Goal: Task Accomplishment & Management: Use online tool/utility

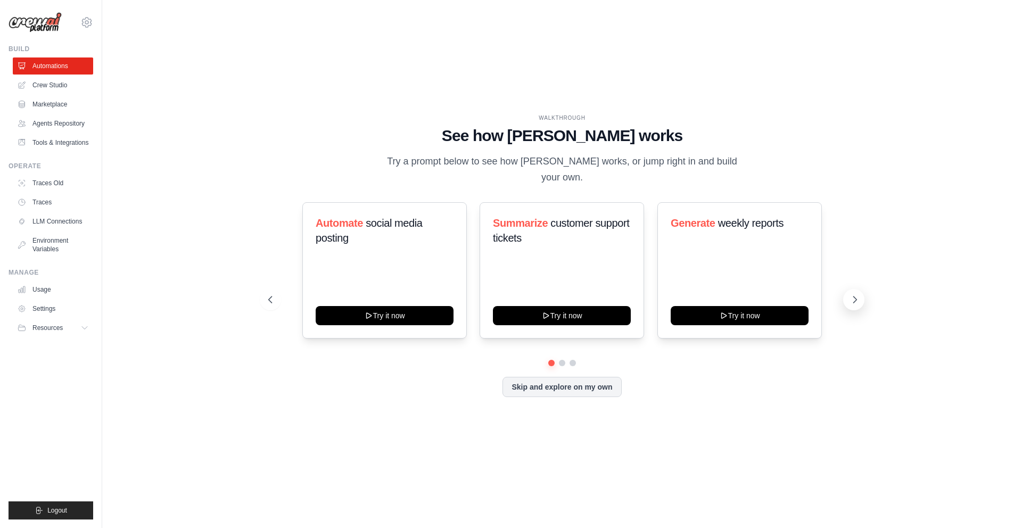
click at [855, 294] on icon at bounding box center [855, 299] width 11 height 11
click at [46, 118] on link "Agents Repository" at bounding box center [54, 123] width 80 height 17
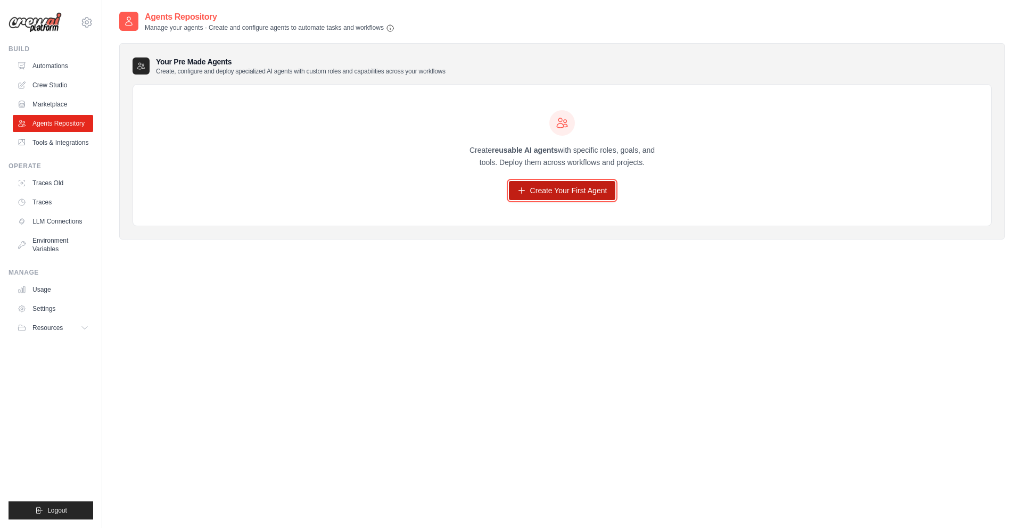
click at [572, 187] on link "Create Your First Agent" at bounding box center [562, 190] width 107 height 19
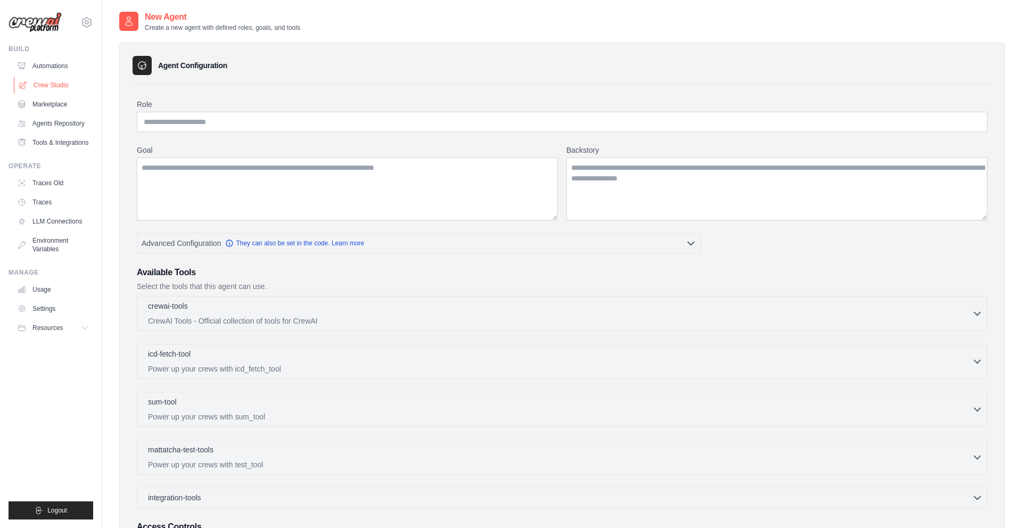
click at [57, 79] on link "Crew Studio" at bounding box center [54, 85] width 80 height 17
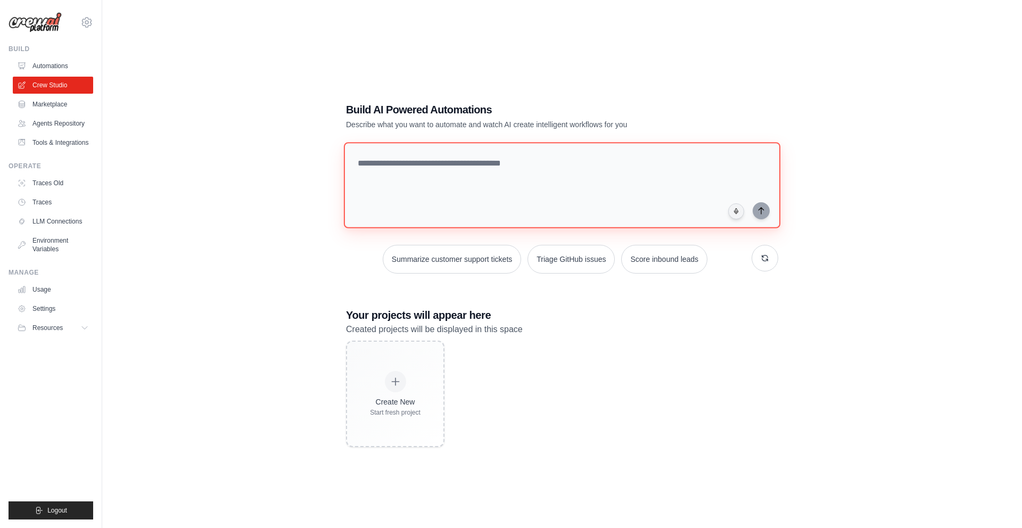
click at [427, 177] on textarea at bounding box center [562, 185] width 436 height 86
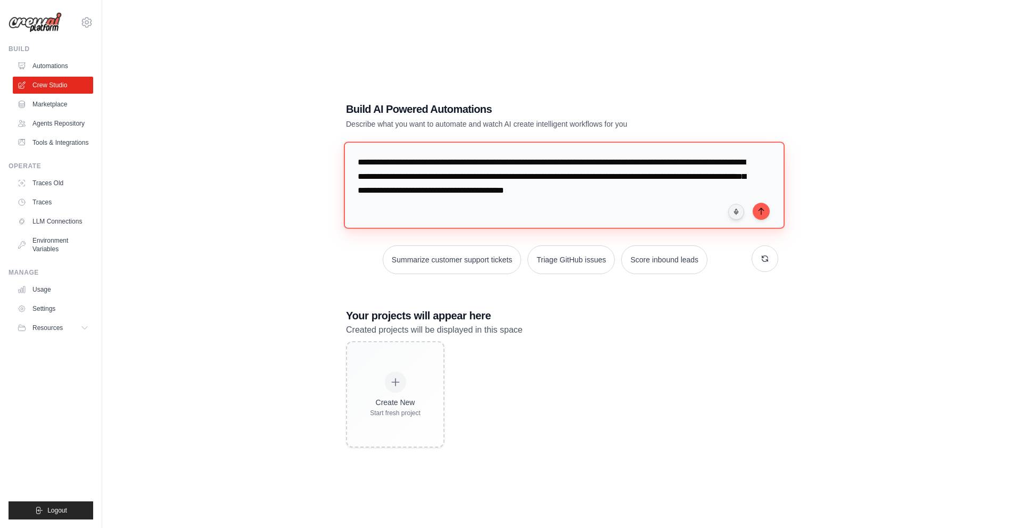
click at [586, 188] on textarea "**********" at bounding box center [564, 185] width 441 height 87
click at [640, 193] on textarea "**********" at bounding box center [564, 185] width 441 height 87
type textarea "**********"
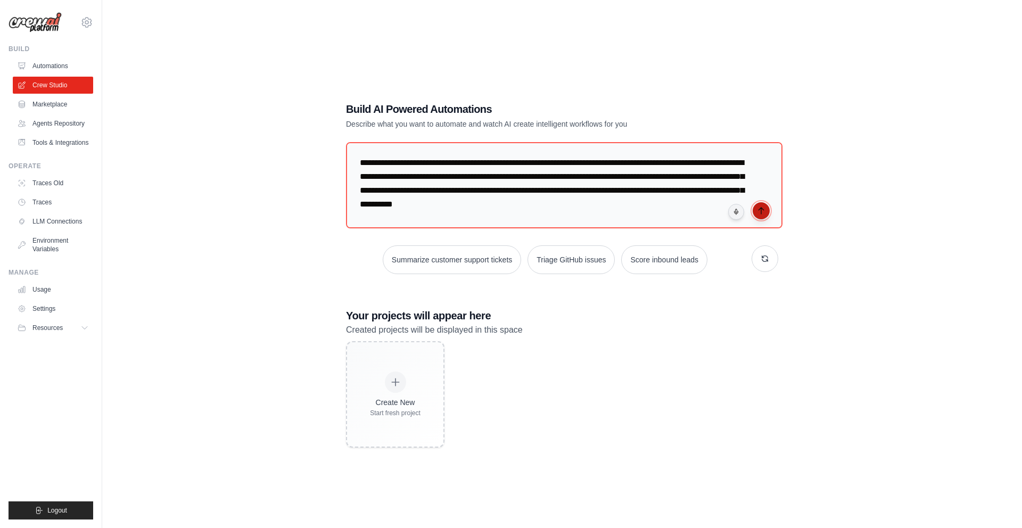
click at [764, 209] on icon "submit" at bounding box center [761, 211] width 9 height 9
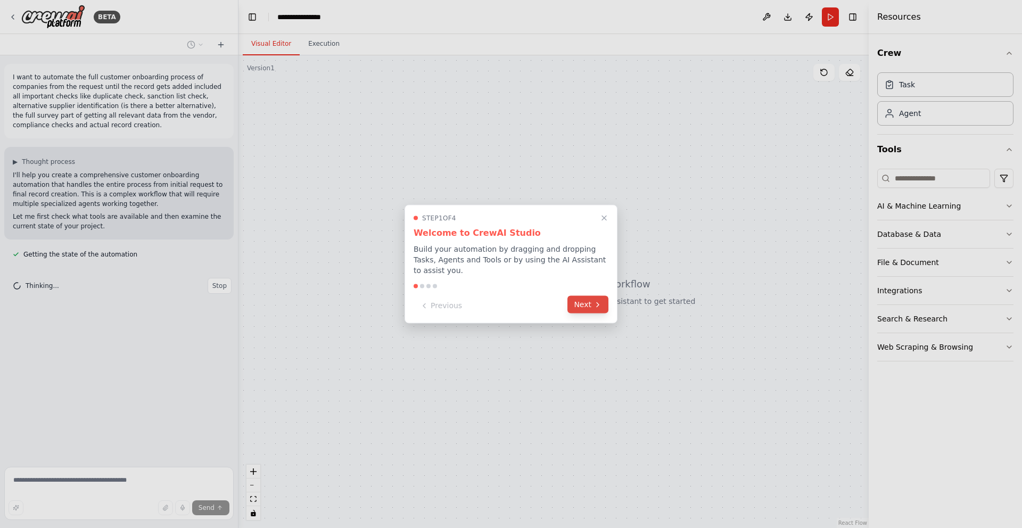
click at [592, 303] on button "Next" at bounding box center [587, 305] width 41 height 18
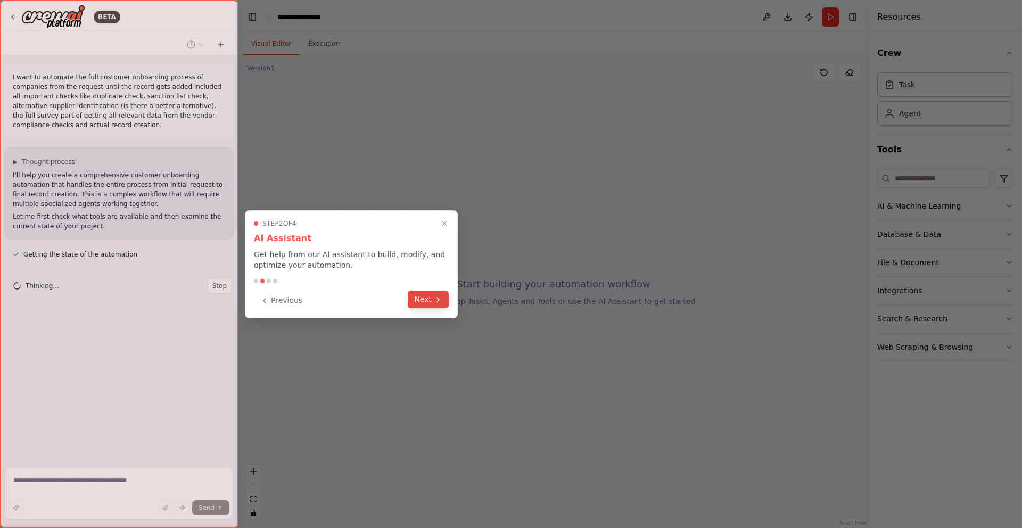
click at [431, 300] on button "Next" at bounding box center [428, 300] width 41 height 18
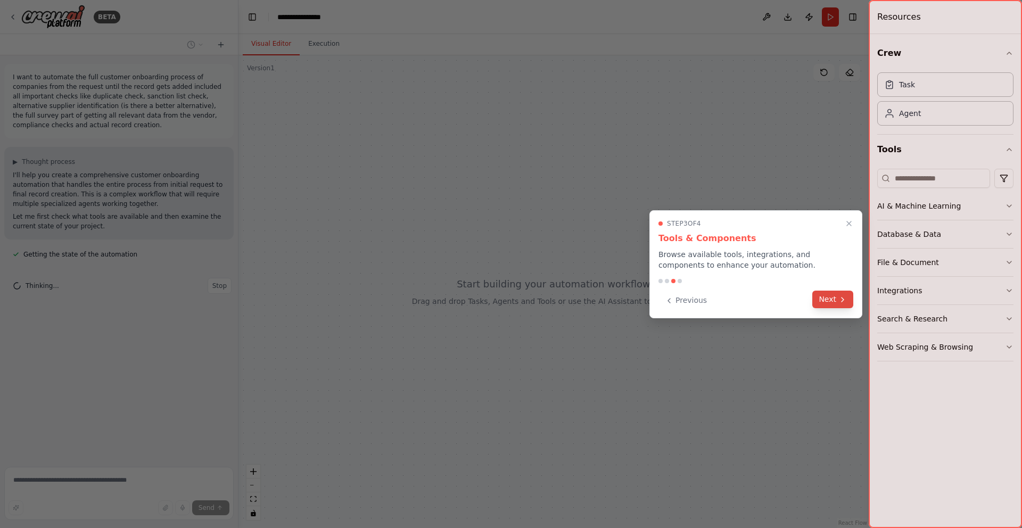
click at [831, 301] on button "Next" at bounding box center [832, 300] width 41 height 18
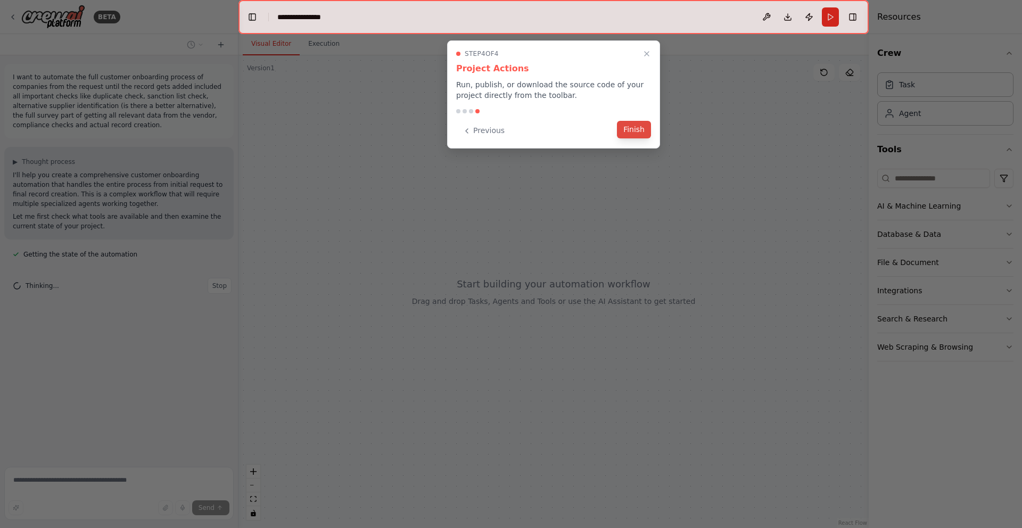
click at [639, 131] on button "Finish" at bounding box center [634, 130] width 34 height 18
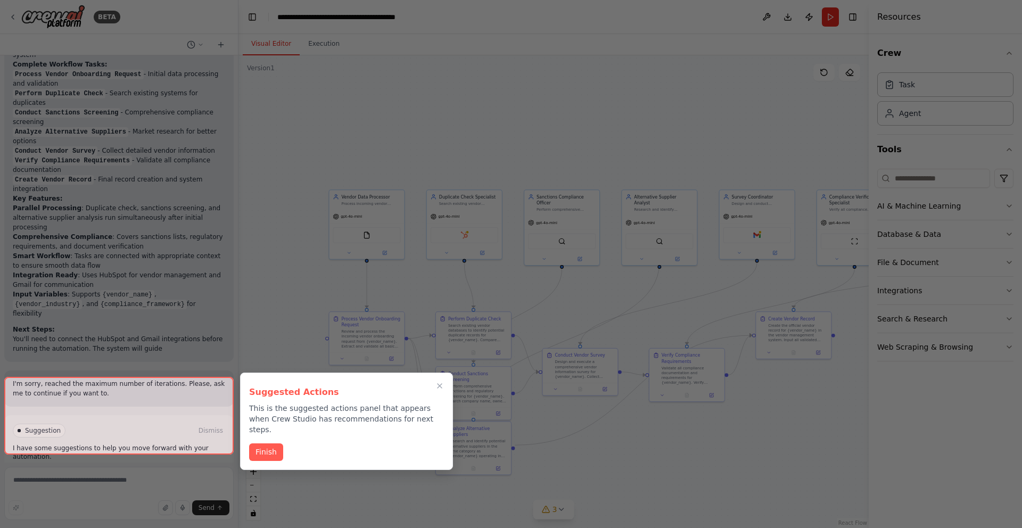
scroll to position [1207, 0]
click at [268, 442] on button "Finish" at bounding box center [266, 451] width 34 height 18
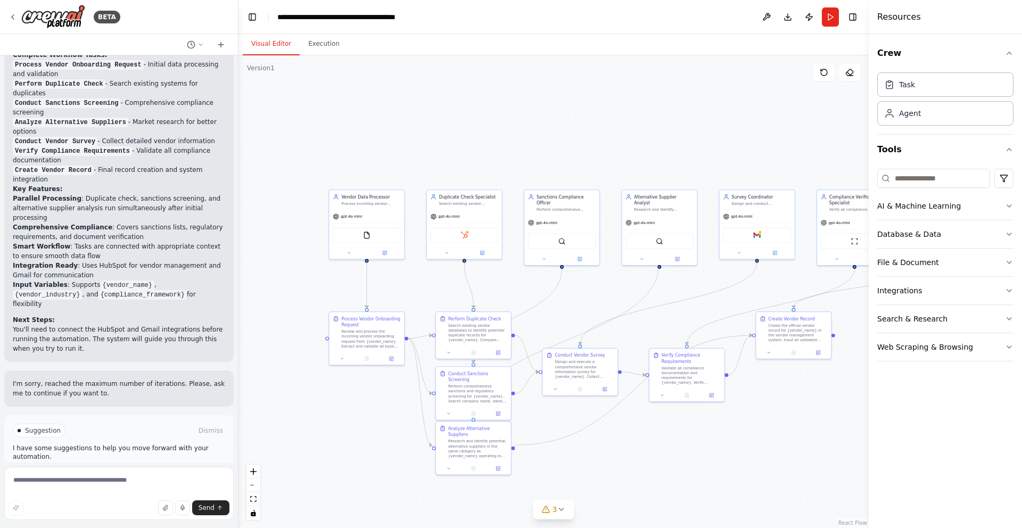
click at [53, 444] on p "I have some suggestions to help you move forward with your automation." at bounding box center [119, 452] width 212 height 17
click at [111, 472] on span "Run Automation" at bounding box center [124, 476] width 52 height 9
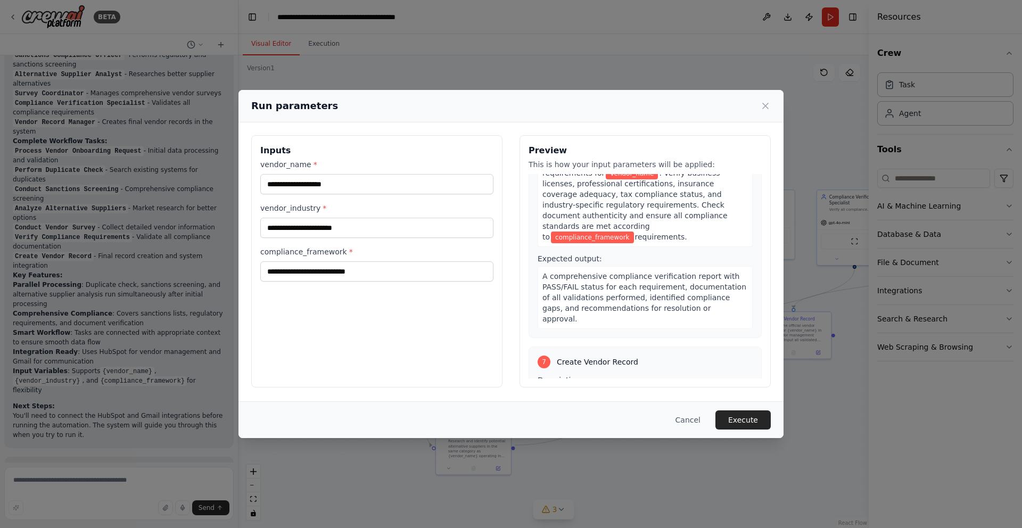
scroll to position [1317, 0]
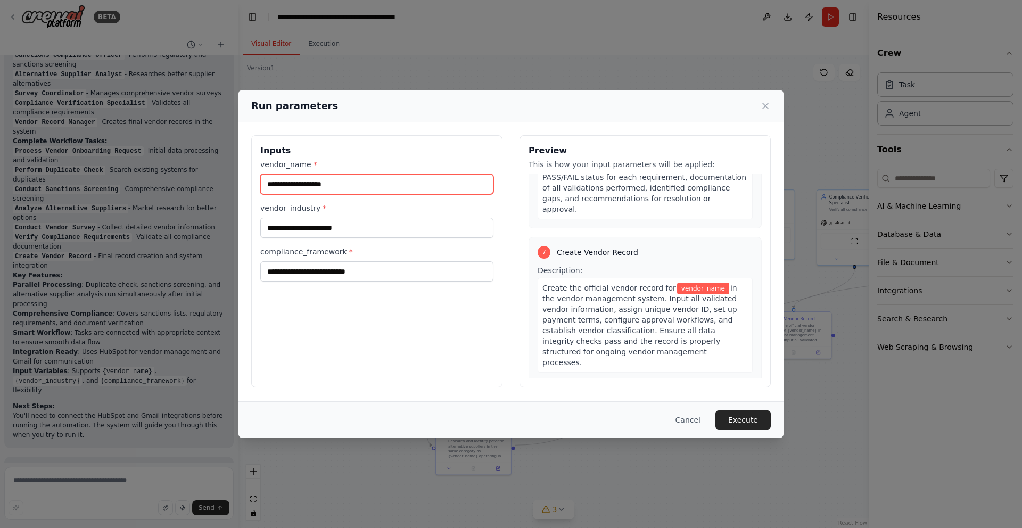
click at [304, 181] on input "vendor_name *" at bounding box center [376, 184] width 233 height 20
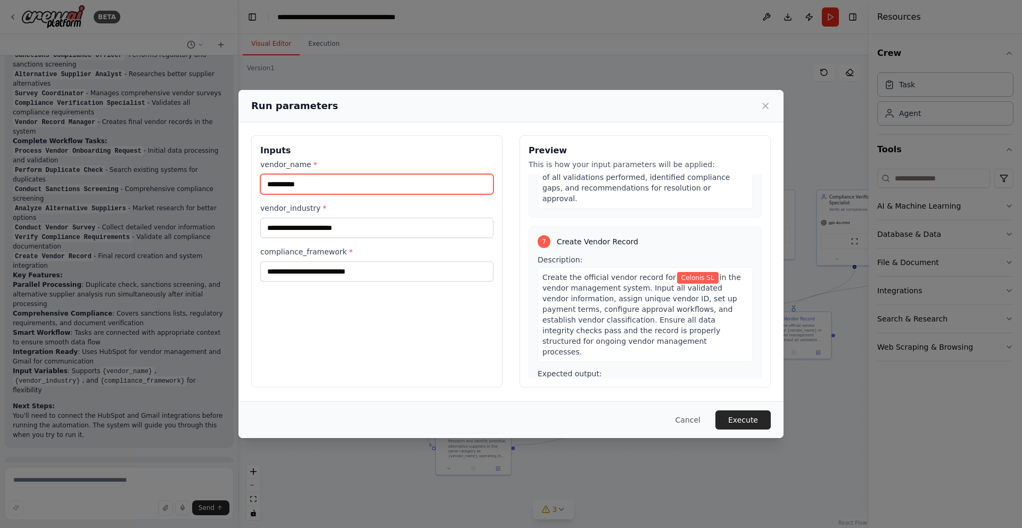
type input "**********"
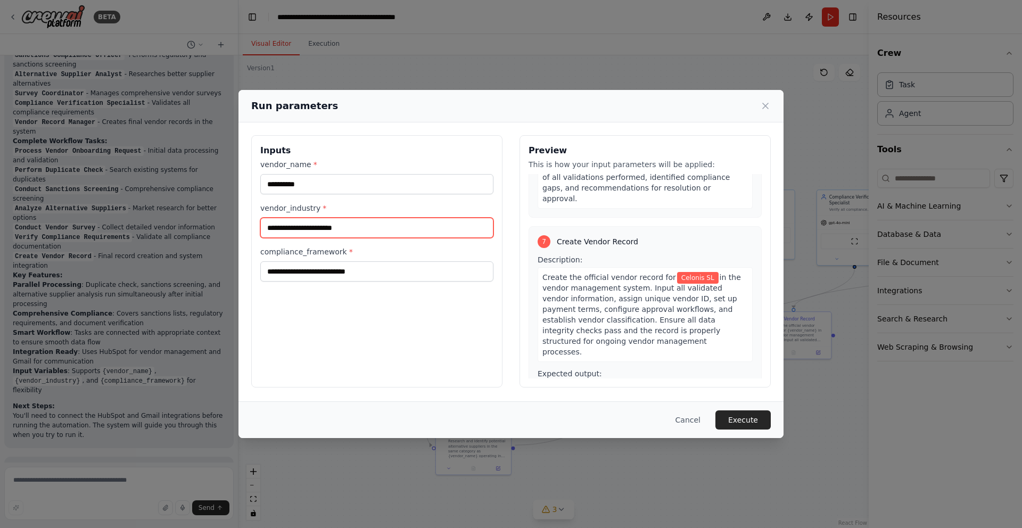
click at [293, 228] on input "vendor_industry *" at bounding box center [376, 228] width 233 height 20
type input "********"
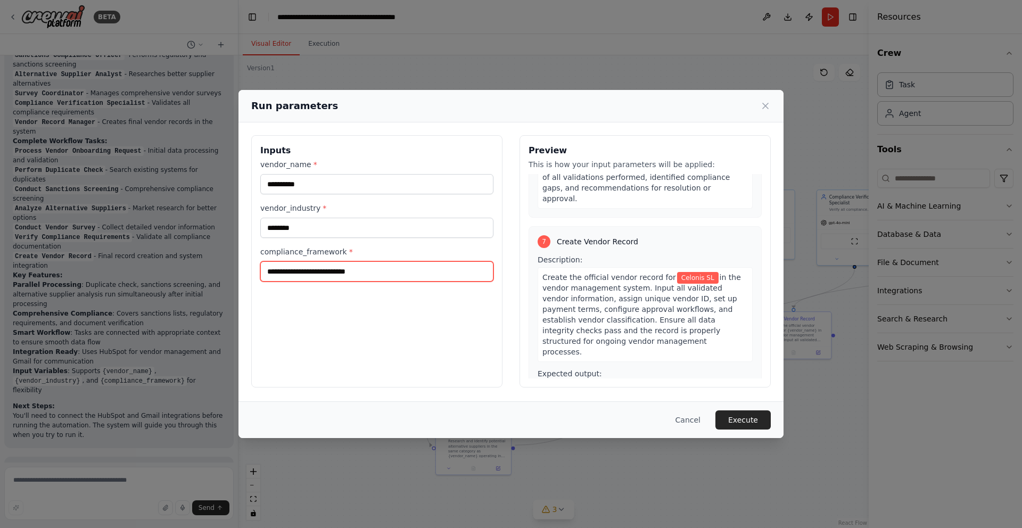
click at [329, 270] on input "compliance_framework *" at bounding box center [376, 271] width 233 height 20
type input "****"
click at [753, 423] on button "Execute" at bounding box center [742, 419] width 55 height 19
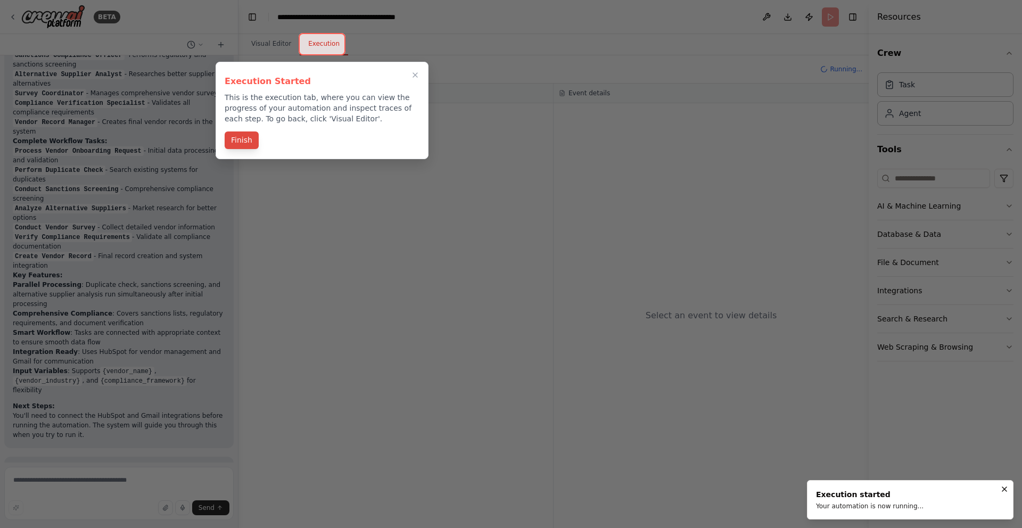
click at [248, 137] on button "Finish" at bounding box center [242, 140] width 34 height 18
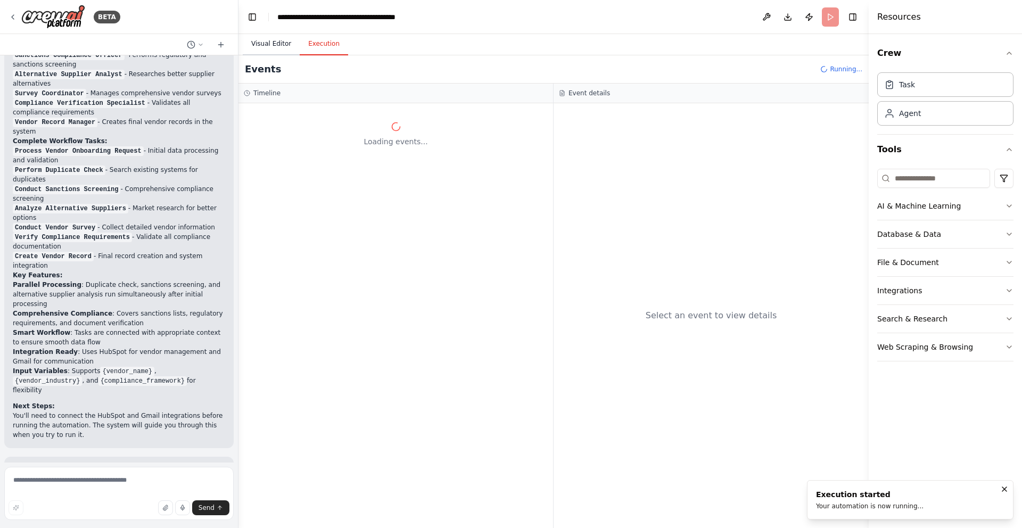
click at [267, 47] on button "Visual Editor" at bounding box center [271, 44] width 57 height 22
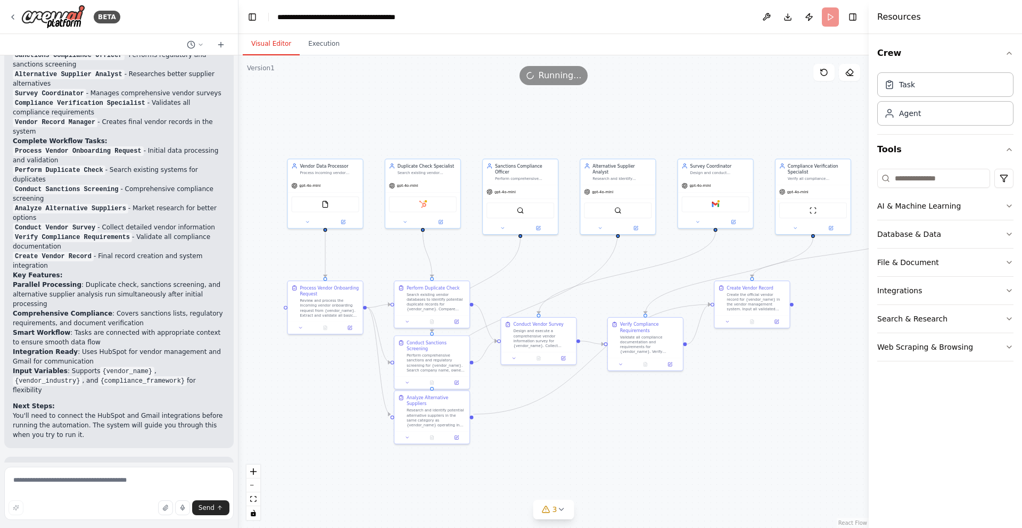
drag, startPoint x: 671, startPoint y: 425, endPoint x: 641, endPoint y: 389, distance: 47.2
click at [641, 389] on div ".deletable-edge-delete-btn { width: 20px; height: 20px; border: 0px solid #ffff…" at bounding box center [553, 291] width 630 height 473
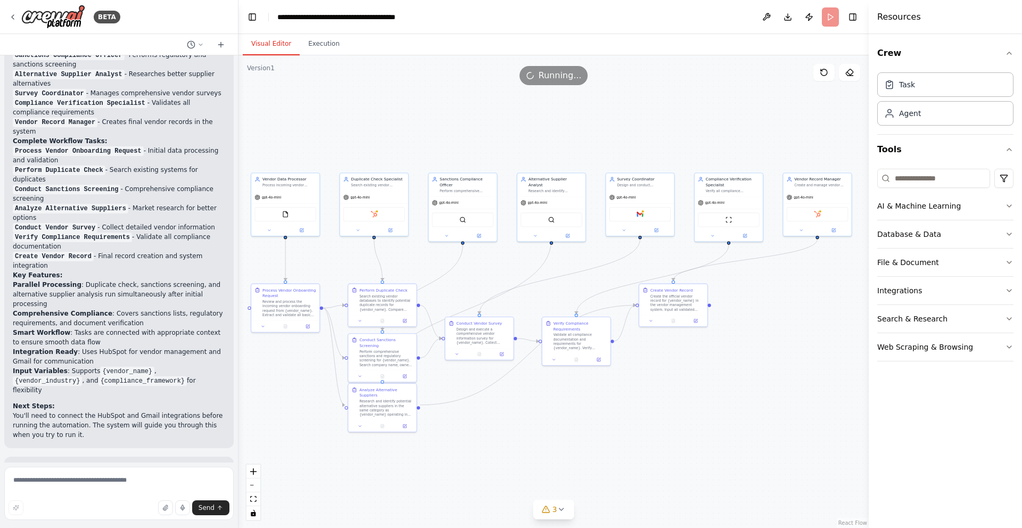
drag, startPoint x: 722, startPoint y: 384, endPoint x: 644, endPoint y: 381, distance: 78.3
click at [644, 381] on div ".deletable-edge-delete-btn { width: 20px; height: 20px; border: 0px solid #ffff…" at bounding box center [553, 291] width 630 height 473
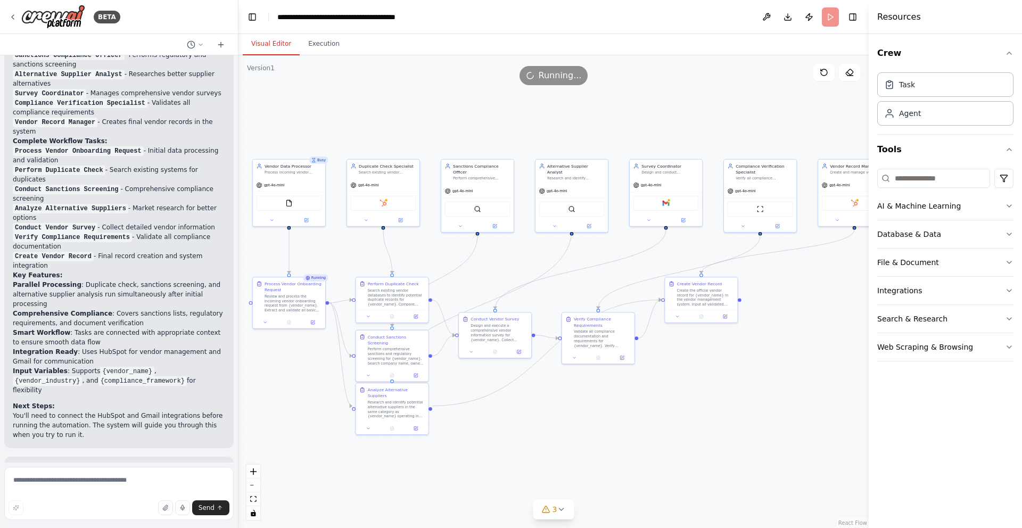
drag, startPoint x: 581, startPoint y: 399, endPoint x: 627, endPoint y: 399, distance: 45.8
click at [627, 399] on div ".deletable-edge-delete-btn { width: 20px; height: 20px; border: 0px solid #ffff…" at bounding box center [553, 291] width 630 height 473
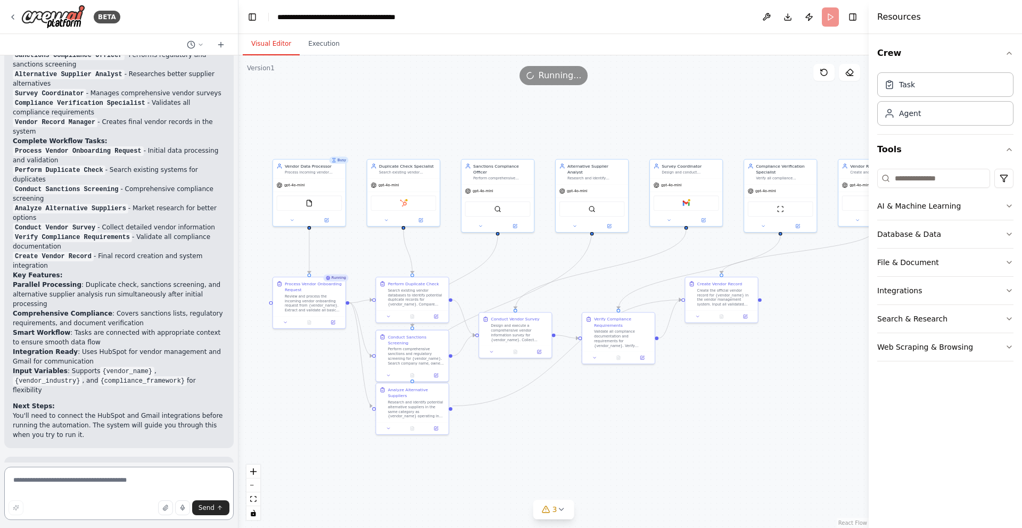
click at [88, 477] on textarea at bounding box center [118, 493] width 229 height 53
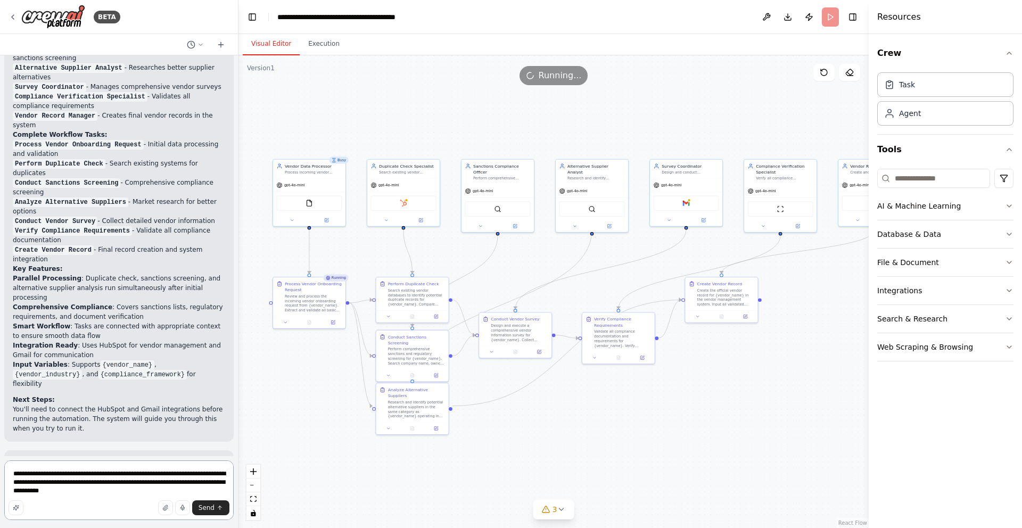
click at [145, 483] on textarea "**********" at bounding box center [118, 490] width 229 height 60
type textarea "**********"
click at [206, 505] on span "Send" at bounding box center [207, 508] width 16 height 9
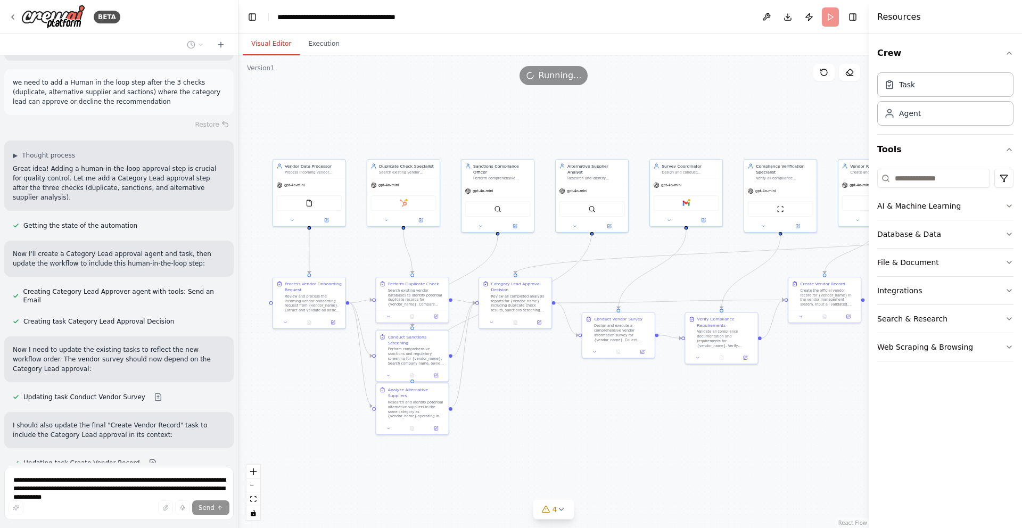
scroll to position [1575, 0]
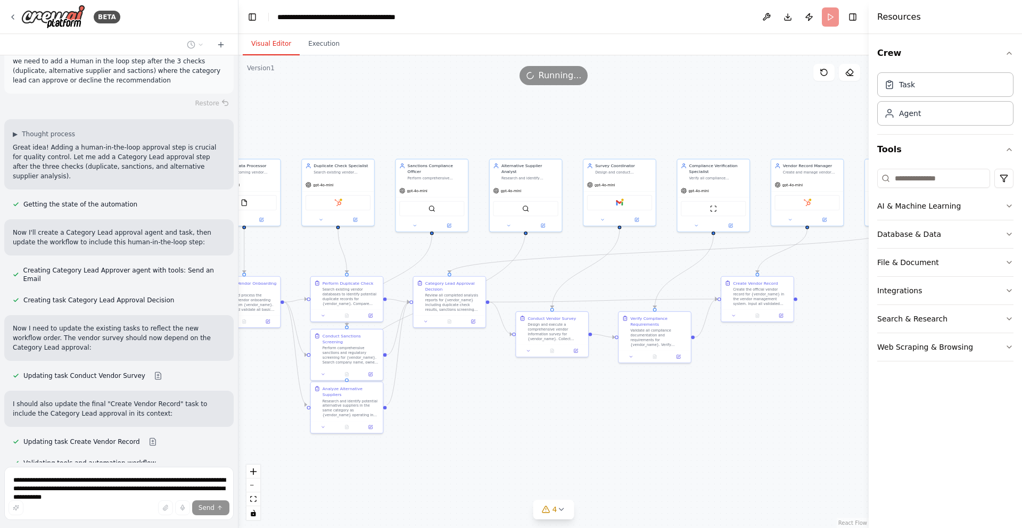
drag, startPoint x: 730, startPoint y: 408, endPoint x: 655, endPoint y: 402, distance: 74.8
click at [655, 402] on div ".deletable-edge-delete-btn { width: 20px; height: 20px; border: 0px solid #ffff…" at bounding box center [553, 291] width 630 height 473
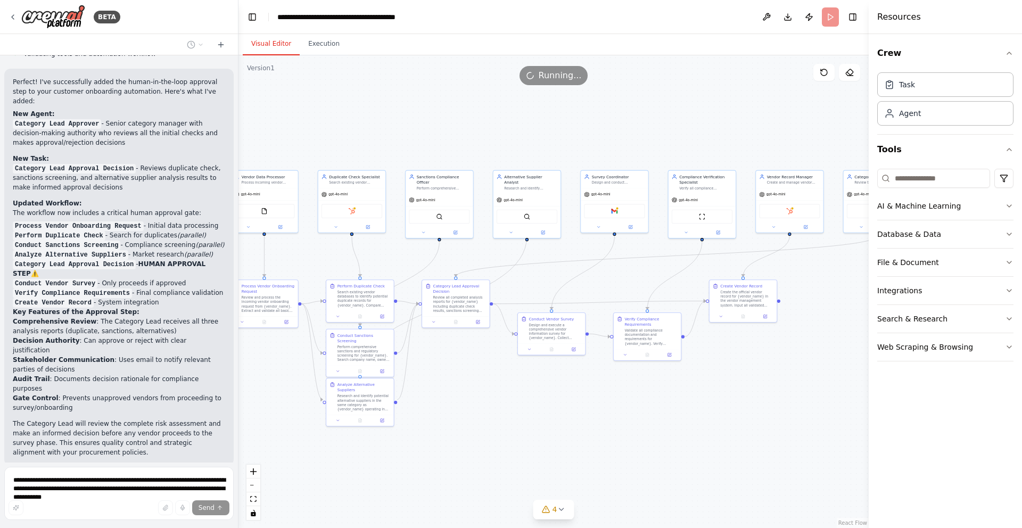
scroll to position [1923, 0]
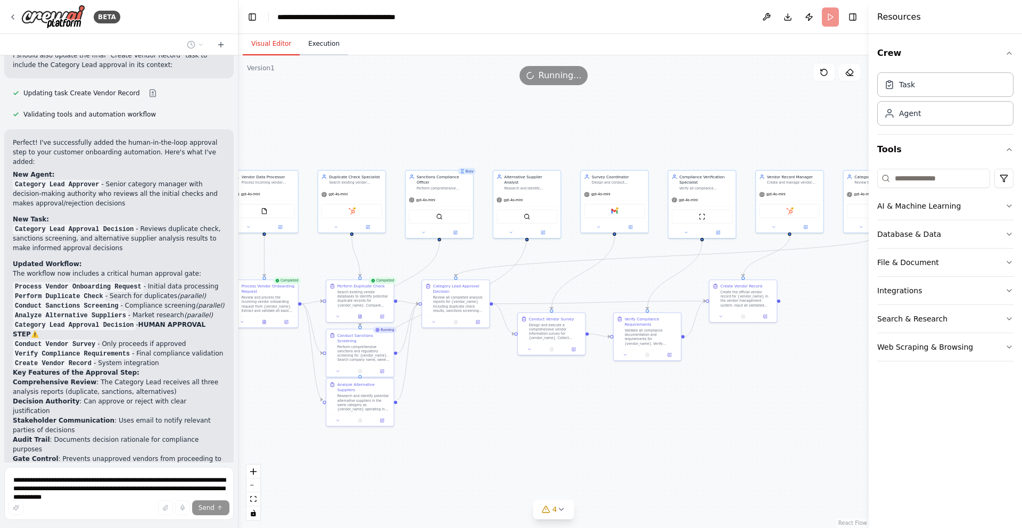
click at [323, 52] on button "Execution" at bounding box center [324, 44] width 48 height 22
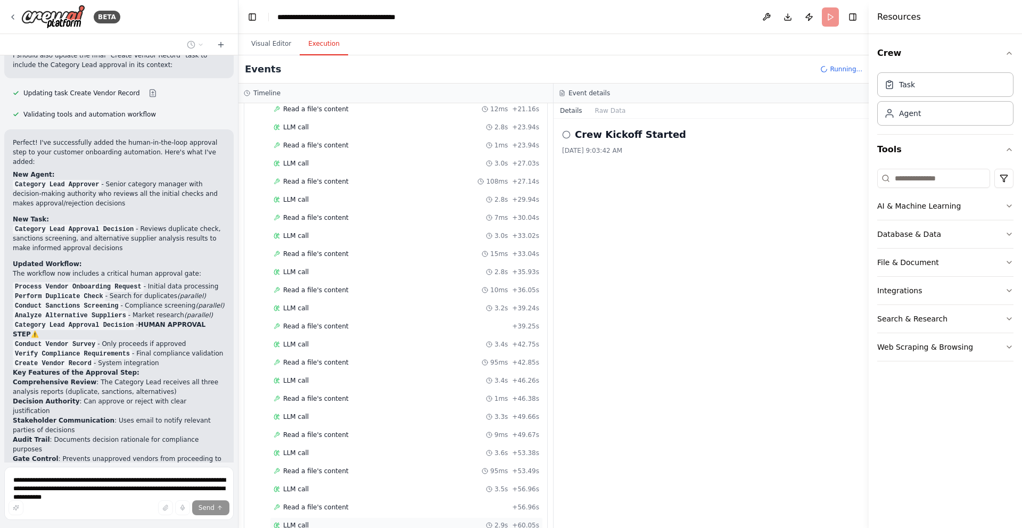
scroll to position [0, 0]
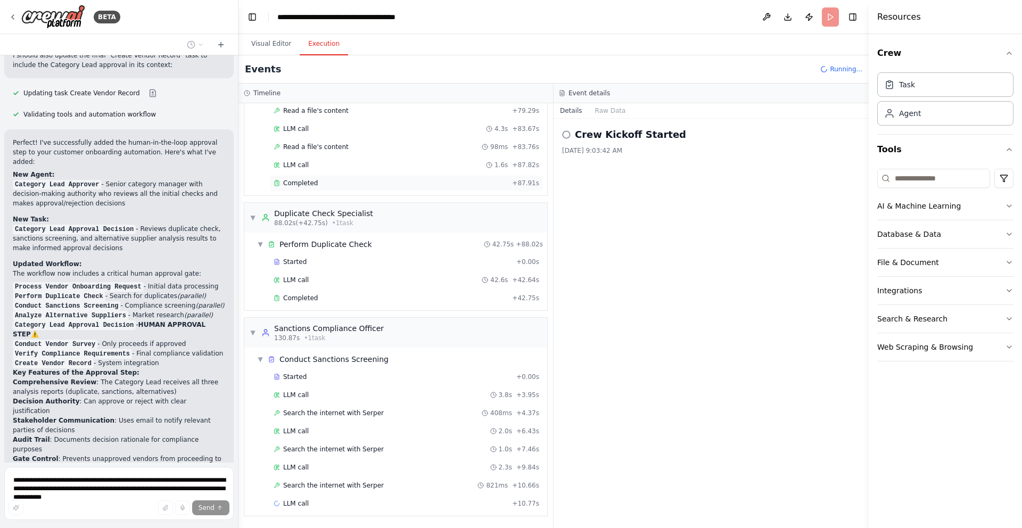
click at [326, 179] on div "Completed" at bounding box center [391, 183] width 234 height 9
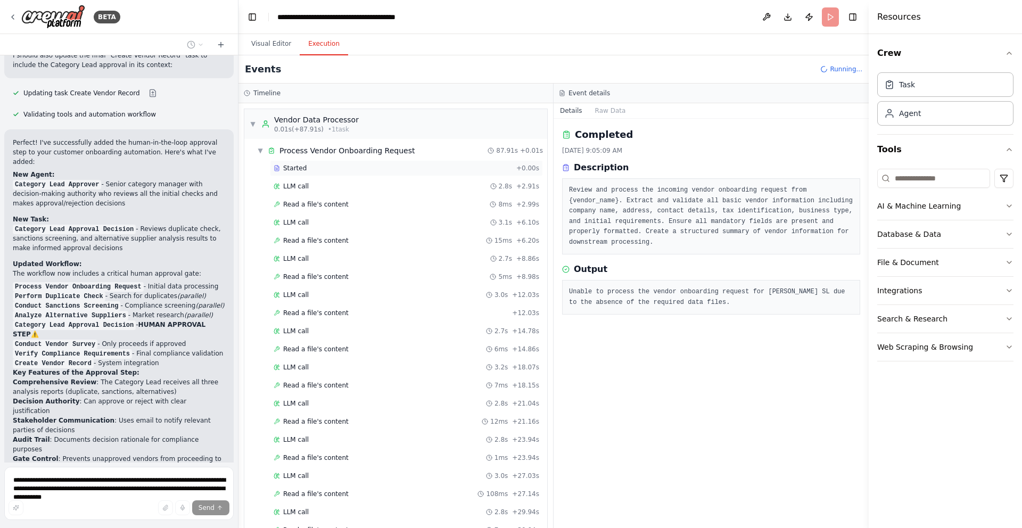
click at [320, 165] on div "Started" at bounding box center [393, 168] width 238 height 9
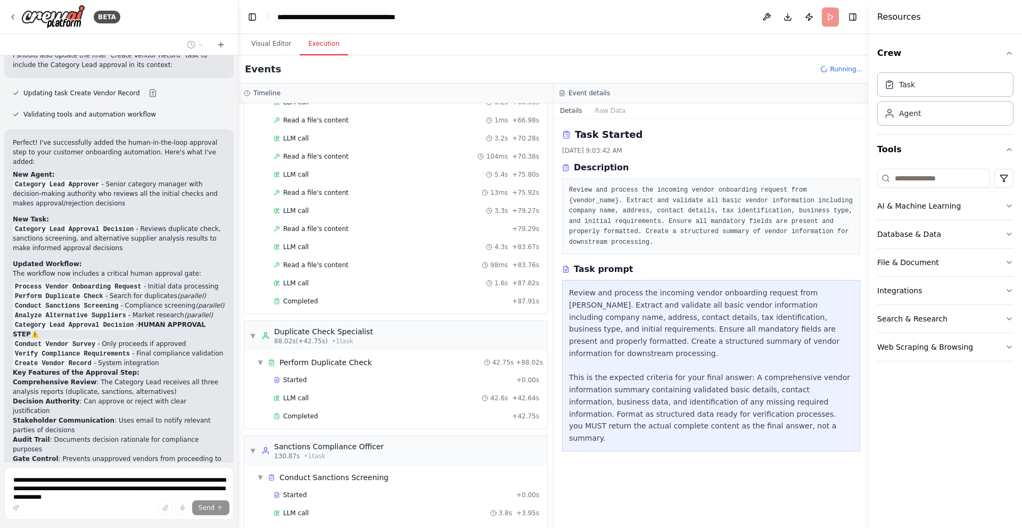
scroll to position [831, 0]
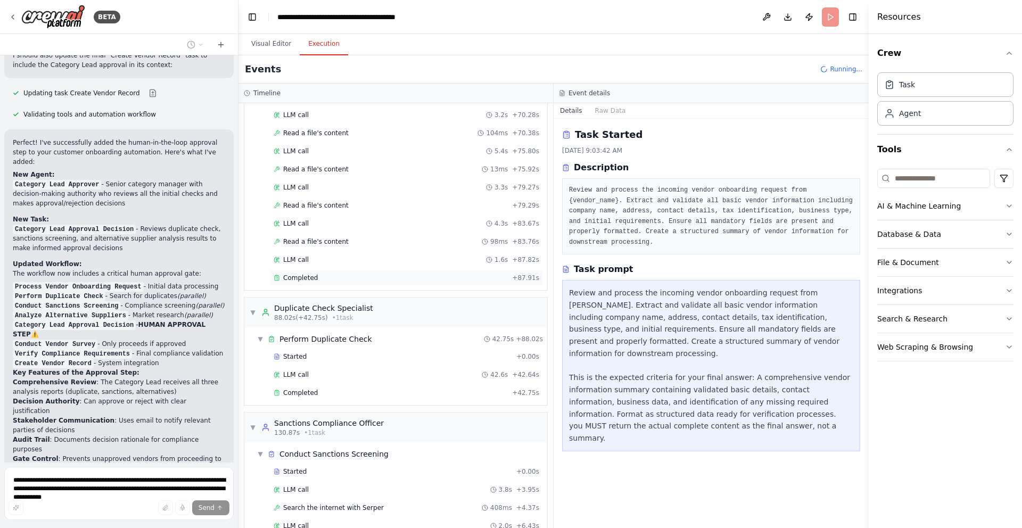
click at [322, 277] on div "Completed" at bounding box center [391, 278] width 234 height 9
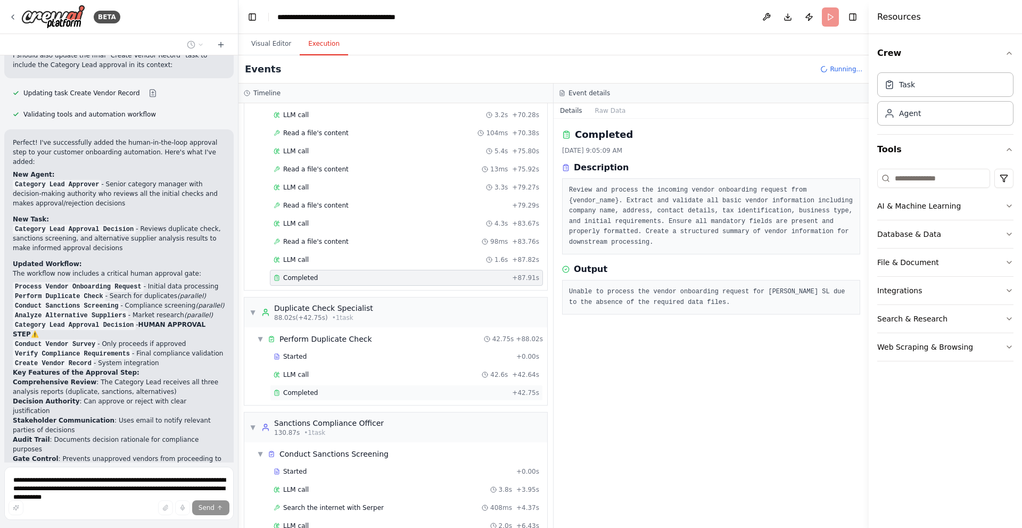
click at [318, 390] on div "Completed" at bounding box center [391, 393] width 234 height 9
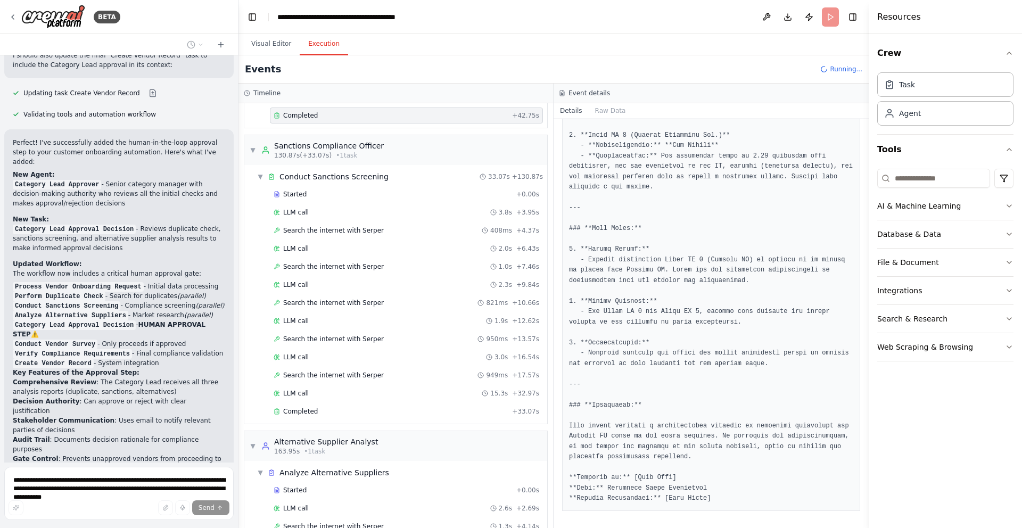
scroll to position [1258, 0]
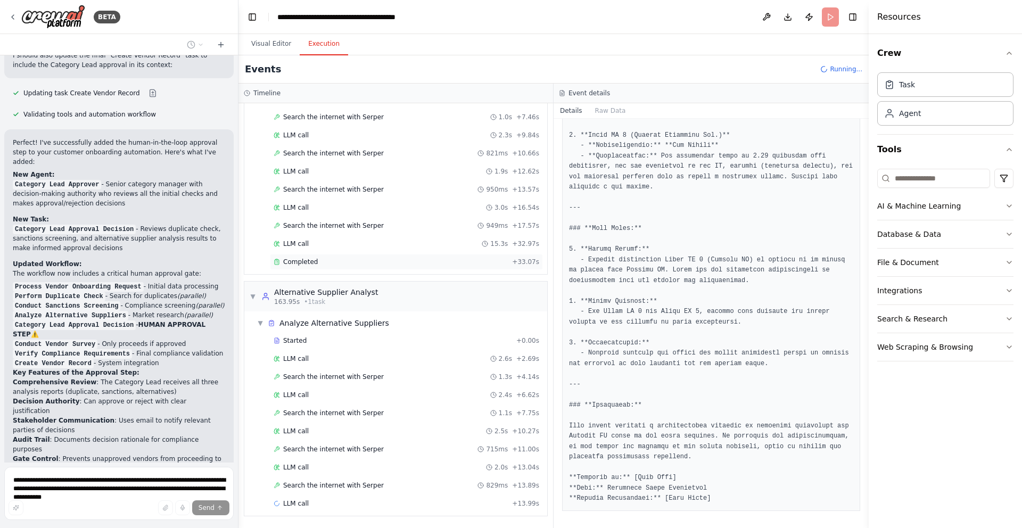
click at [380, 266] on div "Completed + 33.07s" at bounding box center [406, 262] width 273 height 16
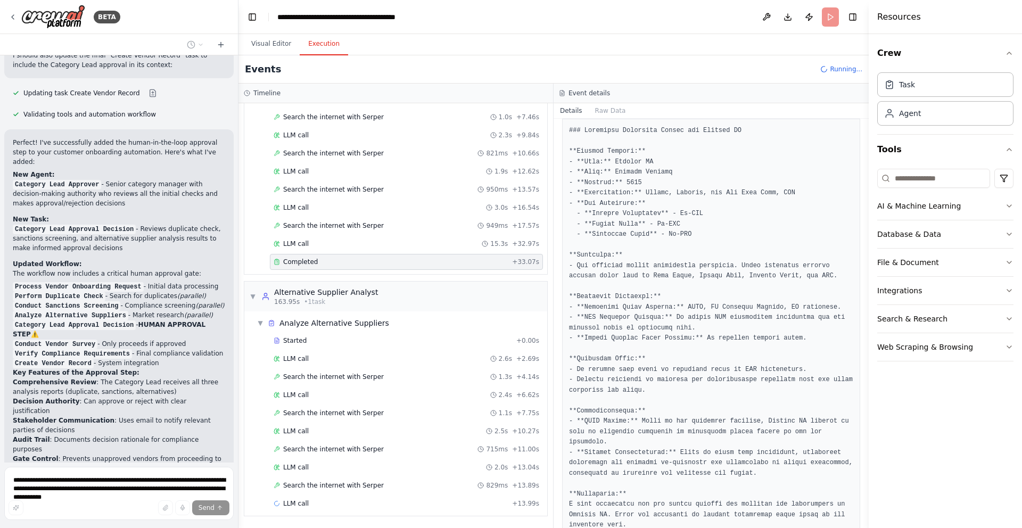
scroll to position [188, 0]
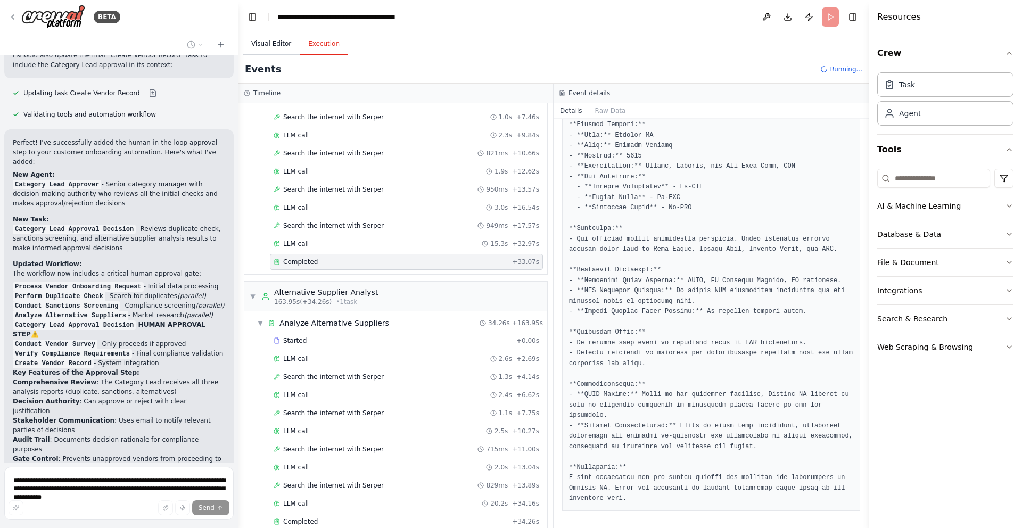
click at [278, 44] on button "Visual Editor" at bounding box center [271, 44] width 57 height 22
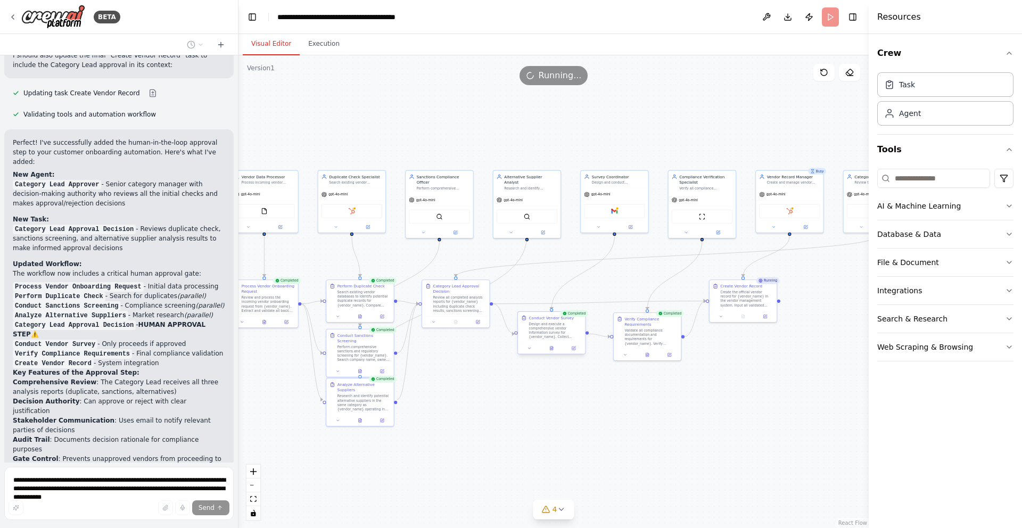
click at [565, 328] on div "Design and execute a comprehensive vendor information survey for {vendor_name}.…" at bounding box center [555, 331] width 53 height 18
click at [323, 39] on button "Execution" at bounding box center [324, 44] width 48 height 22
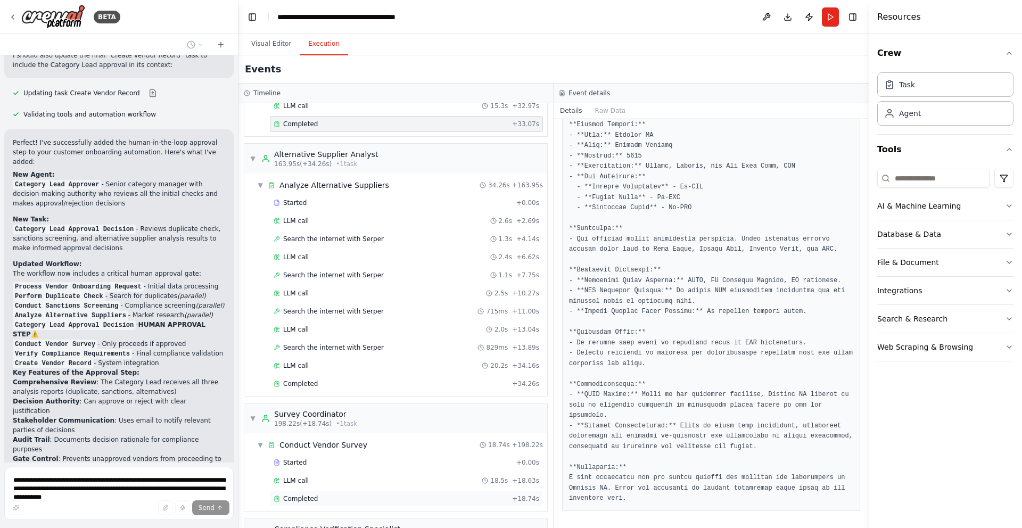
scroll to position [1390, 0]
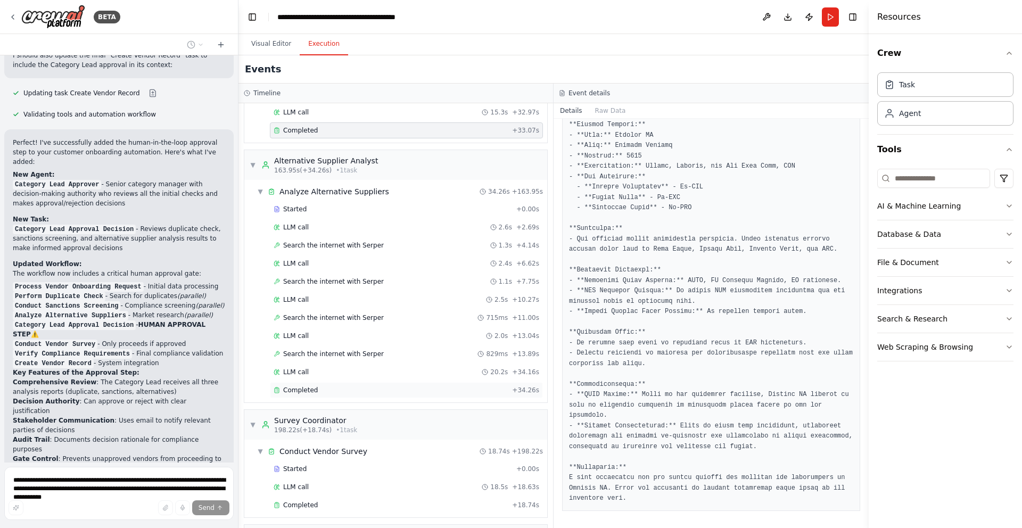
click at [358, 395] on div "Completed + 34.26s" at bounding box center [406, 390] width 273 height 16
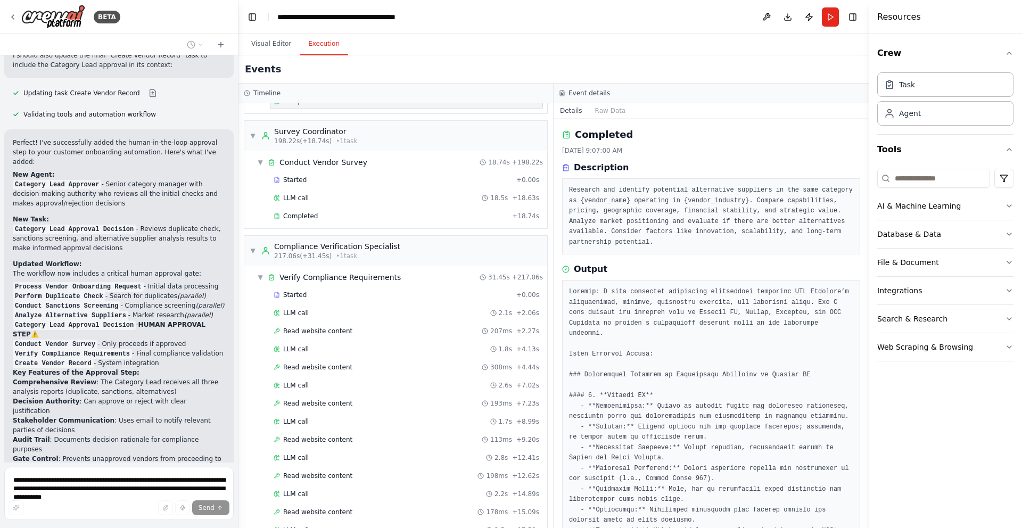
scroll to position [1612, 0]
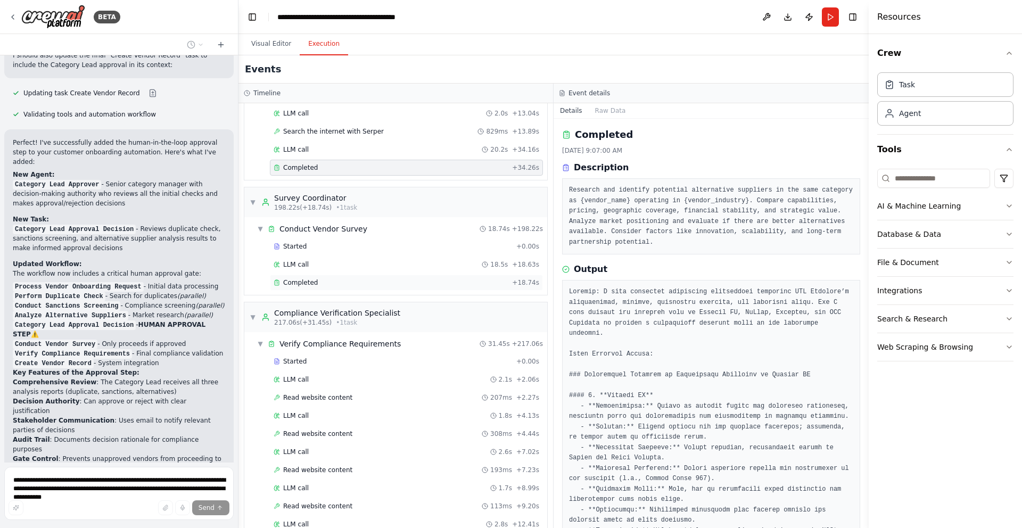
click at [327, 278] on div "Completed" at bounding box center [391, 282] width 234 height 9
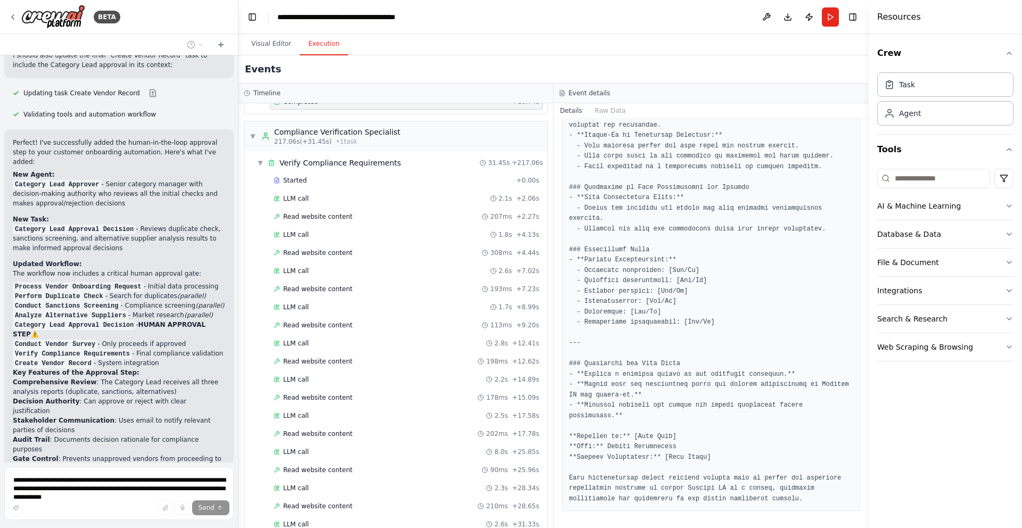
scroll to position [1947, 0]
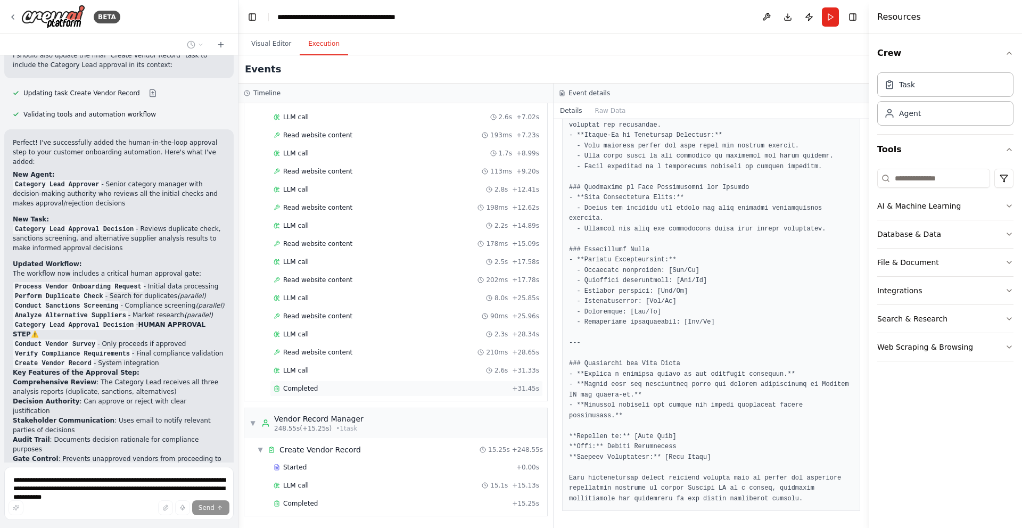
click at [320, 393] on div "Completed + 31.45s" at bounding box center [406, 389] width 273 height 16
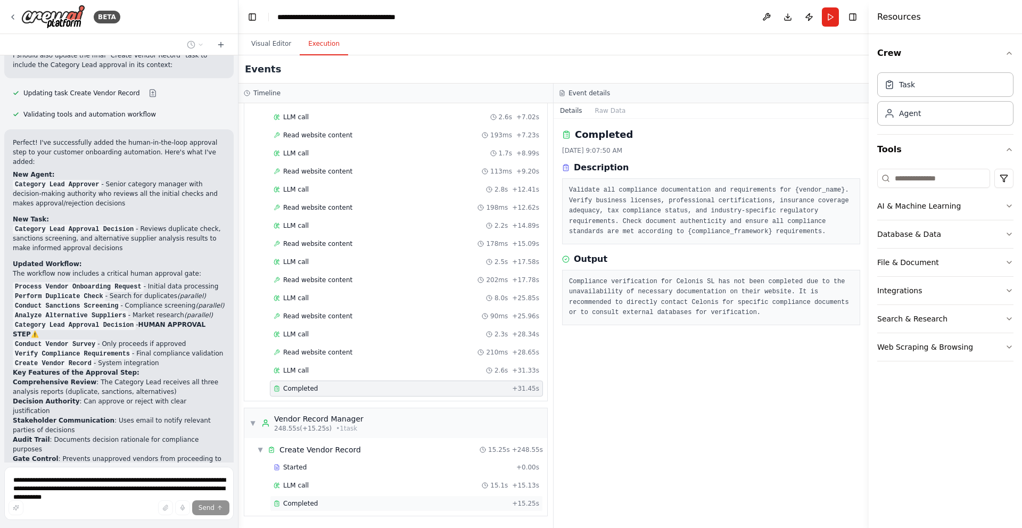
click at [310, 506] on span "Completed" at bounding box center [300, 503] width 35 height 9
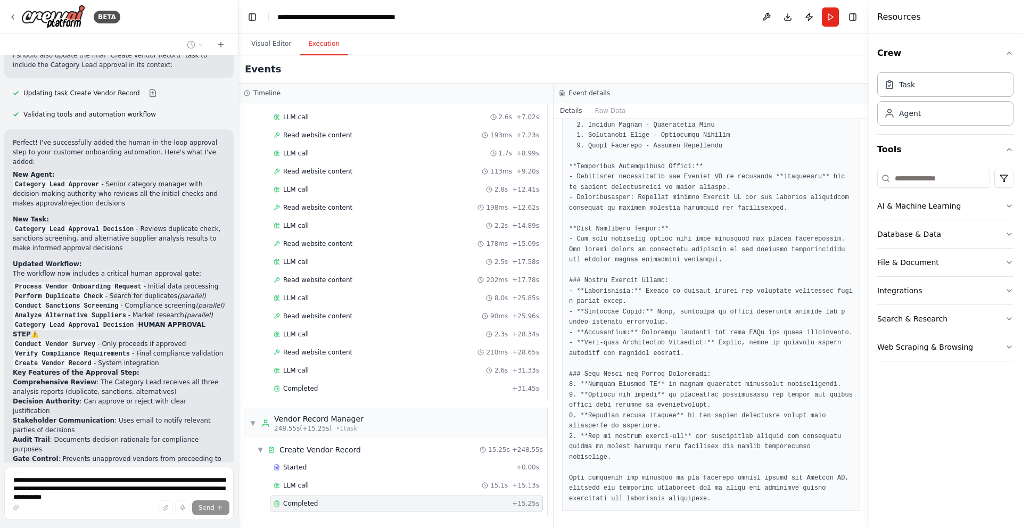
scroll to position [406, 0]
click at [273, 42] on button "Visual Editor" at bounding box center [271, 44] width 57 height 22
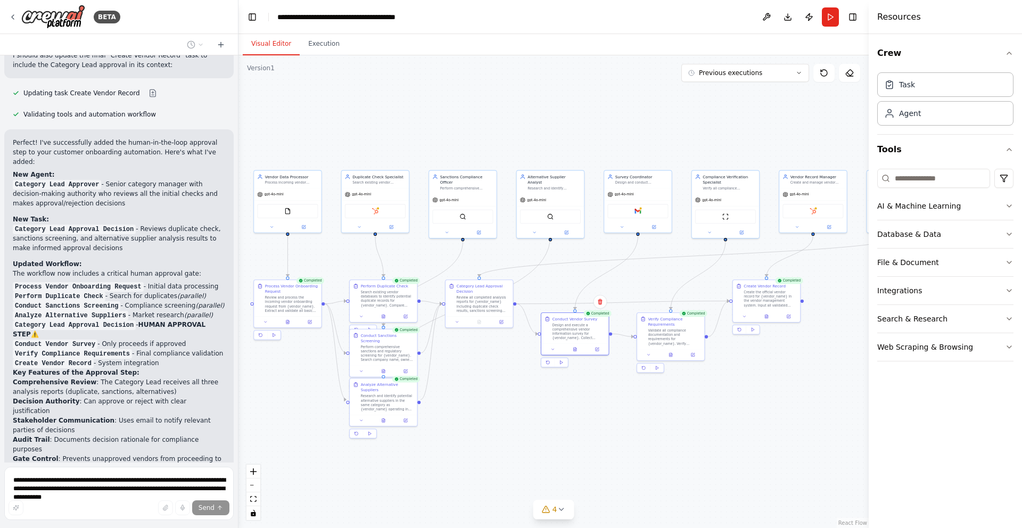
drag, startPoint x: 522, startPoint y: 416, endPoint x: 546, endPoint y: 416, distance: 24.0
click at [546, 416] on div ".deletable-edge-delete-btn { width: 20px; height: 20px; border: 0px solid #ffff…" at bounding box center [553, 291] width 630 height 473
click at [621, 369] on div ".deletable-edge-delete-btn { width: 20px; height: 20px; border: 0px solid #ffff…" at bounding box center [553, 291] width 630 height 473
click at [854, 15] on button "Toggle Right Sidebar" at bounding box center [852, 17] width 15 height 15
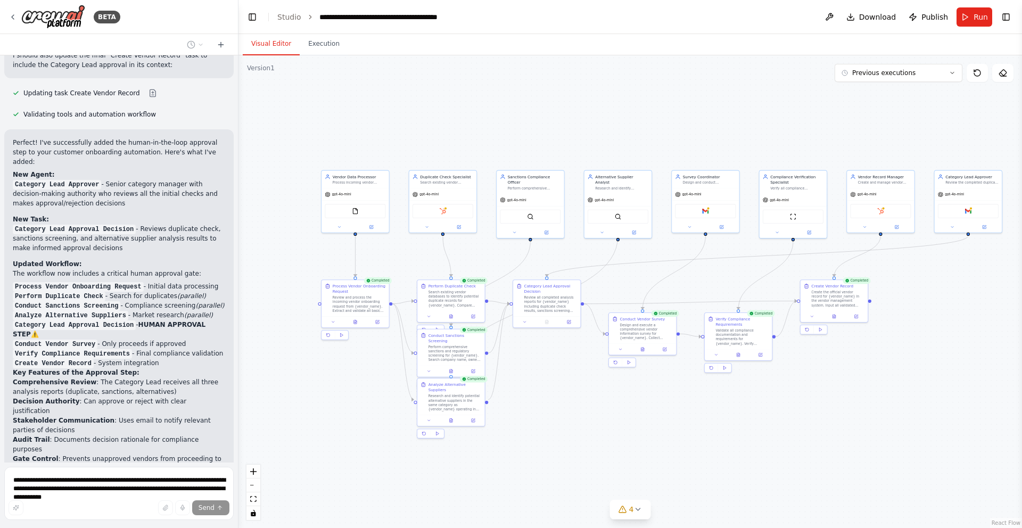
drag, startPoint x: 637, startPoint y: 435, endPoint x: 704, endPoint y: 435, distance: 67.1
click at [704, 435] on div ".deletable-edge-delete-btn { width: 20px; height: 20px; border: 0px solid #ffff…" at bounding box center [630, 291] width 784 height 473
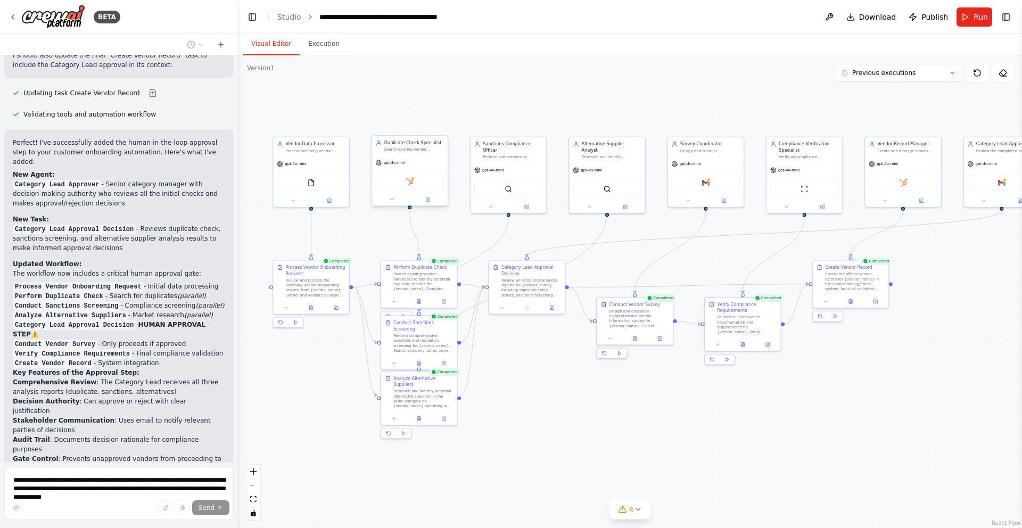
click at [419, 153] on div "Duplicate Check Specialist Search existing vendor databases and systems to iden…" at bounding box center [410, 146] width 76 height 20
click at [426, 197] on icon at bounding box center [428, 199] width 4 height 4
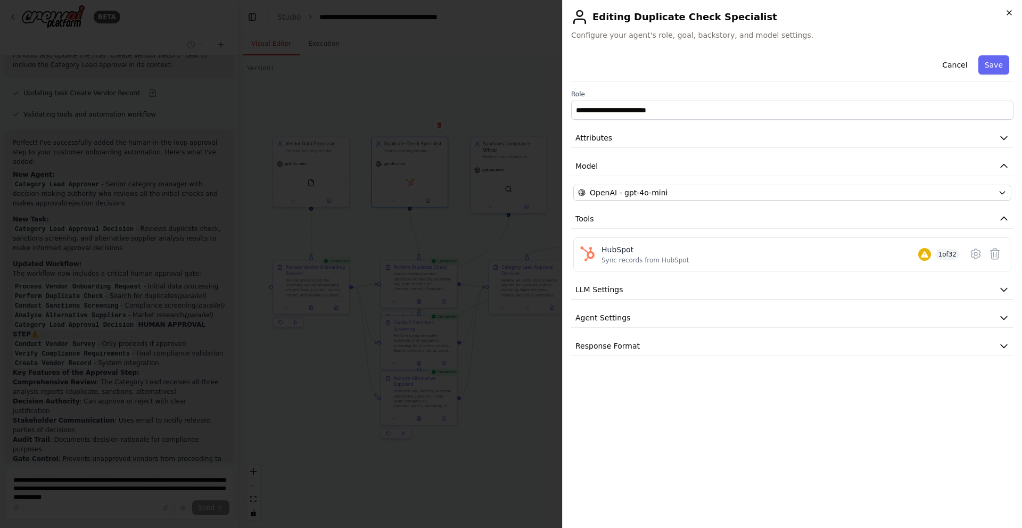
click at [1010, 11] on icon "button" at bounding box center [1009, 13] width 9 height 9
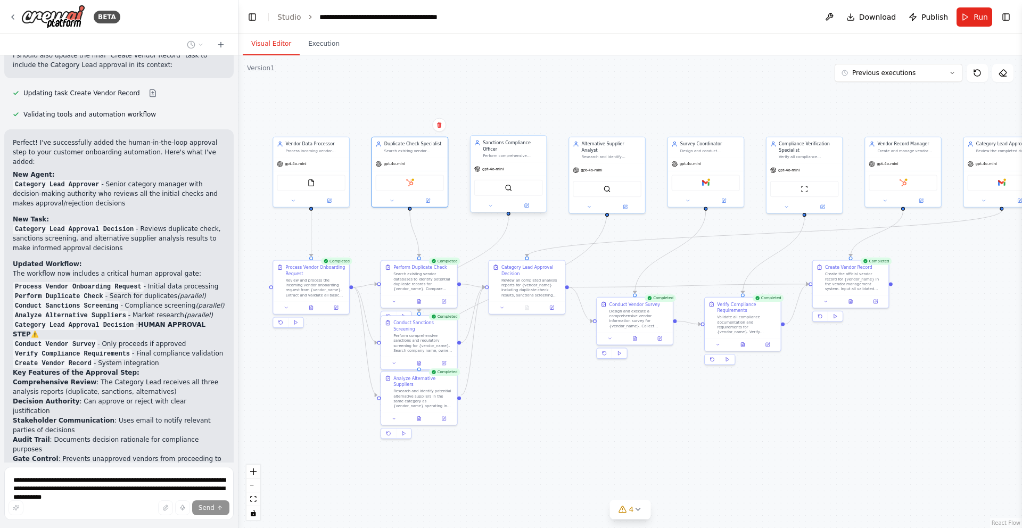
click at [518, 151] on div "Sanctions Compliance Officer" at bounding box center [513, 145] width 60 height 12
click at [286, 153] on div "Vendor Data Processor Process incoming vendor onboarding requests, extract and …" at bounding box center [311, 146] width 76 height 20
click at [328, 200] on icon at bounding box center [329, 199] width 4 height 4
click at [339, 196] on button at bounding box center [329, 199] width 35 height 7
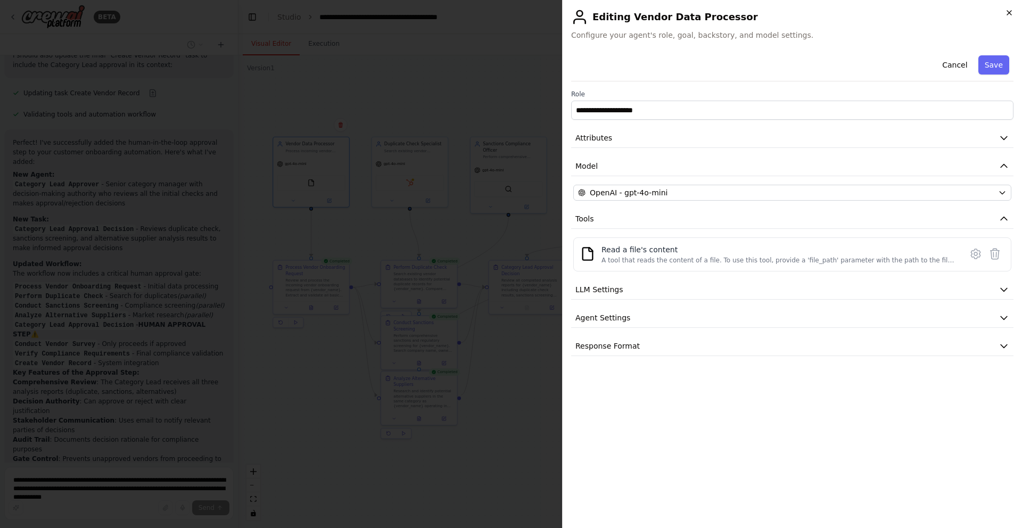
click at [1013, 11] on icon "button" at bounding box center [1009, 13] width 9 height 9
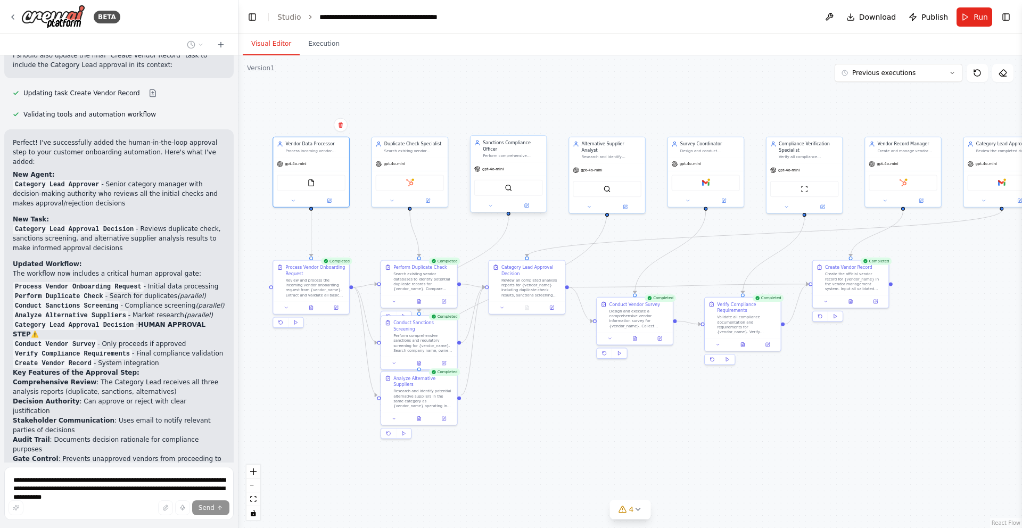
click at [495, 157] on div "Perform comprehensive sanctions screening by searching vendor information again…" at bounding box center [513, 155] width 60 height 5
click at [714, 148] on div "Design and conduct comprehensive vendor surveys to collect all required informa…" at bounding box center [710, 149] width 60 height 5
click at [723, 199] on icon at bounding box center [724, 199] width 4 height 4
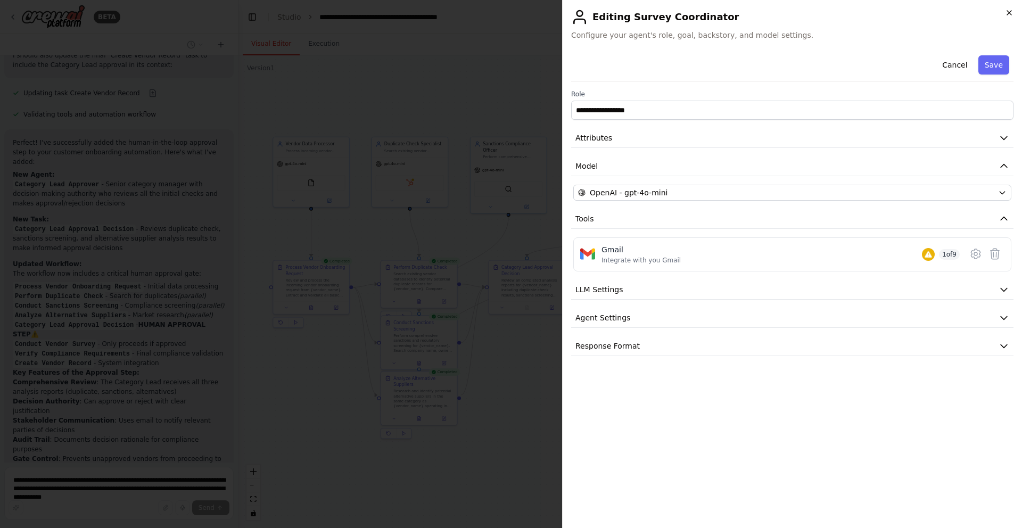
click at [1010, 9] on icon "button" at bounding box center [1009, 13] width 9 height 9
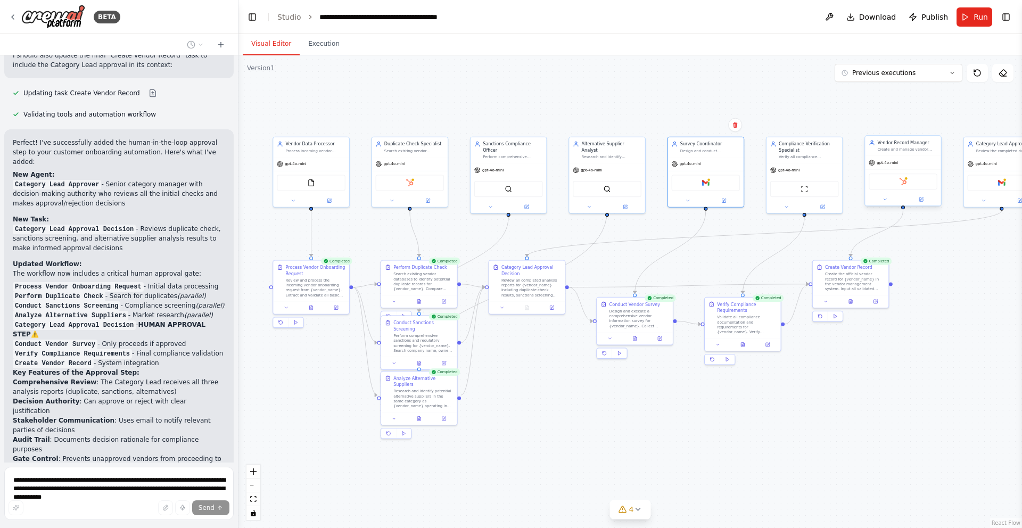
click at [918, 185] on div "HubSpot" at bounding box center [903, 182] width 69 height 16
click at [638, 508] on icon at bounding box center [637, 509] width 9 height 9
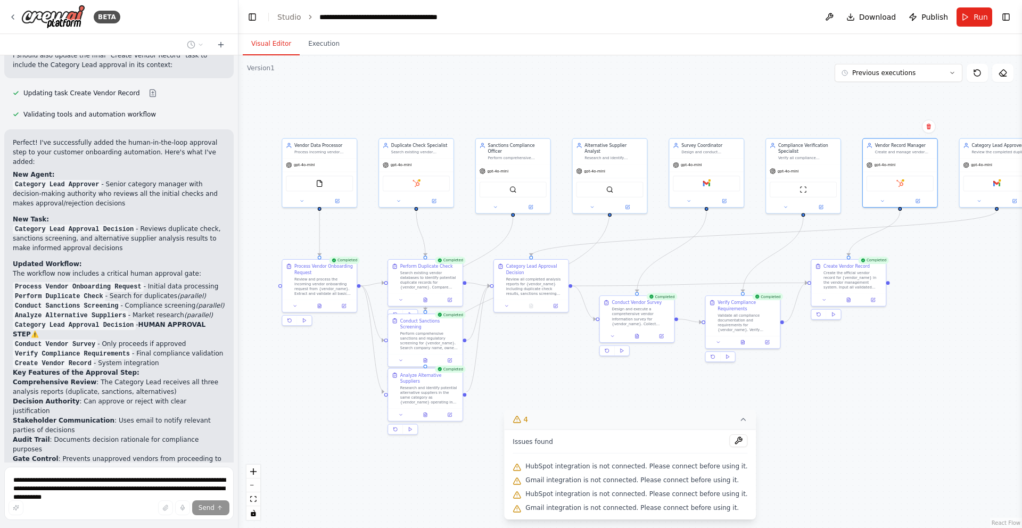
click at [739, 418] on icon at bounding box center [743, 419] width 9 height 9
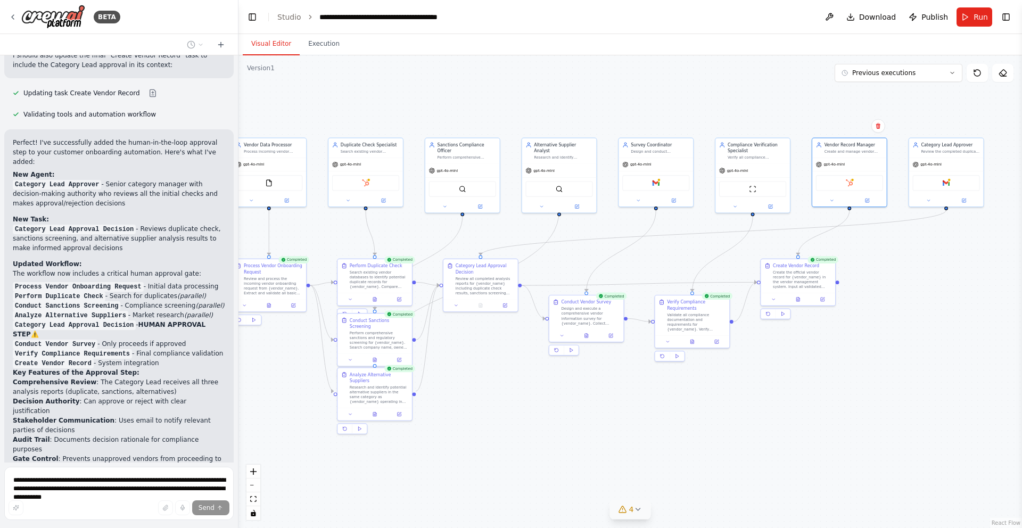
drag, startPoint x: 633, startPoint y: 402, endPoint x: 582, endPoint y: 401, distance: 50.6
click at [582, 401] on div ".deletable-edge-delete-btn { width: 20px; height: 20px; border: 0px solid #ffff…" at bounding box center [630, 291] width 784 height 473
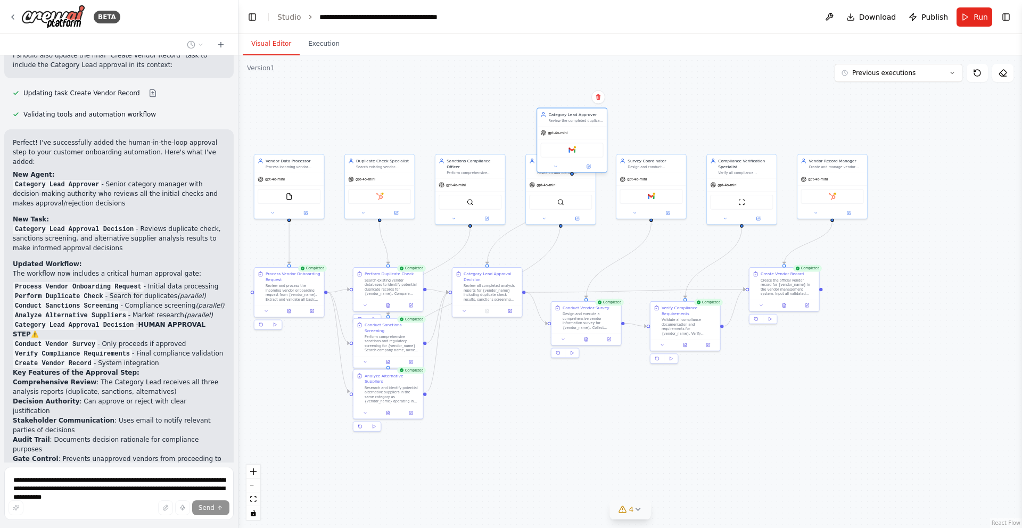
drag, startPoint x: 924, startPoint y: 163, endPoint x: 567, endPoint y: 118, distance: 360.1
click at [567, 119] on div "Review the completed duplicate check, sanctions screening, and alternative supp…" at bounding box center [575, 121] width 55 height 5
drag, startPoint x: 825, startPoint y: 162, endPoint x: 928, endPoint y: 168, distance: 103.4
click at [928, 168] on div "Vendor Record Manager" at bounding box center [938, 165] width 55 height 6
drag, startPoint x: 739, startPoint y: 162, endPoint x: 852, endPoint y: 167, distance: 112.9
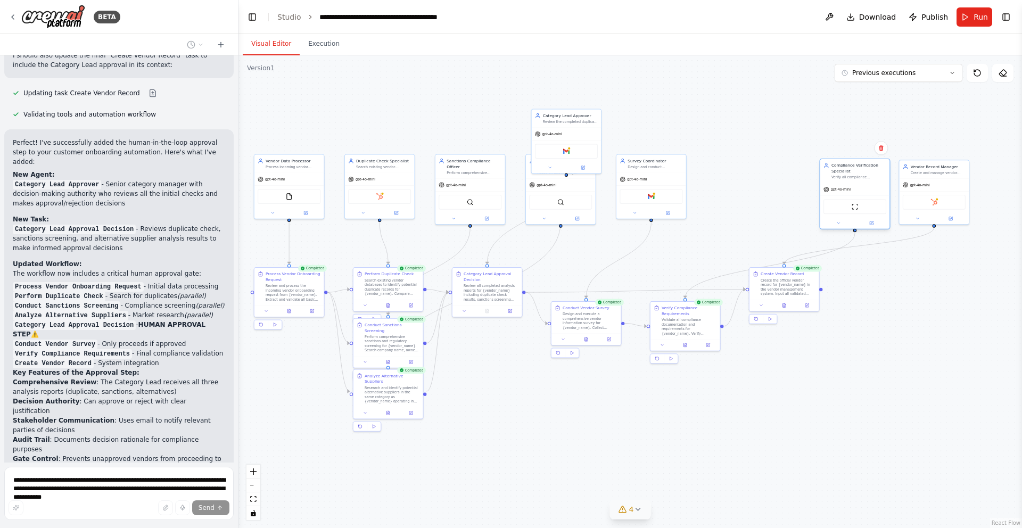
click at [852, 167] on div "Compliance Verification Specialist" at bounding box center [858, 167] width 55 height 11
drag, startPoint x: 655, startPoint y: 160, endPoint x: 778, endPoint y: 167, distance: 123.7
click at [778, 167] on div "Survey Coordinator" at bounding box center [773, 165] width 55 height 6
drag, startPoint x: 573, startPoint y: 116, endPoint x: 675, endPoint y: 168, distance: 114.5
click at [675, 168] on div "Category Lead Approver" at bounding box center [672, 165] width 55 height 6
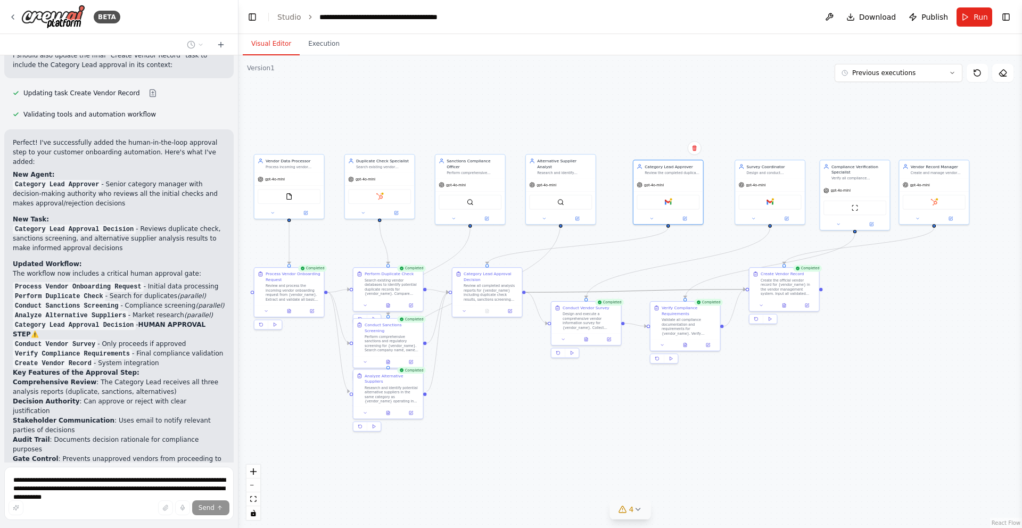
click at [647, 290] on icon "Edge from 7ad86fb8-777f-4752-8495-bba4546c7692 to 7435823b-0fb9-463e-b1b3-93e6f…" at bounding box center [635, 291] width 220 height 3
click at [524, 292] on div ".deletable-edge-delete-btn { width: 20px; height: 20px; border: 0px solid #ffff…" at bounding box center [630, 291] width 784 height 473
click at [525, 292] on div ".deletable-edge-delete-btn { width: 20px; height: 20px; border: 0px solid #ffff…" at bounding box center [630, 291] width 784 height 473
click at [748, 289] on div at bounding box center [747, 287] width 3 height 3
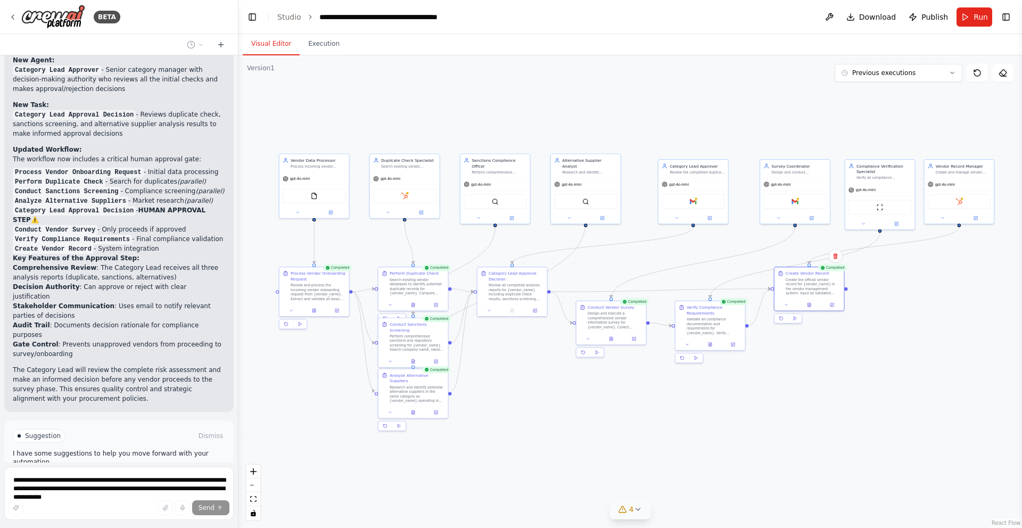
drag, startPoint x: 670, startPoint y: 392, endPoint x: 695, endPoint y: 391, distance: 25.0
click at [695, 391] on div ".deletable-edge-delete-btn { width: 20px; height: 20px; border: 0px solid #ffff…" at bounding box center [630, 291] width 784 height 473
click at [137, 477] on span "Improve automation" at bounding box center [123, 481] width 65 height 9
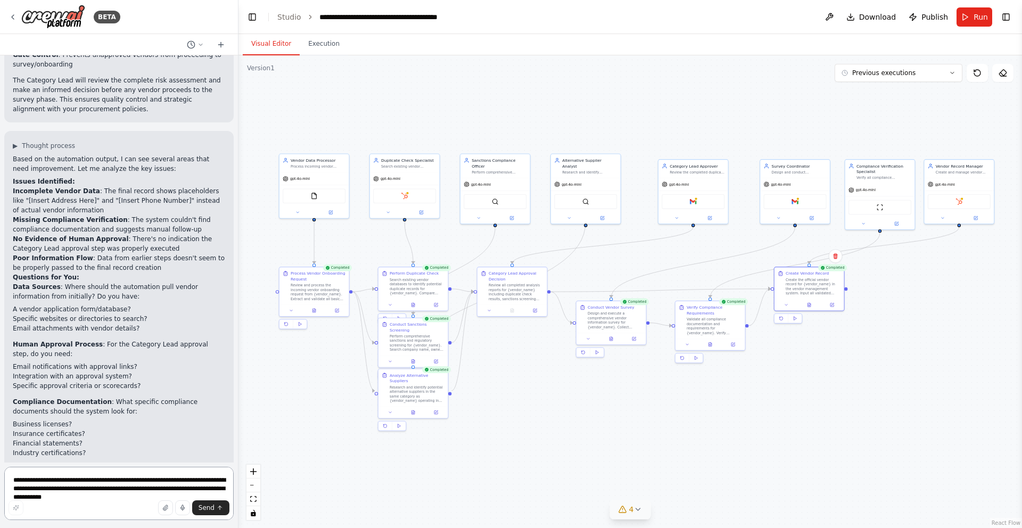
scroll to position [2337, 0]
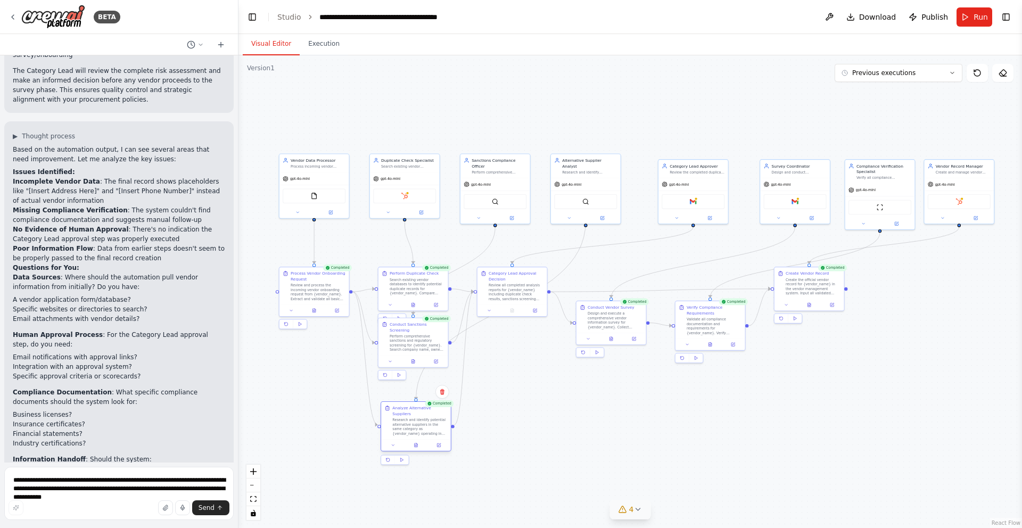
drag, startPoint x: 406, startPoint y: 376, endPoint x: 406, endPoint y: 410, distance: 33.5
click at [406, 409] on div "Analyze Alternative Suppliers" at bounding box center [419, 410] width 55 height 11
drag, startPoint x: 406, startPoint y: 327, endPoint x: 407, endPoint y: 343, distance: 16.0
click at [407, 343] on div "Conduct Sanctions Screening" at bounding box center [419, 342] width 55 height 11
click at [81, 481] on textarea "**********" at bounding box center [118, 493] width 229 height 53
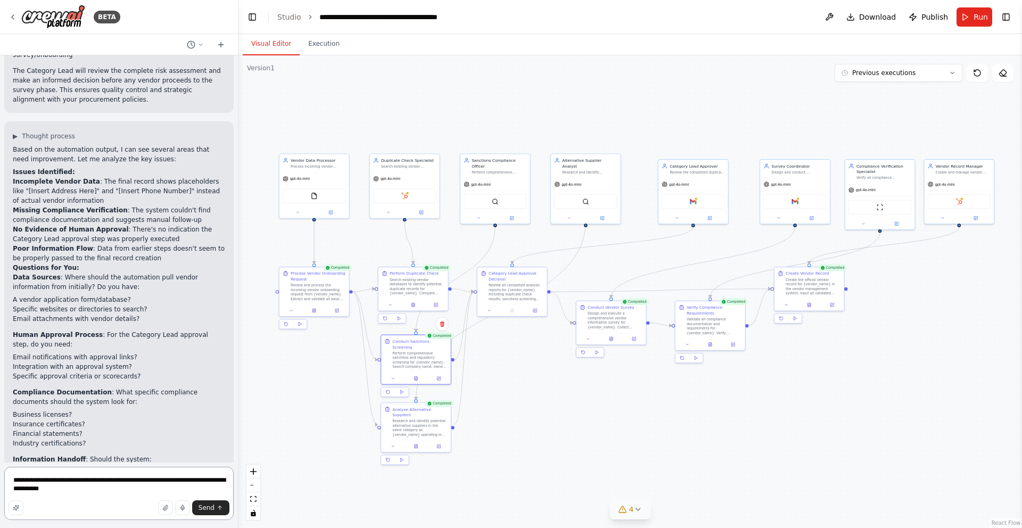
click at [50, 492] on textarea "**********" at bounding box center [118, 493] width 229 height 53
click at [98, 489] on textarea "**********" at bounding box center [118, 493] width 229 height 53
click at [79, 489] on textarea "**********" at bounding box center [118, 493] width 229 height 53
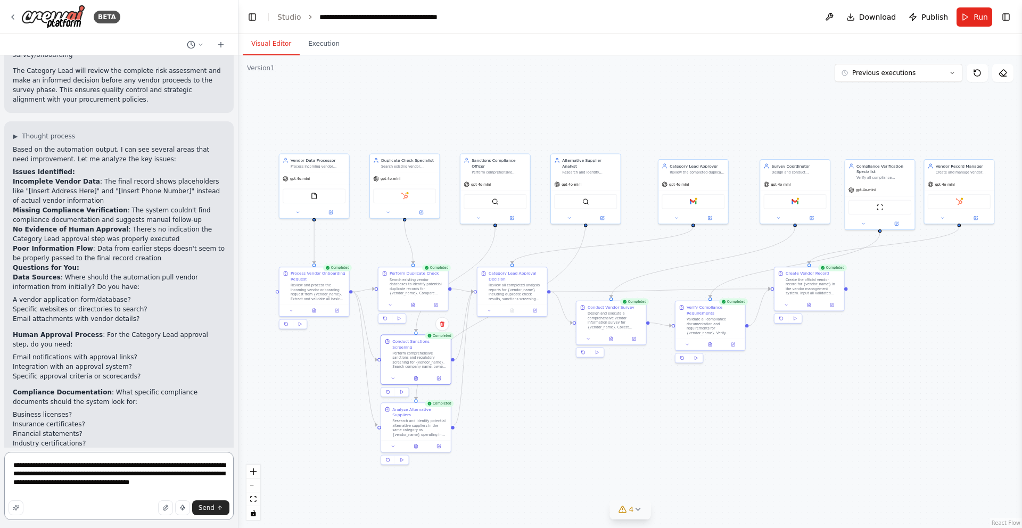
type textarea "**********"
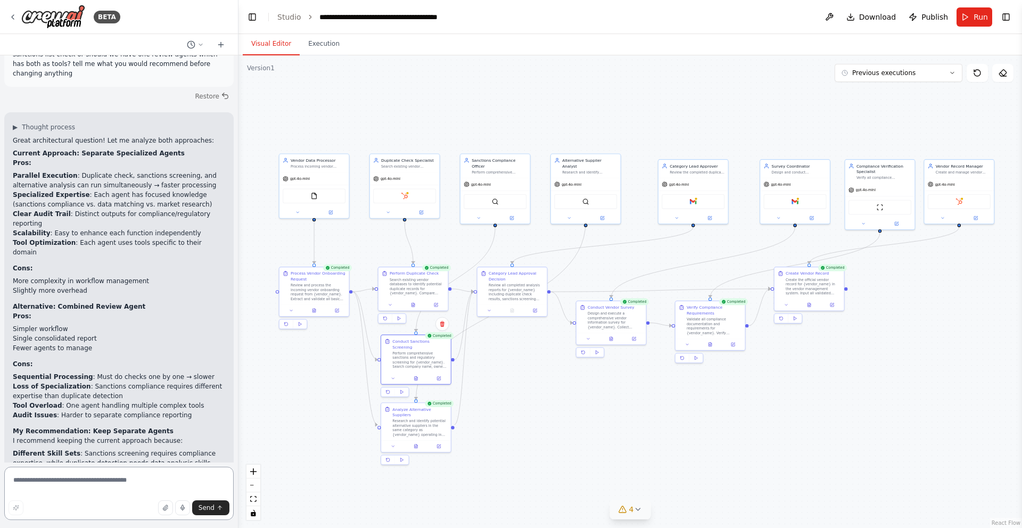
scroll to position [2870, 0]
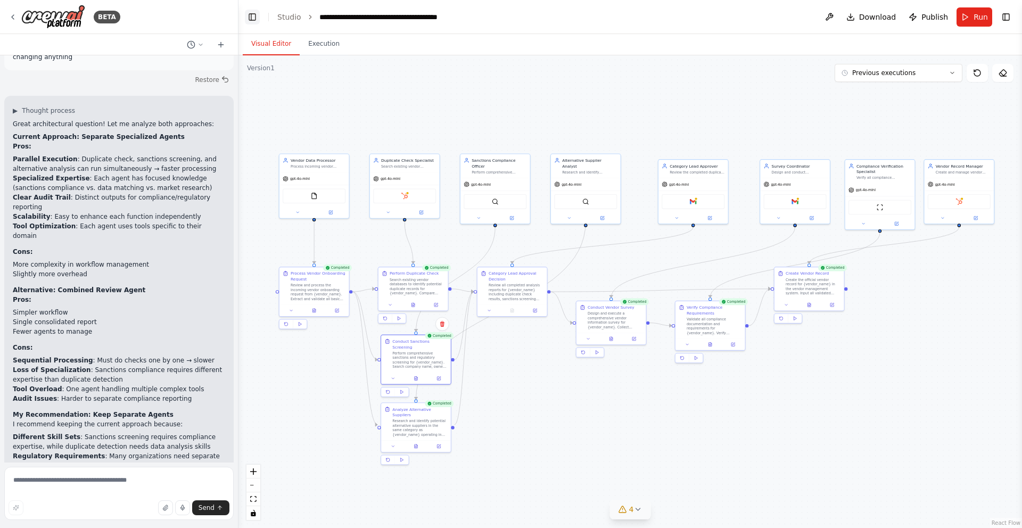
click at [251, 16] on button "Toggle Left Sidebar" at bounding box center [252, 17] width 15 height 15
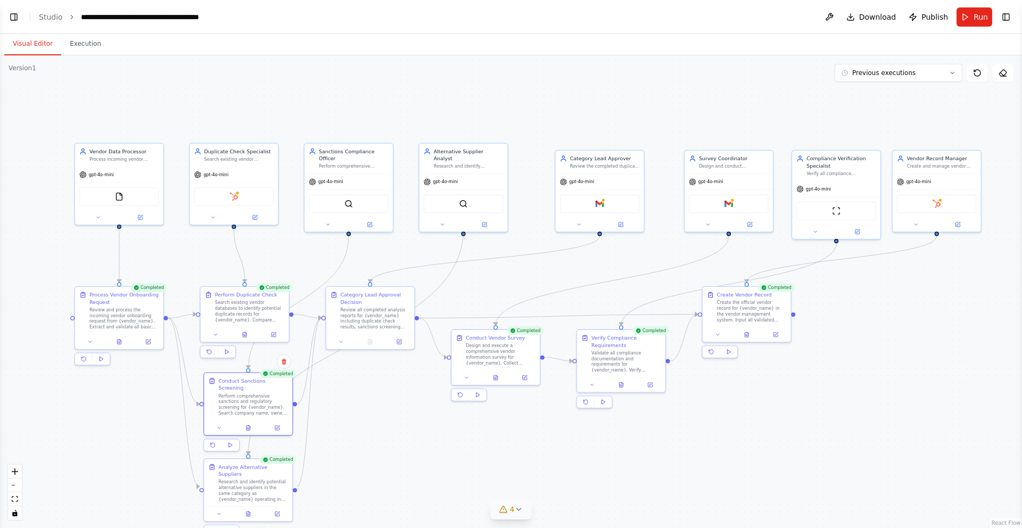
drag, startPoint x: 250, startPoint y: 102, endPoint x: 349, endPoint y: 98, distance: 98.6
click at [349, 98] on div ".deletable-edge-delete-btn { width: 20px; height: 20px; border: 0px solid #ffff…" at bounding box center [511, 291] width 1022 height 473
click at [15, 15] on button "Toggle Left Sidebar" at bounding box center [13, 17] width 15 height 15
click at [15, 15] on div "BETA I want to automate the full customer onboarding process of companies from …" at bounding box center [511, 264] width 1022 height 528
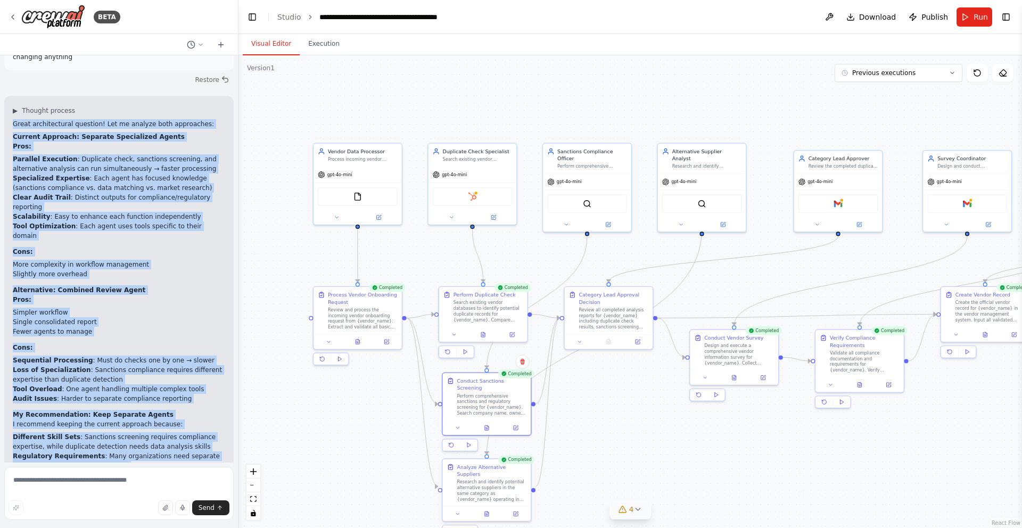
drag, startPoint x: 13, startPoint y: 245, endPoint x: 103, endPoint y: 442, distance: 216.7
click at [103, 442] on div "Great architectural question! Let me analyze both approaches: Current Approach:…" at bounding box center [119, 344] width 212 height 450
copy div "Great architectural question! Let me analyze both approaches: Current Approach:…"
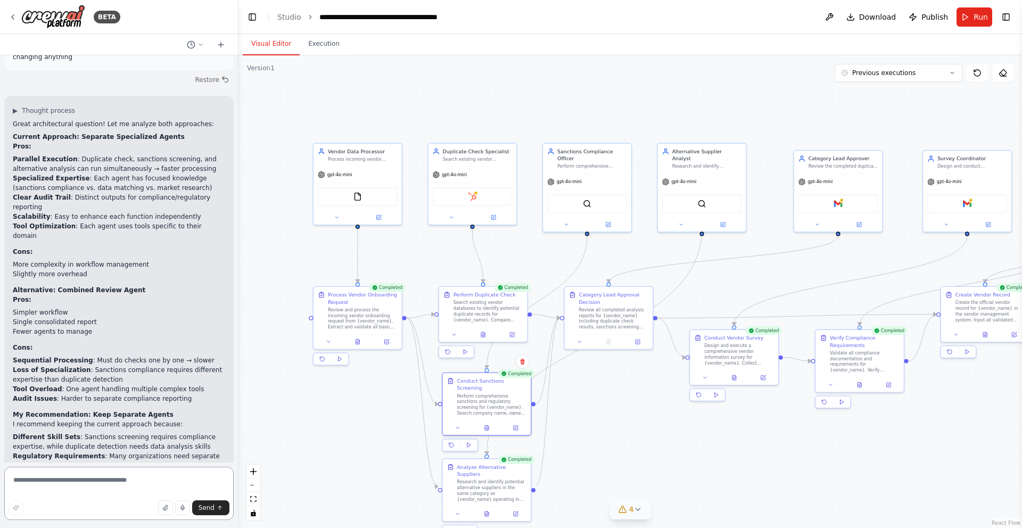
click at [83, 479] on textarea at bounding box center [118, 493] width 229 height 53
type textarea "**********"
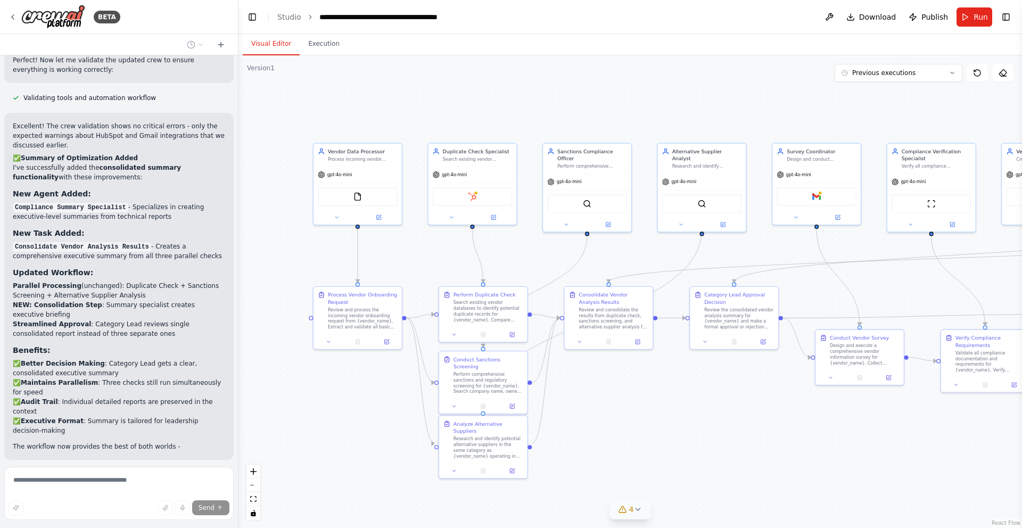
scroll to position [3798, 0]
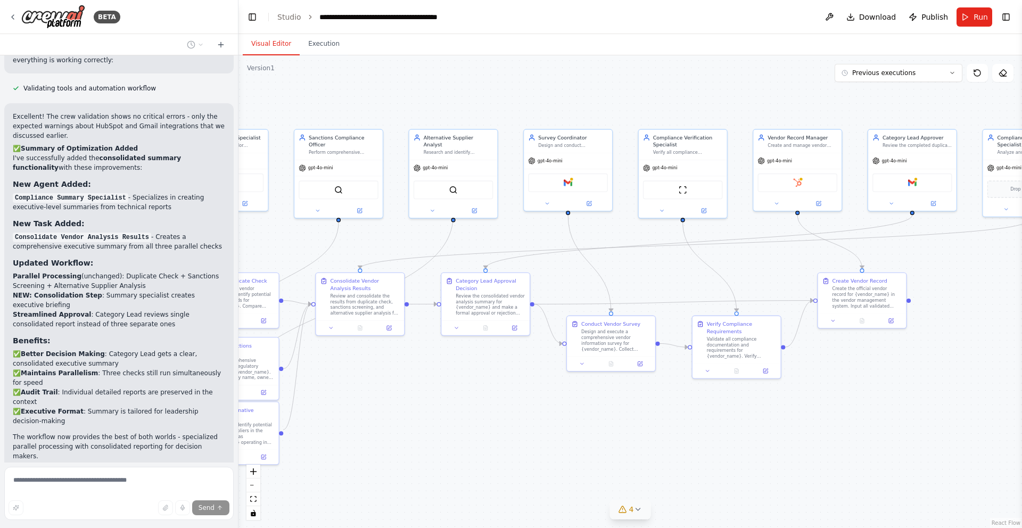
drag, startPoint x: 714, startPoint y: 401, endPoint x: 466, endPoint y: 388, distance: 249.0
click at [466, 388] on div ".deletable-edge-delete-btn { width: 20px; height: 20px; border: 0px solid #ffff…" at bounding box center [630, 291] width 784 height 473
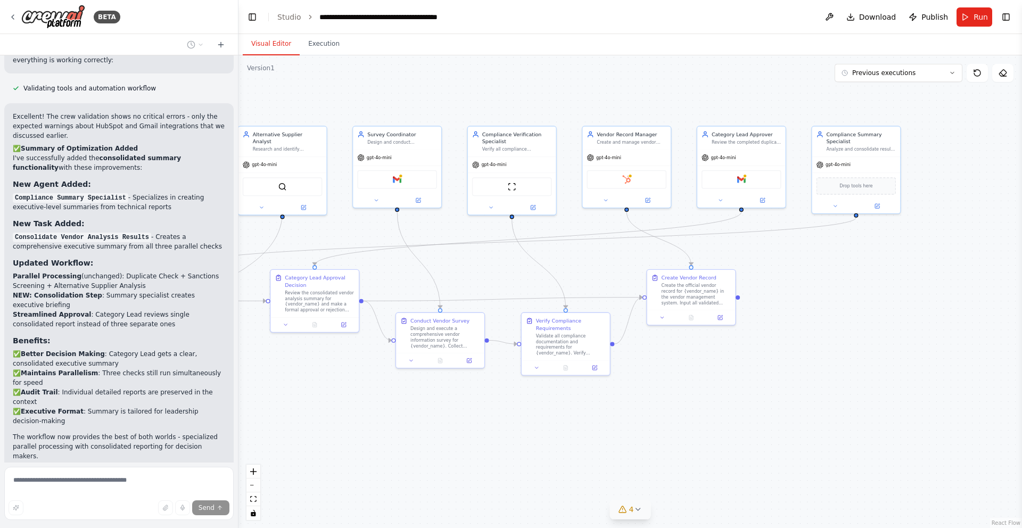
drag, startPoint x: 718, startPoint y: 430, endPoint x: 547, endPoint y: 425, distance: 170.9
click at [547, 426] on div ".deletable-edge-delete-btn { width: 20px; height: 20px; border: 0px solid #ffff…" at bounding box center [630, 291] width 784 height 473
click at [547, 425] on div ".deletable-edge-delete-btn { width: 20px; height: 20px; border: 0px solid #ffff…" at bounding box center [630, 291] width 784 height 473
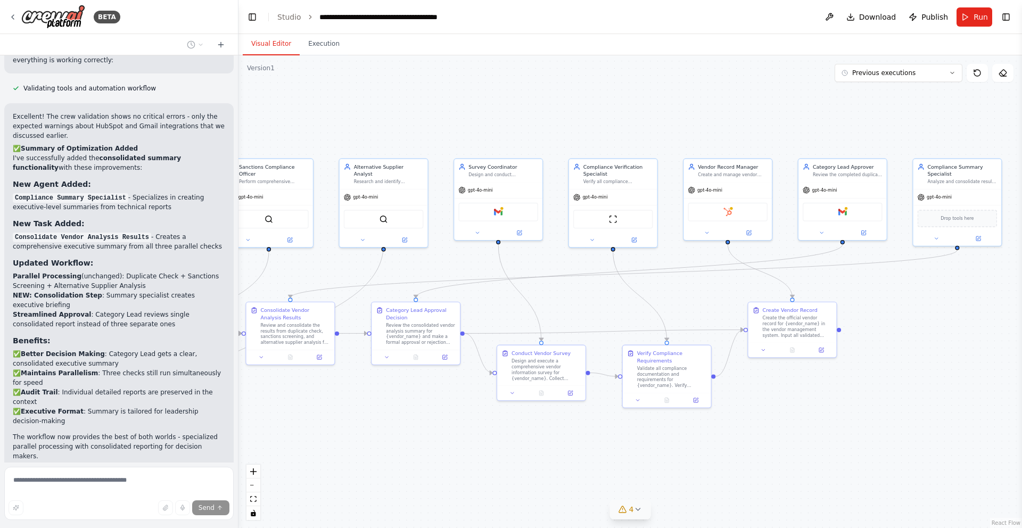
drag, startPoint x: 512, startPoint y: 440, endPoint x: 613, endPoint y: 471, distance: 105.7
click at [613, 472] on div ".deletable-edge-delete-btn { width: 20px; height: 20px; border: 0px solid #ffff…" at bounding box center [630, 291] width 784 height 473
click at [949, 174] on div "Compliance Summary Specialist" at bounding box center [962, 168] width 70 height 14
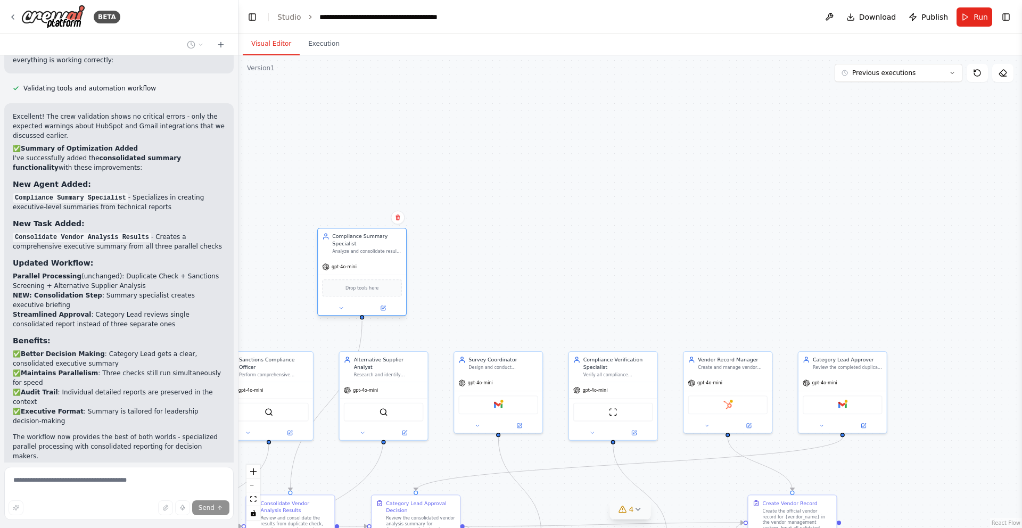
drag, startPoint x: 957, startPoint y: 168, endPoint x: 359, endPoint y: 240, distance: 602.7
click at [359, 240] on div "Compliance Summary Specialist" at bounding box center [367, 240] width 70 height 14
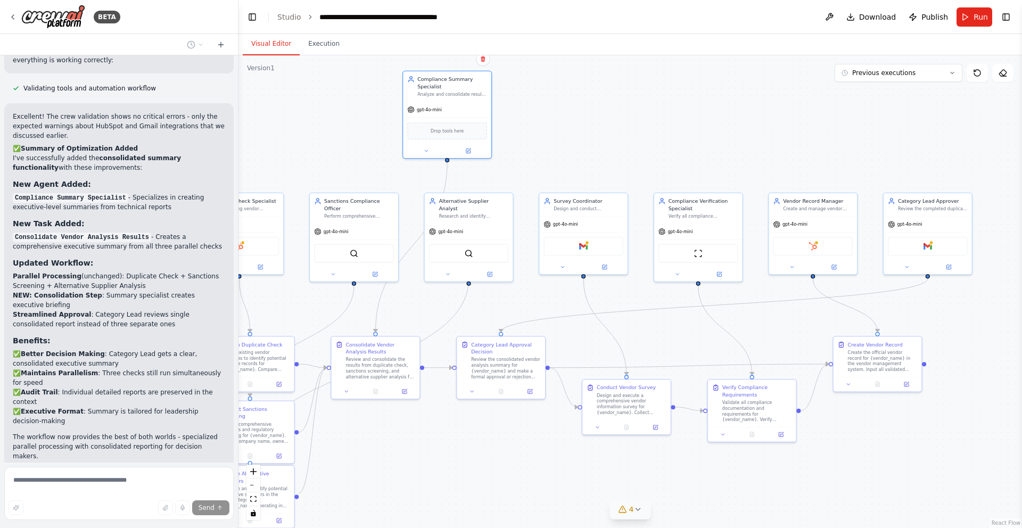
drag, startPoint x: 475, startPoint y: 273, endPoint x: 561, endPoint y: 113, distance: 181.0
click at [561, 113] on div ".deletable-edge-delete-btn { width: 20px; height: 20px; border: 0px solid #ffff…" at bounding box center [630, 291] width 784 height 473
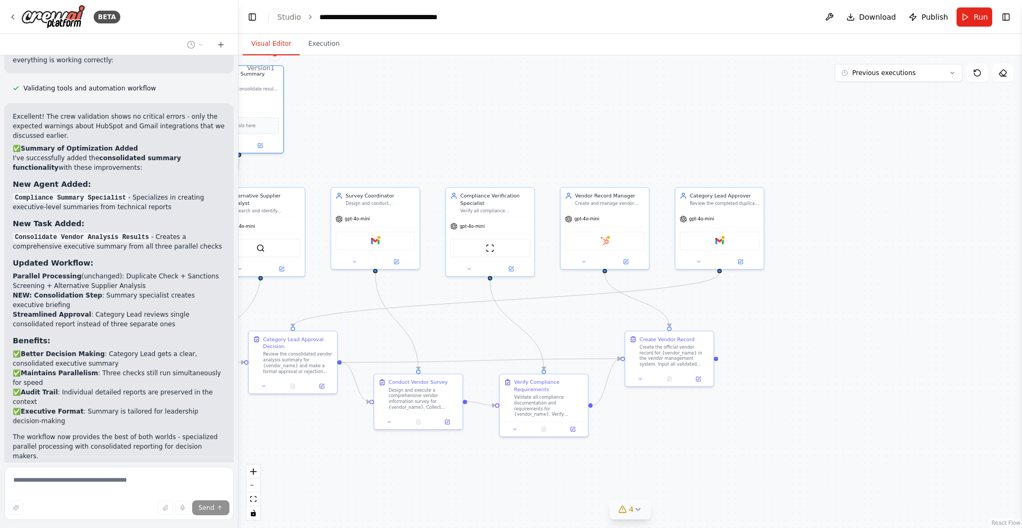
drag, startPoint x: 631, startPoint y: 144, endPoint x: 420, endPoint y: 135, distance: 211.5
click at [420, 135] on div ".deletable-edge-delete-btn { width: 20px; height: 20px; border: 0px solid #ffff…" at bounding box center [630, 291] width 784 height 473
drag, startPoint x: 710, startPoint y: 195, endPoint x: 341, endPoint y: 85, distance: 385.5
click at [341, 85] on div "Category Lead Approver Review the completed duplicate check, sanctions screenin…" at bounding box center [363, 86] width 70 height 14
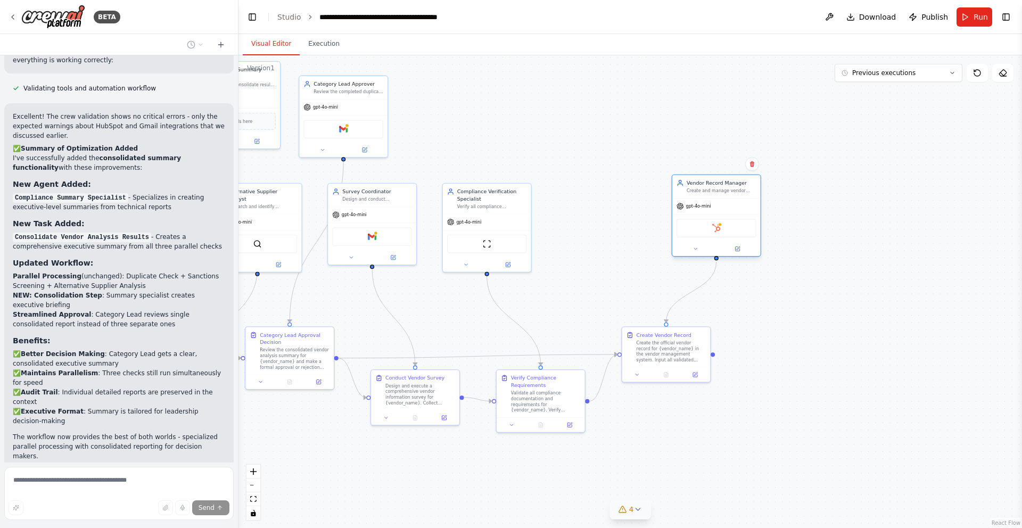
drag, startPoint x: 594, startPoint y: 199, endPoint x: 707, endPoint y: 191, distance: 113.7
click at [707, 191] on div "Create and manage vendor records in the system. Input all validated vendor info…" at bounding box center [722, 191] width 70 height 6
drag, startPoint x: 485, startPoint y: 195, endPoint x: 595, endPoint y: 183, distance: 110.8
click at [595, 183] on div "Compliance Verification Specialist" at bounding box center [600, 186] width 70 height 14
drag, startPoint x: 379, startPoint y: 187, endPoint x: 479, endPoint y: 186, distance: 99.5
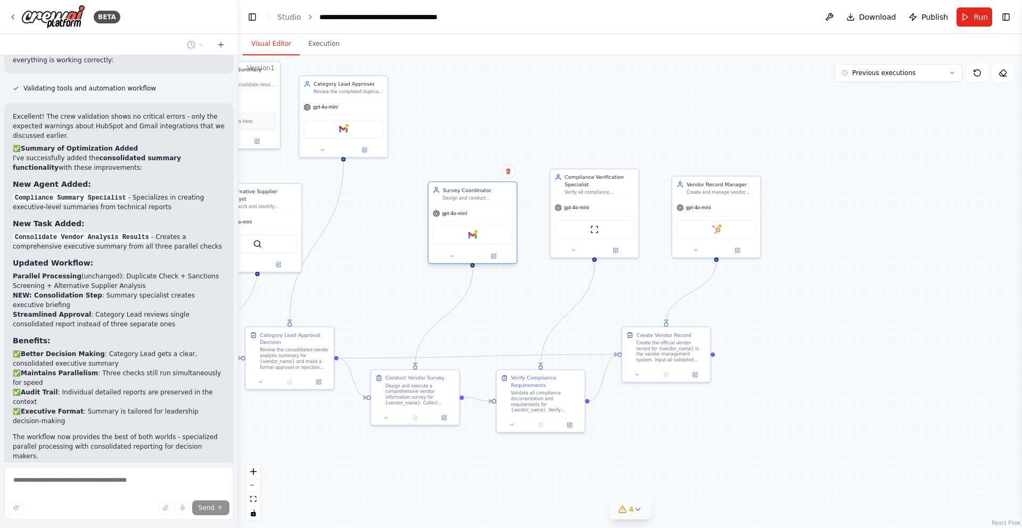
click at [479, 186] on div "Survey Coordinator" at bounding box center [478, 189] width 70 height 7
drag, startPoint x: 479, startPoint y: 186, endPoint x: 497, endPoint y: 172, distance: 22.5
click at [497, 172] on div "Survey Coordinator" at bounding box center [492, 175] width 70 height 7
drag, startPoint x: 354, startPoint y: 92, endPoint x: 395, endPoint y: 193, distance: 109.3
click at [395, 193] on div "Review the completed duplicate check, sanctions screening, and alternative supp…" at bounding box center [392, 191] width 70 height 6
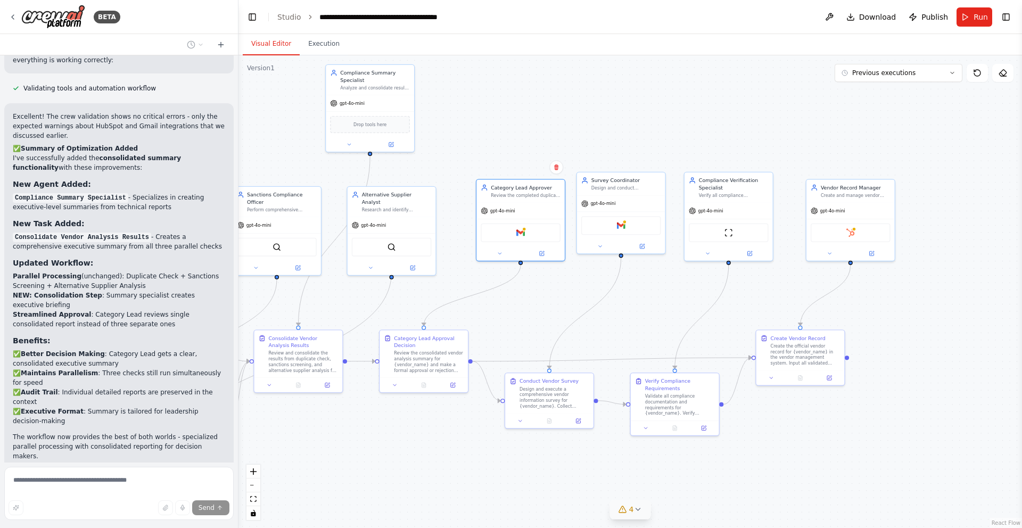
drag, startPoint x: 383, startPoint y: 310, endPoint x: 517, endPoint y: 314, distance: 134.2
click at [517, 314] on div ".deletable-edge-delete-btn { width: 20px; height: 20px; border: 0px solid #ffff…" at bounding box center [630, 291] width 784 height 473
drag, startPoint x: 398, startPoint y: 196, endPoint x: 427, endPoint y: 186, distance: 31.0
click at [427, 186] on div "Alternative Supplier Analyst" at bounding box center [426, 190] width 70 height 14
drag, startPoint x: 425, startPoint y: 192, endPoint x: 352, endPoint y: 191, distance: 73.5
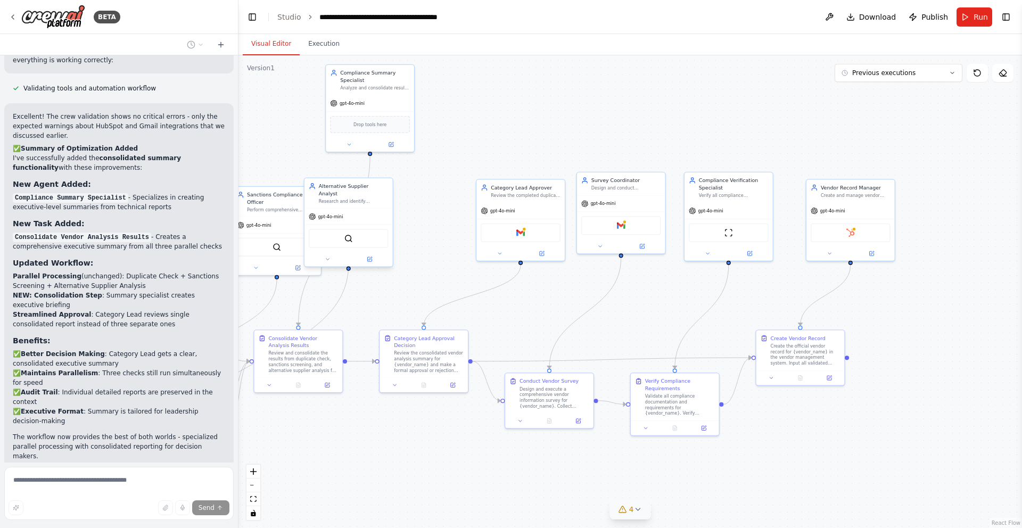
click at [351, 199] on div "Research and identify alternative suppliers in the same industry/category to ev…" at bounding box center [354, 202] width 70 height 6
drag, startPoint x: 853, startPoint y: 192, endPoint x: 962, endPoint y: 192, distance: 109.7
click at [962, 192] on div "Create and manage vendor records in the system. Input all validated vendor info…" at bounding box center [970, 194] width 70 height 6
drag, startPoint x: 736, startPoint y: 185, endPoint x: 838, endPoint y: 190, distance: 102.8
click at [838, 191] on div "Compliance Verification Specialist" at bounding box center [856, 190] width 70 height 14
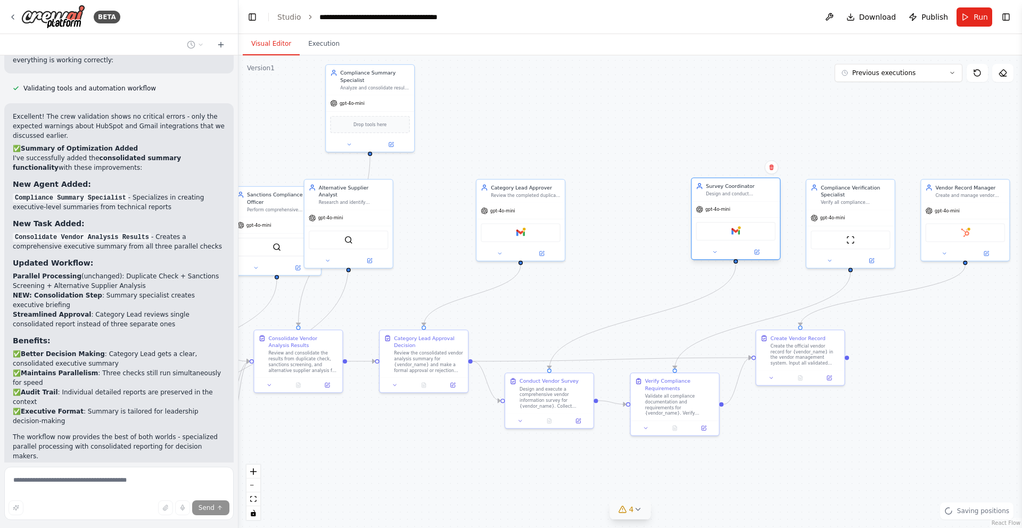
drag, startPoint x: 625, startPoint y: 183, endPoint x: 741, endPoint y: 189, distance: 116.8
click at [741, 190] on div "Survey Coordinator Design and conduct comprehensive vendor surveys to collect a…" at bounding box center [741, 190] width 70 height 14
drag, startPoint x: 549, startPoint y: 192, endPoint x: 616, endPoint y: 193, distance: 67.1
click at [616, 193] on div "Review the completed duplicate check, sanctions screening, and alternative supp…" at bounding box center [633, 194] width 70 height 6
drag, startPoint x: 386, startPoint y: 78, endPoint x: 535, endPoint y: 196, distance: 190.6
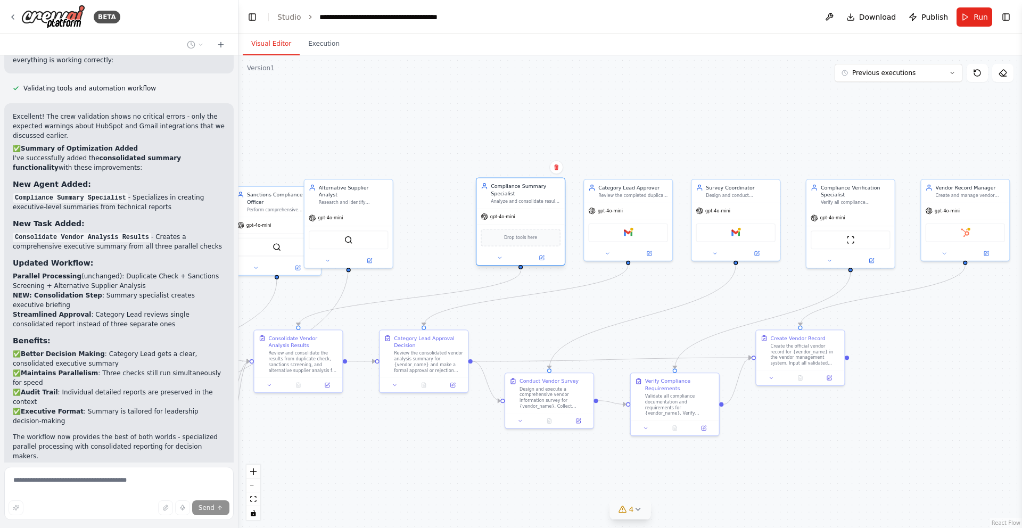
click at [535, 196] on div "Compliance Summary Specialist" at bounding box center [526, 190] width 70 height 14
drag, startPoint x: 375, startPoint y: 203, endPoint x: 392, endPoint y: 206, distance: 17.2
click at [392, 206] on div "Alternative Supplier Analyst Research and identify alternative suppliers in the…" at bounding box center [399, 200] width 88 height 30
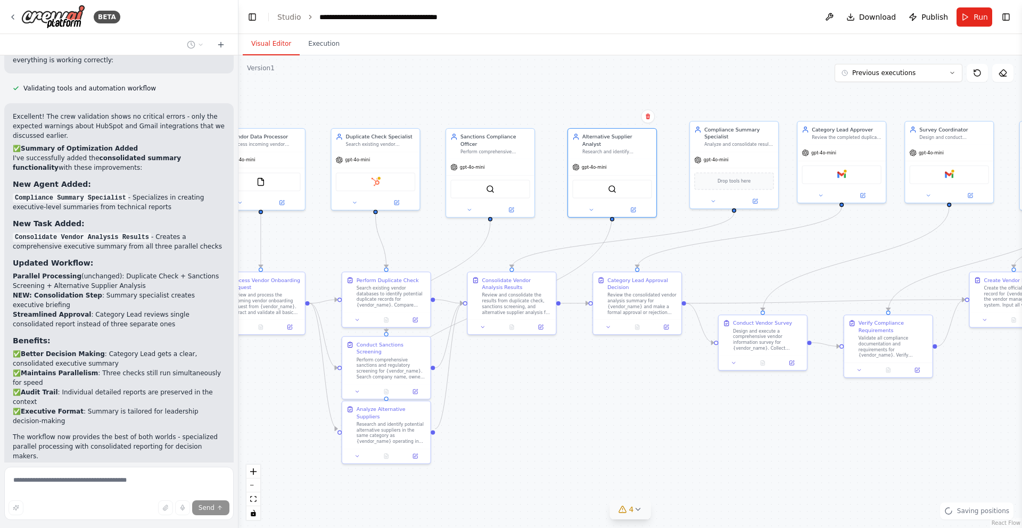
drag, startPoint x: 338, startPoint y: 126, endPoint x: 551, endPoint y: 68, distance: 221.2
click at [551, 68] on div ".deletable-edge-delete-btn { width: 20px; height: 20px; border: 0px solid #ffff…" at bounding box center [630, 291] width 784 height 473
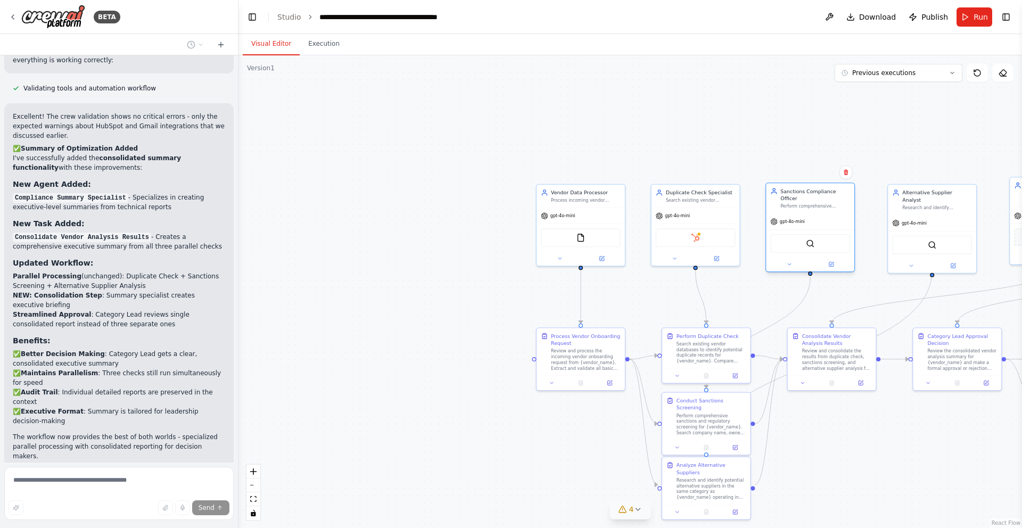
drag, startPoint x: 501, startPoint y: 145, endPoint x: 820, endPoint y: 197, distance: 323.7
click at [820, 197] on div "Sanctions Compliance Officer" at bounding box center [815, 194] width 70 height 14
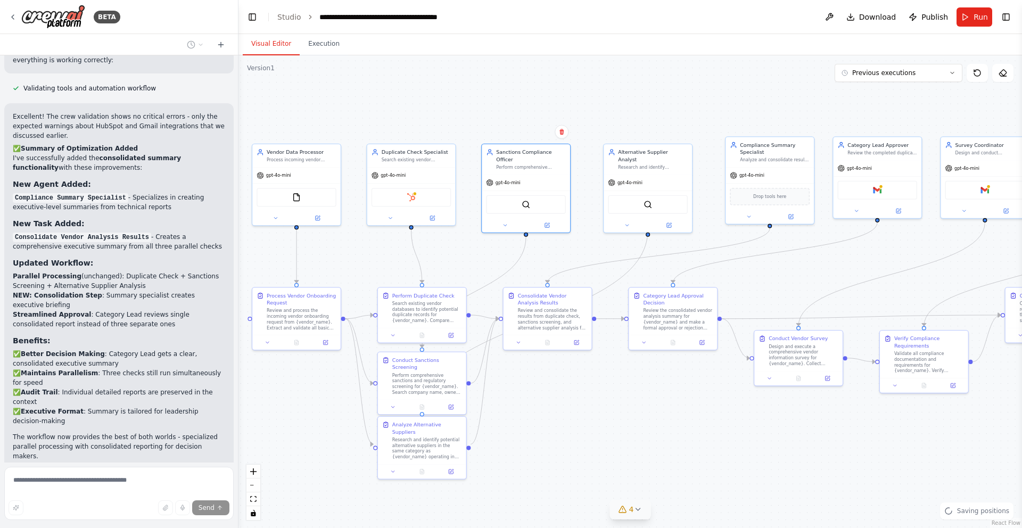
drag, startPoint x: 831, startPoint y: 131, endPoint x: 545, endPoint y: 90, distance: 289.3
click at [545, 90] on div ".deletable-edge-delete-btn { width: 20px; height: 20px; border: 0px solid #ffff…" at bounding box center [630, 291] width 784 height 473
click at [419, 155] on div "Search existing vendor databases and systems to identify potential duplicate ve…" at bounding box center [407, 158] width 70 height 6
click at [562, 146] on div "Sanctions Compliance Officer" at bounding box center [529, 153] width 70 height 14
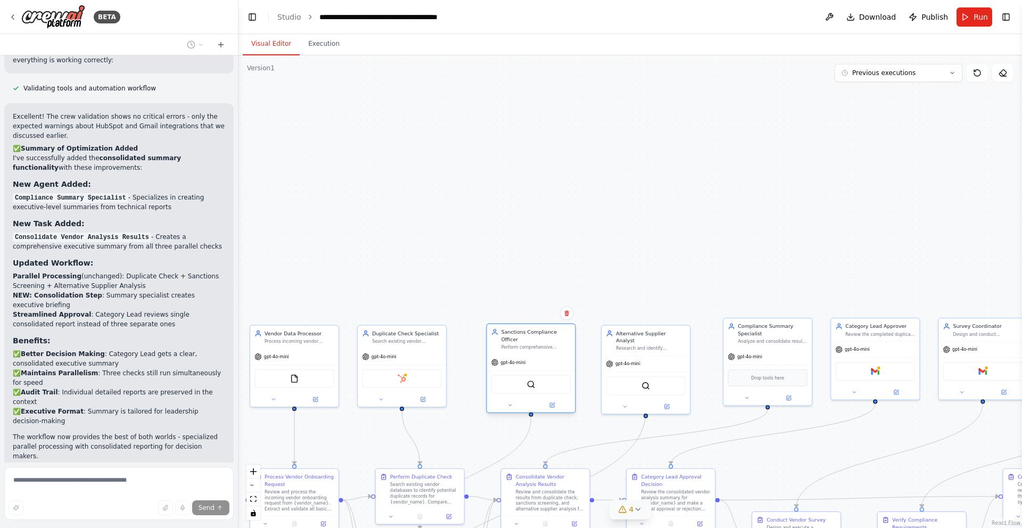
drag, startPoint x: 520, startPoint y: 148, endPoint x: 523, endPoint y: 332, distance: 184.2
click at [523, 332] on div "Sanctions Compliance Officer" at bounding box center [536, 335] width 70 height 14
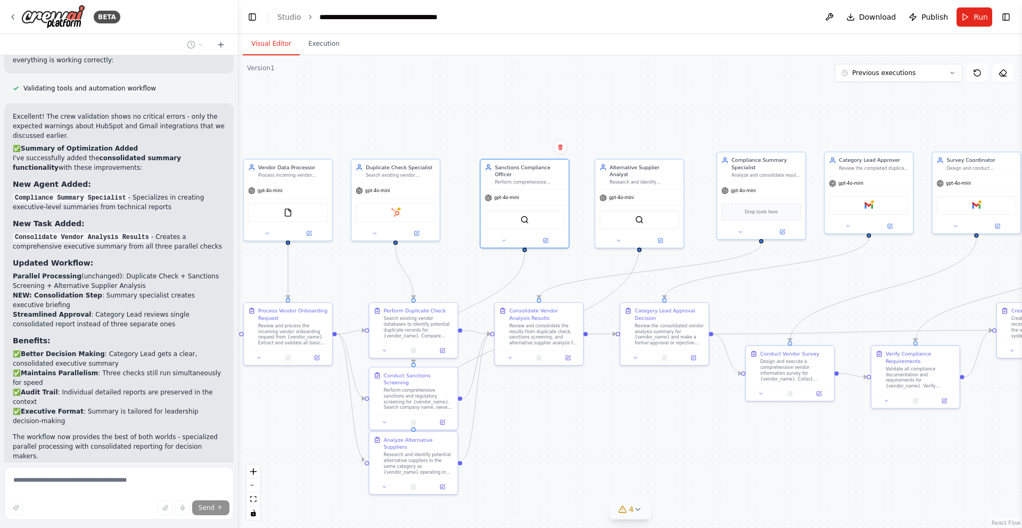
drag, startPoint x: 504, startPoint y: 282, endPoint x: 498, endPoint y: 116, distance: 166.2
click at [498, 116] on div ".deletable-edge-delete-btn { width: 20px; height: 20px; border: 0px solid #ffff…" at bounding box center [630, 291] width 784 height 473
drag, startPoint x: 614, startPoint y: 173, endPoint x: 608, endPoint y: 175, distance: 6.7
click at [608, 178] on div "Research and identify alternative suppliers in the same industry/category to ev…" at bounding box center [638, 181] width 70 height 6
drag, startPoint x: 427, startPoint y: 442, endPoint x: 427, endPoint y: 487, distance: 44.2
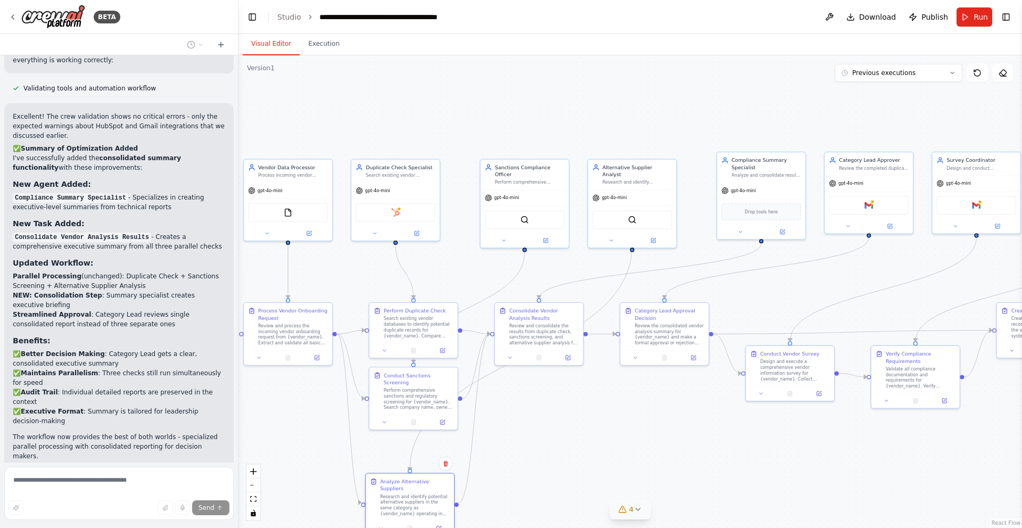
click at [427, 487] on div "Analyze Alternative Suppliers Research and identify potential alternative suppl…" at bounding box center [415, 497] width 70 height 39
drag, startPoint x: 422, startPoint y: 386, endPoint x: 422, endPoint y: 414, distance: 27.2
click at [422, 414] on div "Conduct Sanctions Screening Perform comprehensive sanctions and regulatory scre…" at bounding box center [415, 418] width 70 height 39
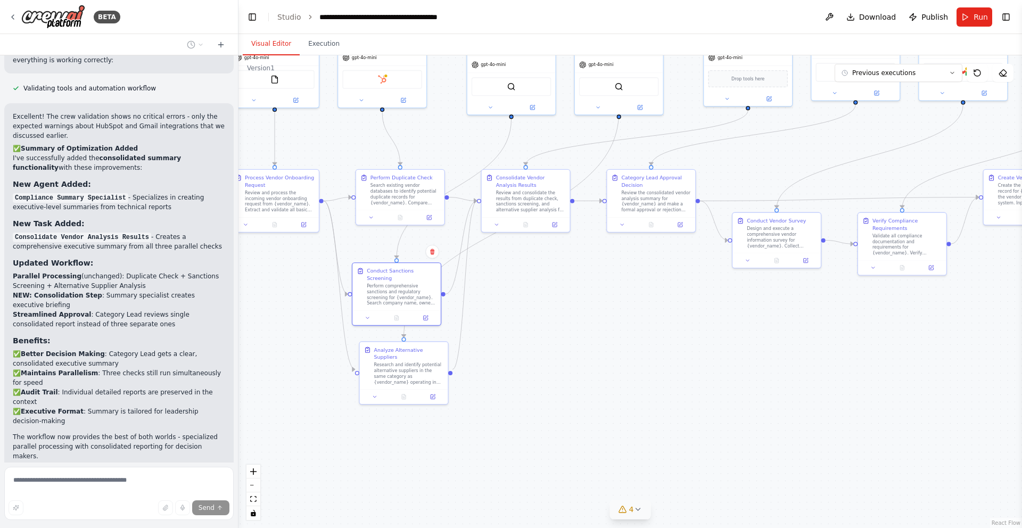
drag, startPoint x: 555, startPoint y: 482, endPoint x: 541, endPoint y: 348, distance: 134.9
click at [541, 348] on div ".deletable-edge-delete-btn { width: 20px; height: 20px; border: 0px solid #ffff…" at bounding box center [630, 291] width 784 height 473
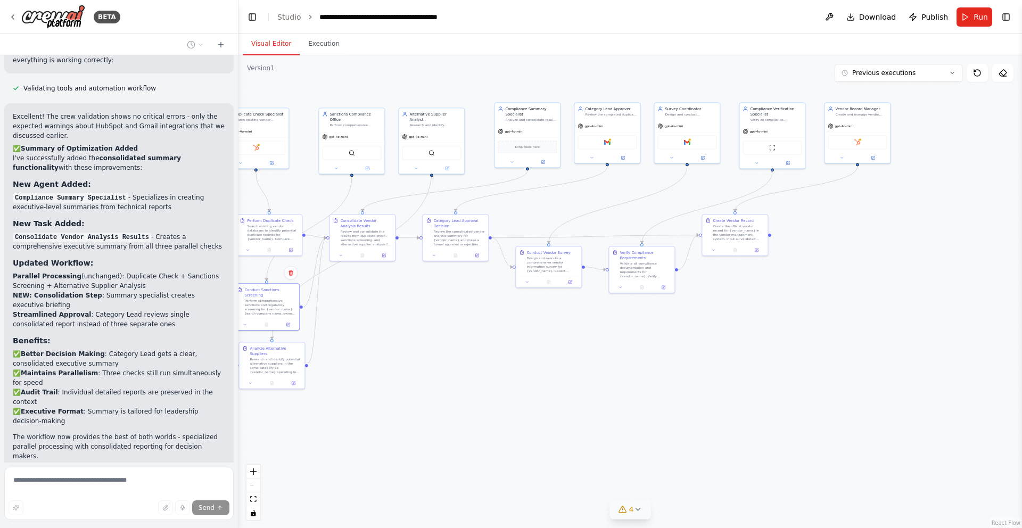
drag, startPoint x: 636, startPoint y: 318, endPoint x: 468, endPoint y: 317, distance: 167.1
click at [468, 317] on div ".deletable-edge-delete-btn { width: 20px; height: 20px; border: 0px solid #ffff…" at bounding box center [630, 291] width 784 height 473
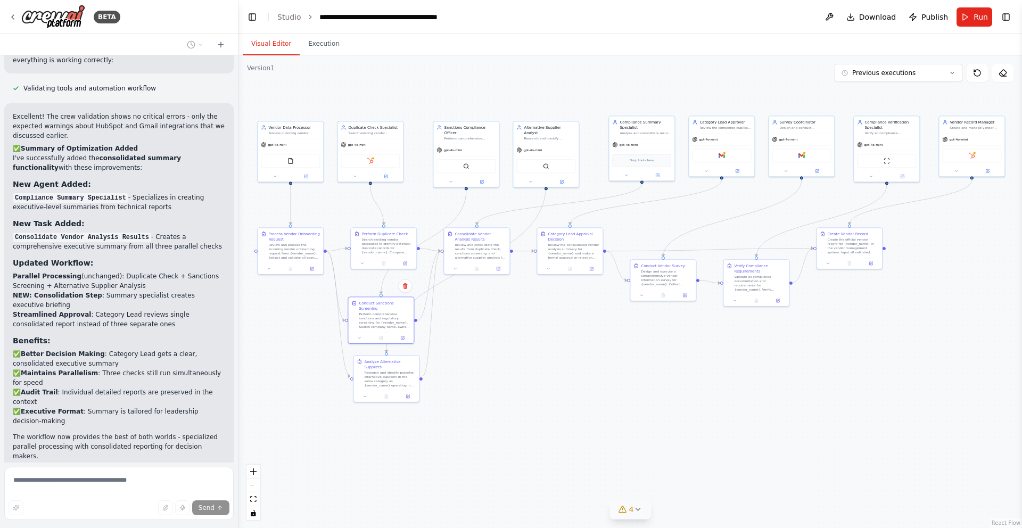
drag, startPoint x: 468, startPoint y: 317, endPoint x: 582, endPoint y: 328, distance: 113.9
click at [582, 329] on div ".deletable-edge-delete-btn { width: 20px; height: 20px; border: 0px solid #ffff…" at bounding box center [630, 291] width 784 height 473
click at [251, 13] on button "Toggle Left Sidebar" at bounding box center [252, 17] width 15 height 15
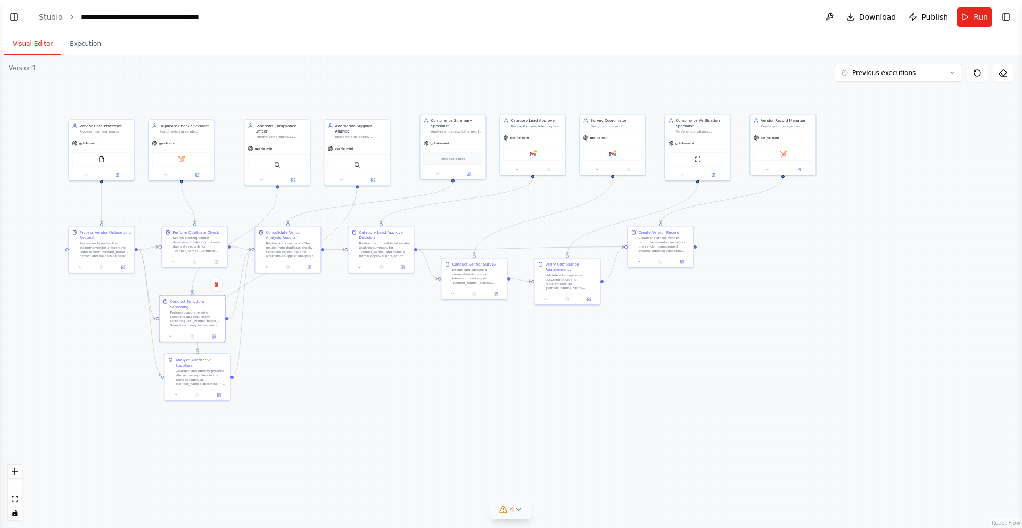
drag, startPoint x: 392, startPoint y: 351, endPoint x: 504, endPoint y: 349, distance: 112.3
click at [504, 350] on div ".deletable-edge-delete-btn { width: 20px; height: 20px; border: 0px solid #ffff…" at bounding box center [511, 291] width 1022 height 473
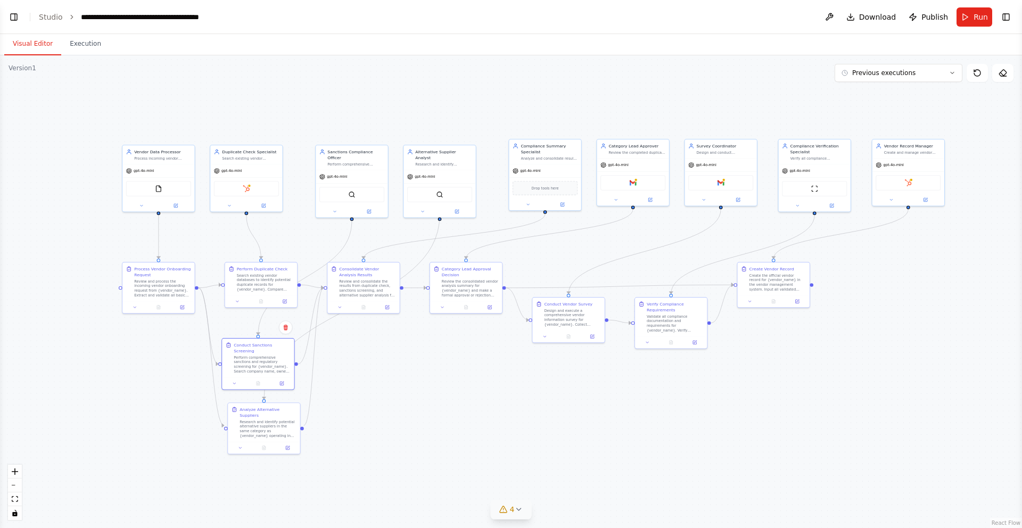
drag, startPoint x: 509, startPoint y: 332, endPoint x: 538, endPoint y: 380, distance: 56.3
click at [538, 380] on div ".deletable-edge-delete-btn { width: 20px; height: 20px; border: 0px solid #ffff…" at bounding box center [511, 291] width 1022 height 473
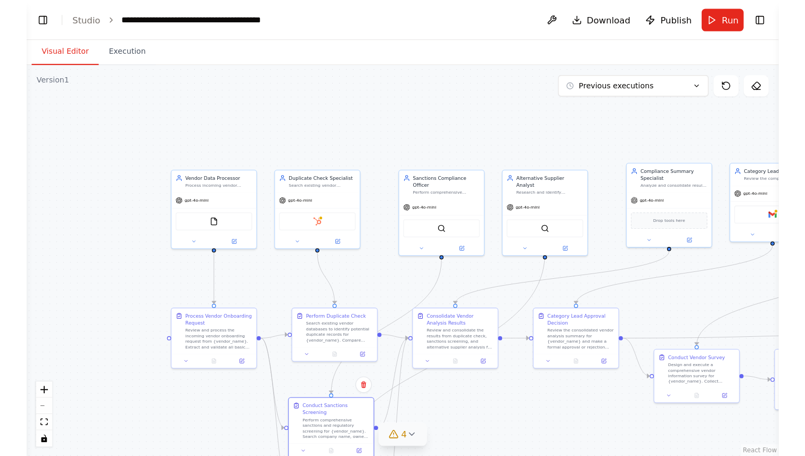
scroll to position [3270, 0]
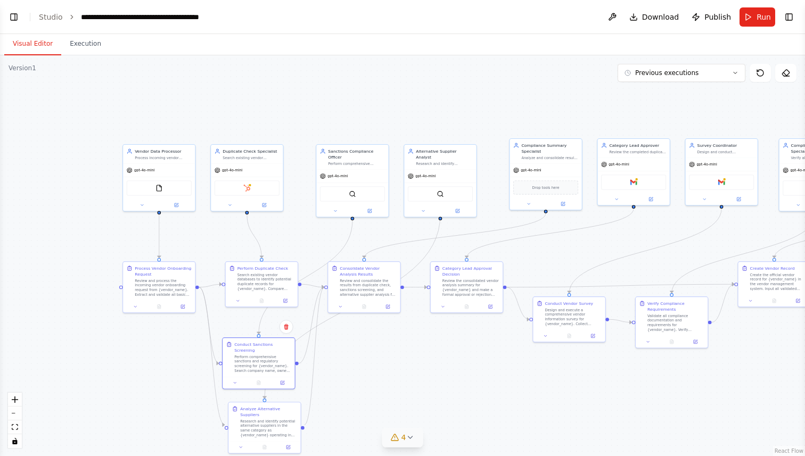
click at [39, 51] on button "Visual Editor" at bounding box center [32, 44] width 57 height 22
click at [56, 18] on link "Studio" at bounding box center [51, 17] width 24 height 9
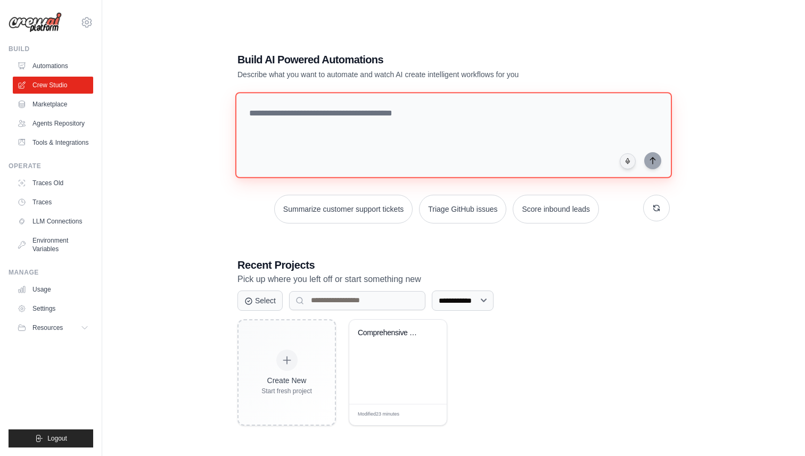
click at [316, 130] on textarea at bounding box center [453, 135] width 436 height 86
paste textarea "**********"
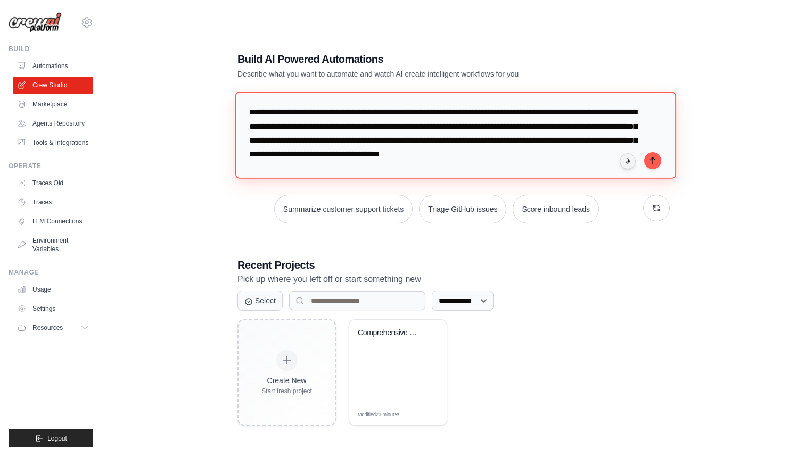
click at [303, 112] on textarea "**********" at bounding box center [455, 135] width 441 height 87
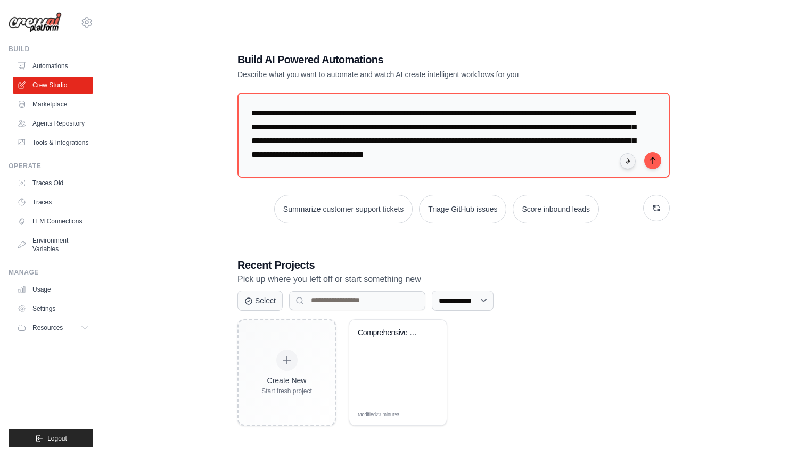
scroll to position [33, 0]
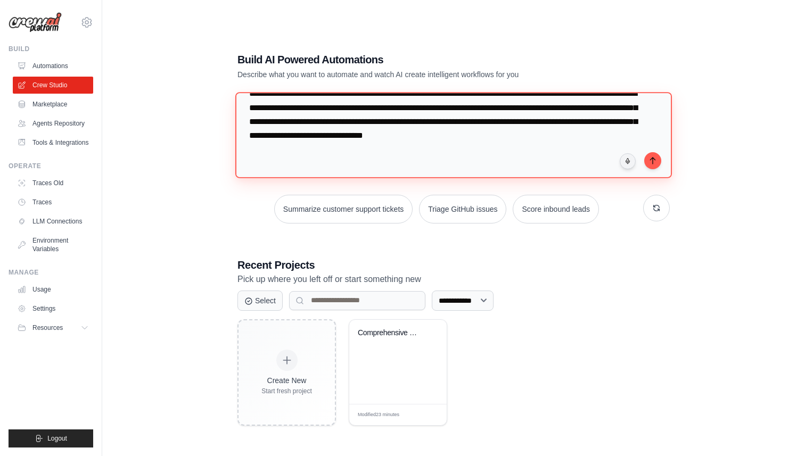
click at [621, 123] on textarea "**********" at bounding box center [453, 135] width 436 height 86
paste textarea "**********"
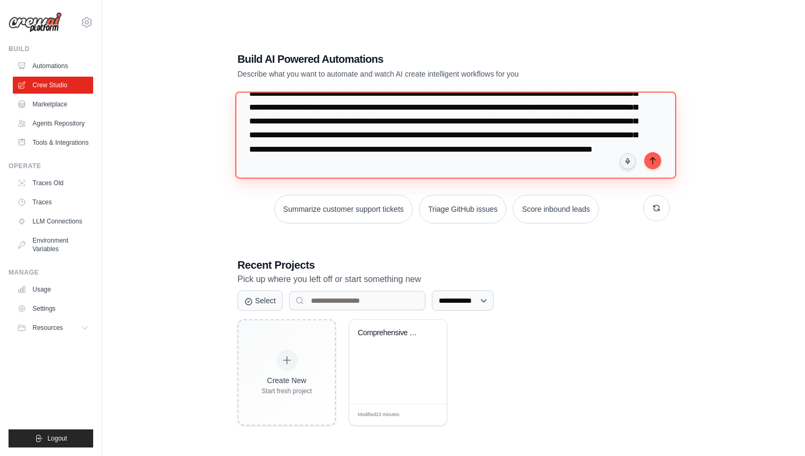
scroll to position [52, 0]
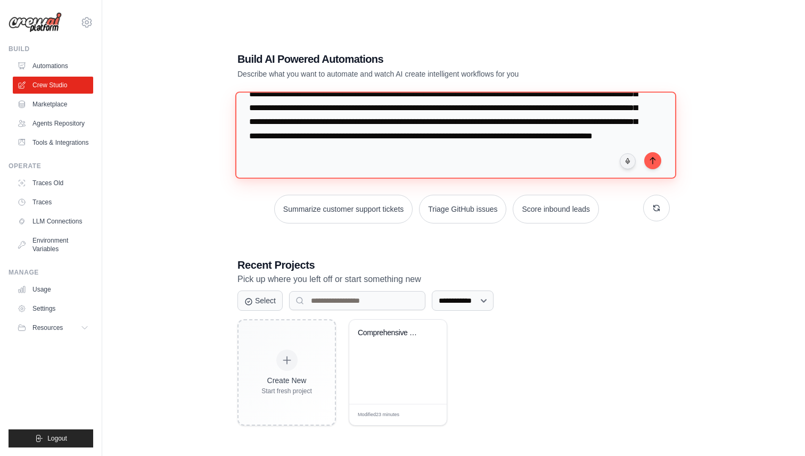
click at [378, 158] on textarea "**********" at bounding box center [455, 135] width 441 height 87
paste textarea "**********"
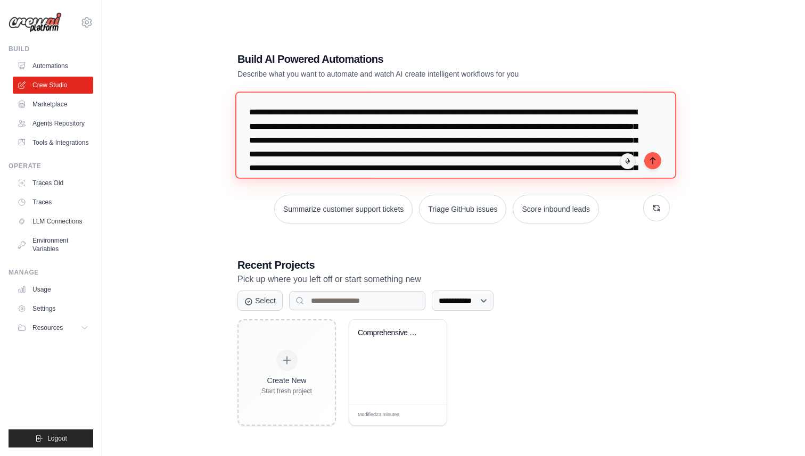
click at [247, 113] on textarea "**********" at bounding box center [455, 135] width 441 height 87
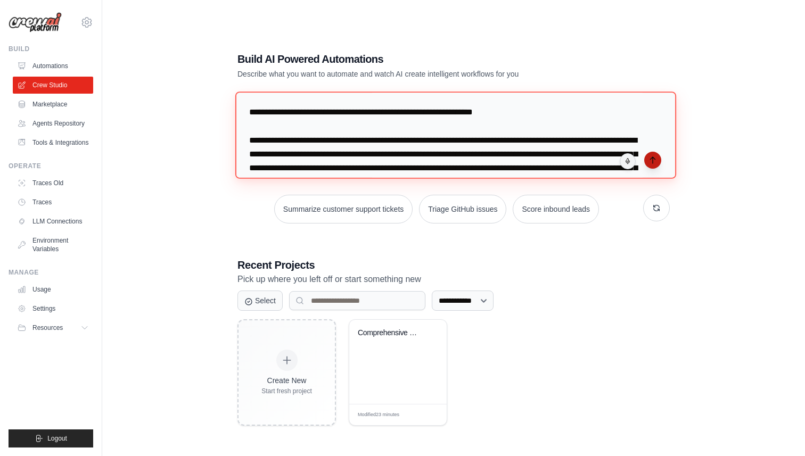
type textarea "**********"
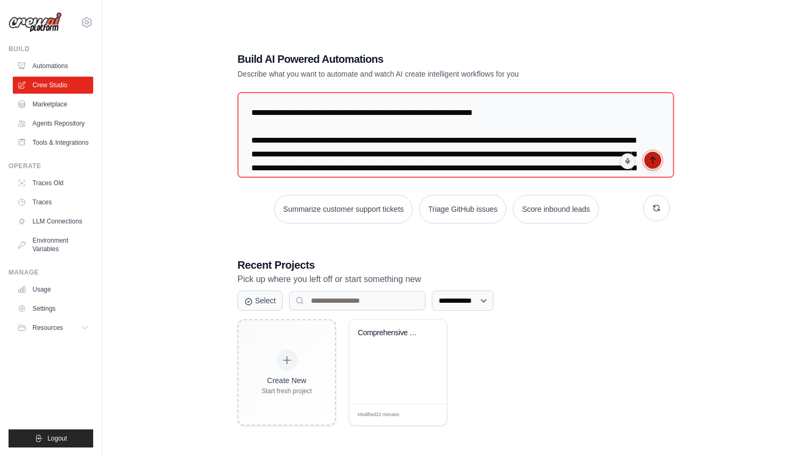
click at [652, 159] on icon "submit" at bounding box center [652, 160] width 5 height 6
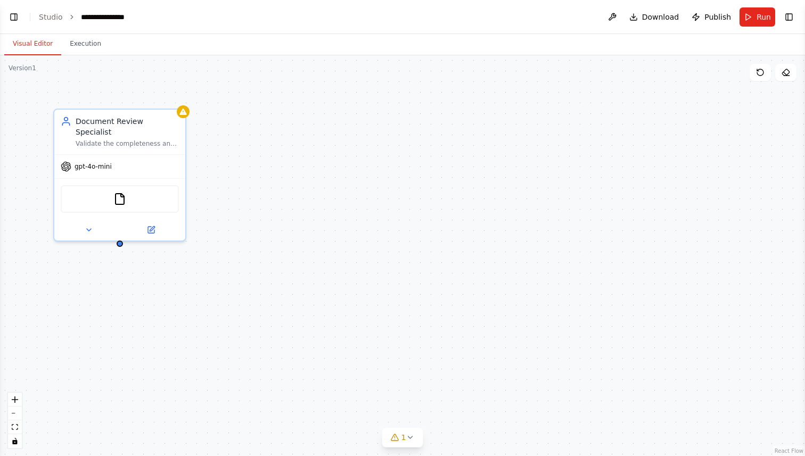
scroll to position [298, 0]
click at [13, 19] on button "Toggle Left Sidebar" at bounding box center [13, 17] width 15 height 15
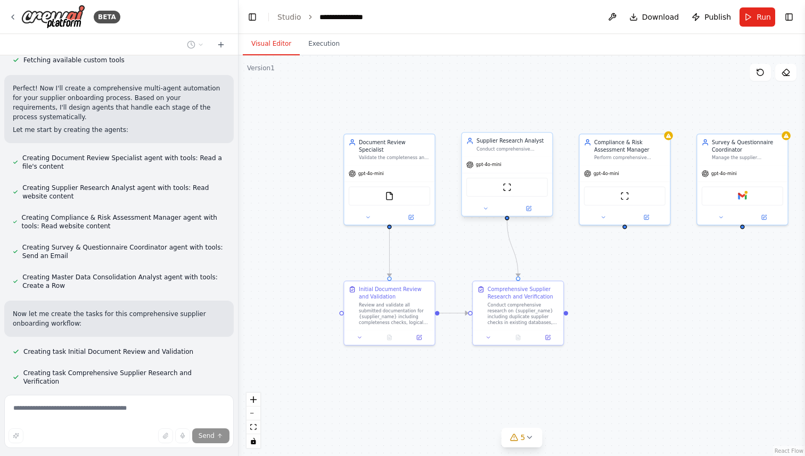
scroll to position [496, 0]
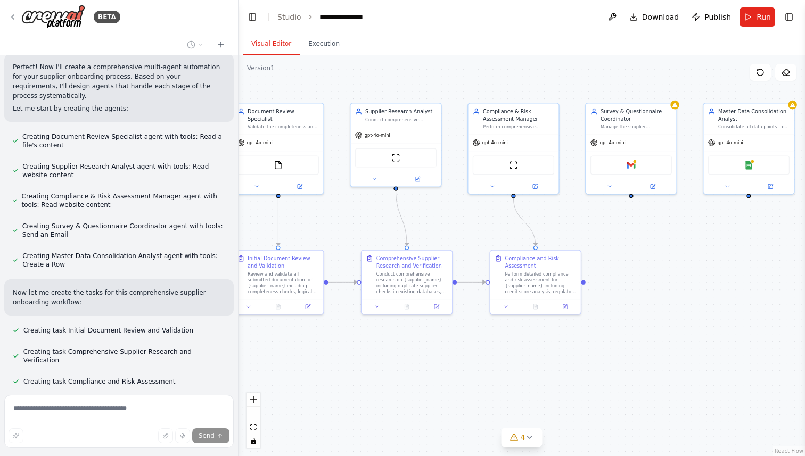
drag, startPoint x: 589, startPoint y: 398, endPoint x: 453, endPoint y: 357, distance: 142.1
click at [454, 358] on div ".deletable-edge-delete-btn { width: 20px; height: 20px; border: 0px solid #ffff…" at bounding box center [521, 255] width 566 height 401
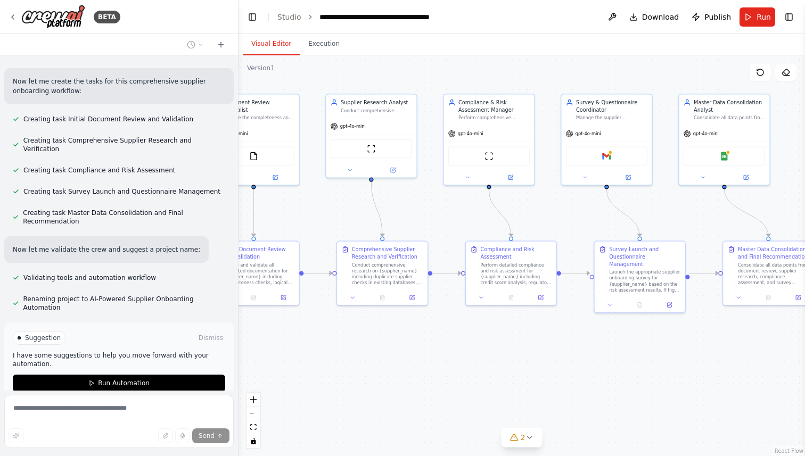
scroll to position [711, 0]
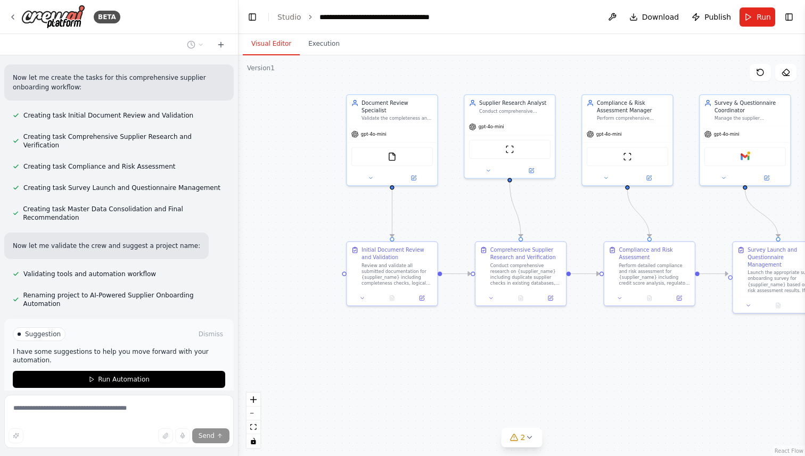
drag, startPoint x: 379, startPoint y: 336, endPoint x: 534, endPoint y: 336, distance: 155.4
click at [535, 336] on div ".deletable-edge-delete-btn { width: 20px; height: 20px; border: 0px solid #ffff…" at bounding box center [521, 255] width 566 height 401
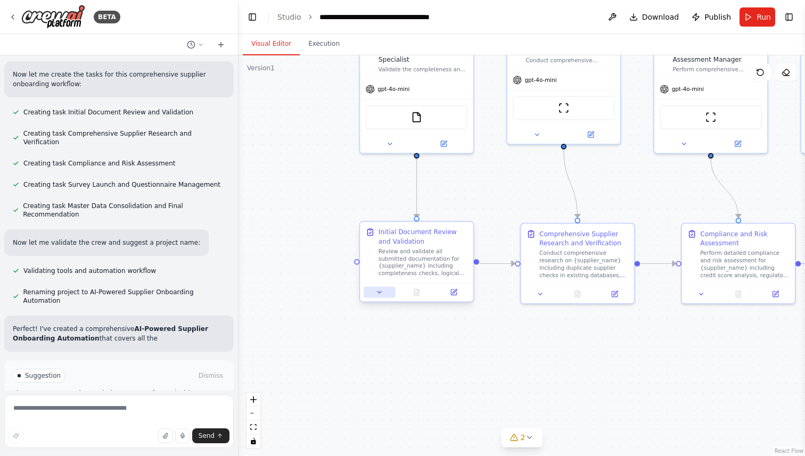
click at [380, 294] on icon at bounding box center [379, 292] width 7 height 7
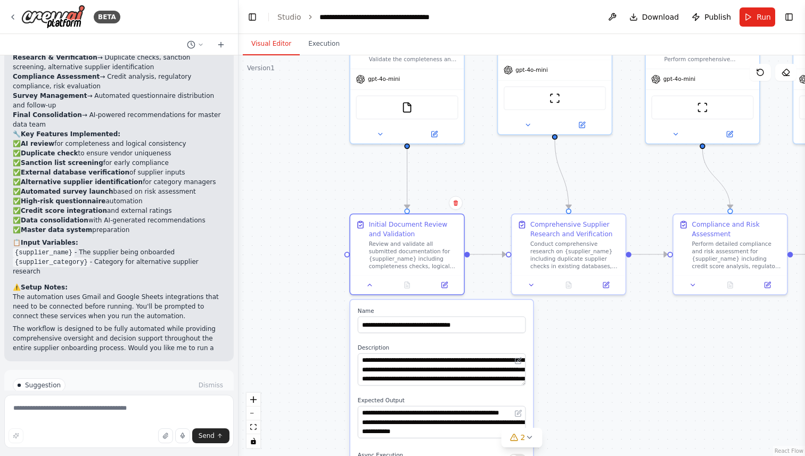
scroll to position [1192, 0]
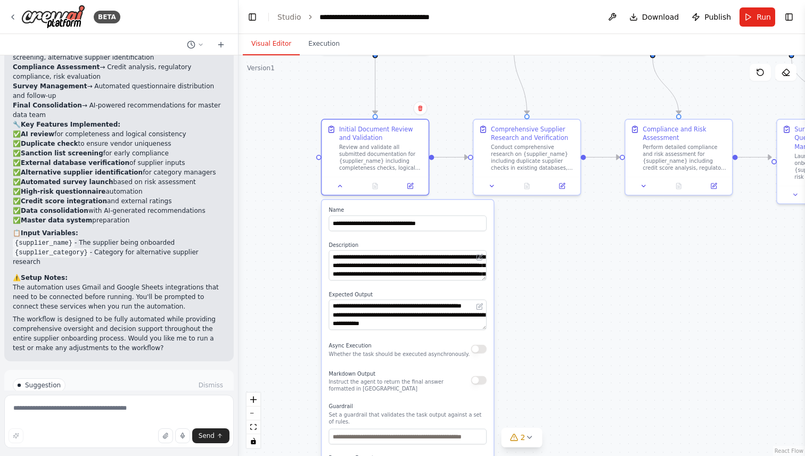
drag, startPoint x: 579, startPoint y: 396, endPoint x: 543, endPoint y: 292, distance: 110.4
click at [543, 292] on div ".deletable-edge-delete-btn { width: 20px; height: 20px; border: 0px solid #ffff…" at bounding box center [521, 255] width 566 height 401
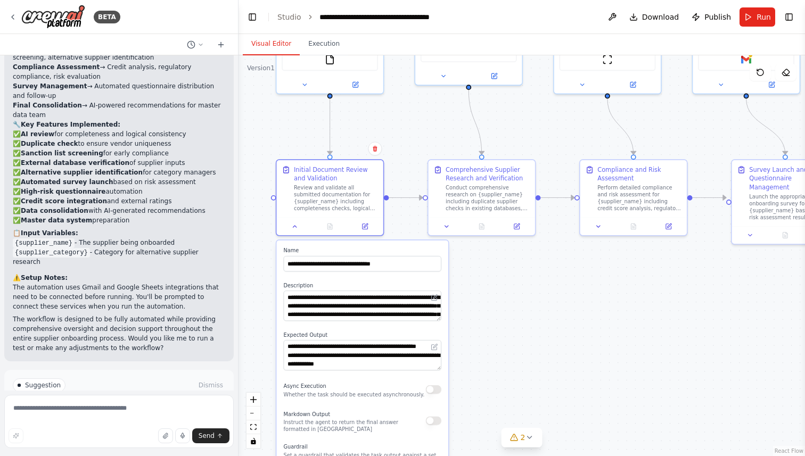
drag, startPoint x: 548, startPoint y: 278, endPoint x: 500, endPoint y: 318, distance: 62.7
click at [500, 318] on div ".deletable-edge-delete-btn { width: 20px; height: 20px; border: 0px solid #ffff…" at bounding box center [521, 255] width 566 height 401
click at [495, 194] on div "Conduct comprehensive research on {supplier_name} including duplicate supplier …" at bounding box center [485, 197] width 84 height 28
click at [518, 225] on button at bounding box center [514, 225] width 30 height 11
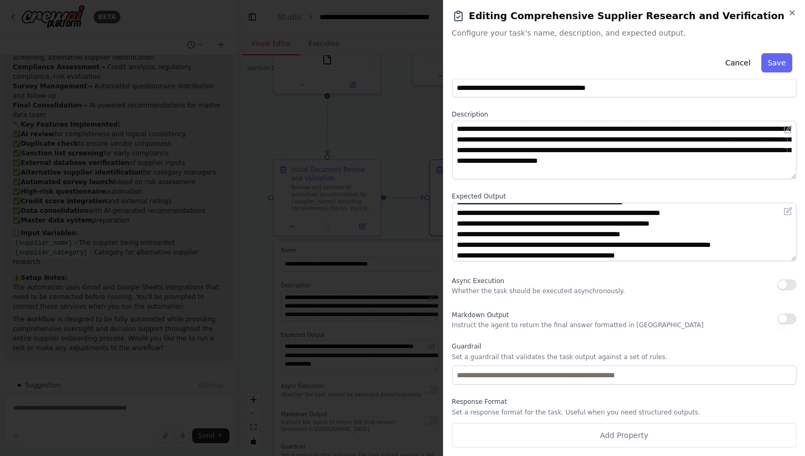
scroll to position [32, 0]
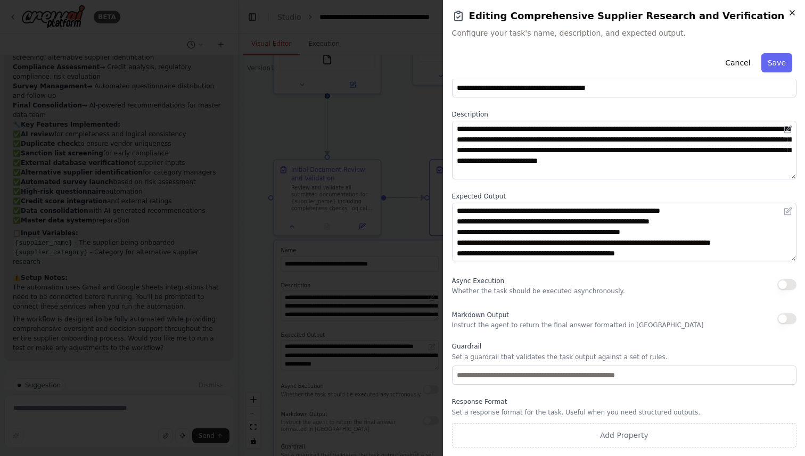
click at [793, 9] on icon "button" at bounding box center [792, 13] width 9 height 9
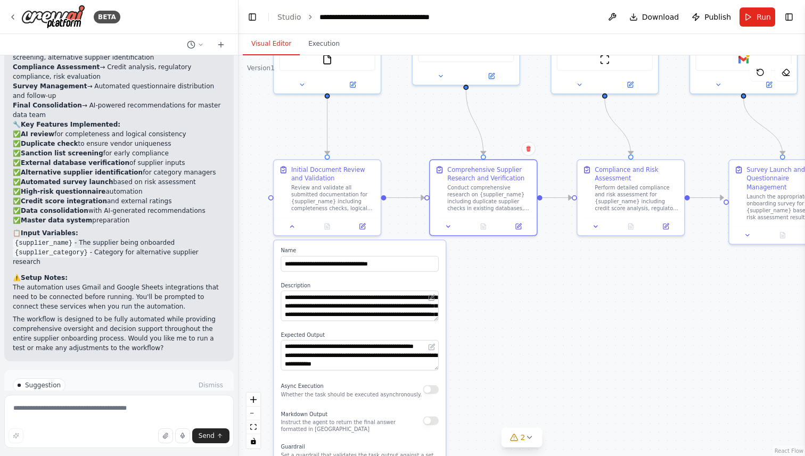
click at [529, 338] on div ".deletable-edge-delete-btn { width: 20px; height: 20px; border: 0px solid #ffff…" at bounding box center [521, 255] width 566 height 401
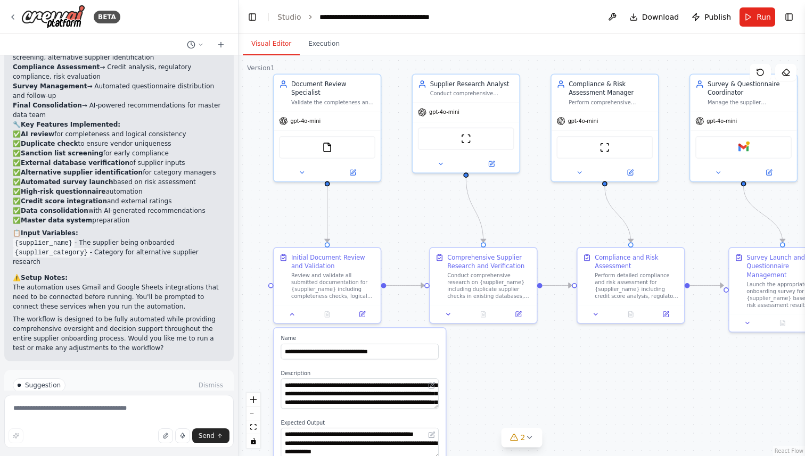
drag, startPoint x: 538, startPoint y: 299, endPoint x: 537, endPoint y: 411, distance: 112.3
click at [537, 411] on div ".deletable-edge-delete-btn { width: 20px; height: 20px; border: 0px solid #ffff…" at bounding box center [521, 255] width 566 height 401
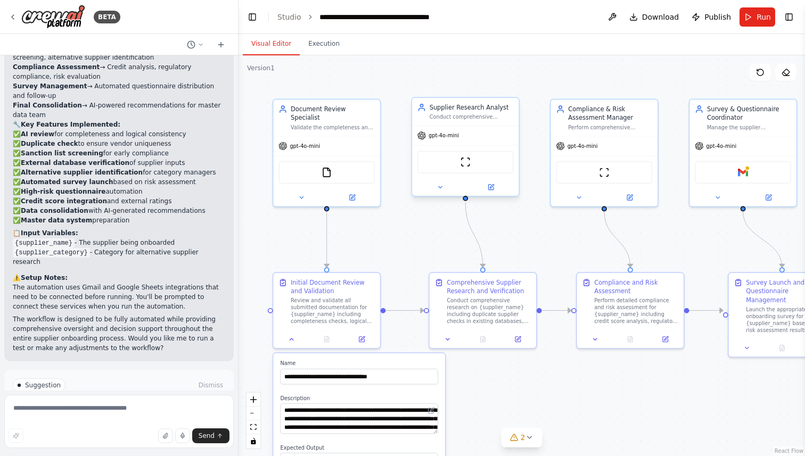
click at [478, 122] on div "Supplier Research Analyst Conduct comprehensive research on {supplier_name} inc…" at bounding box center [465, 112] width 106 height 28
click at [477, 105] on div "Supplier Research Analyst" at bounding box center [472, 107] width 84 height 9
click at [490, 187] on icon at bounding box center [492, 186] width 4 height 4
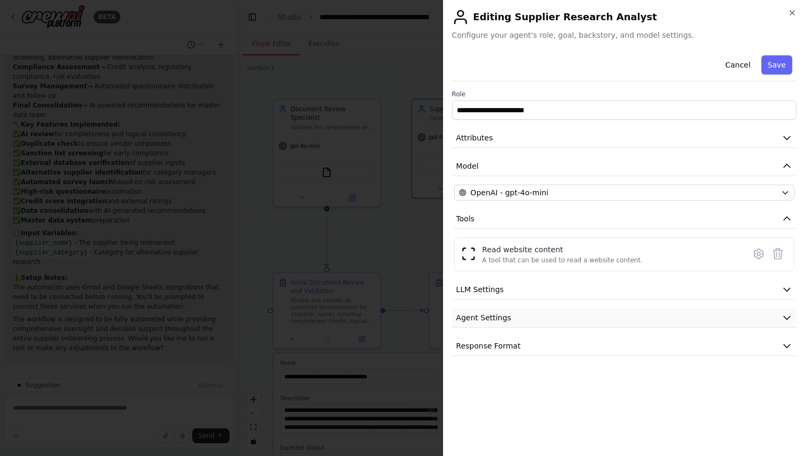
click at [638, 316] on button "Agent Settings" at bounding box center [624, 318] width 344 height 20
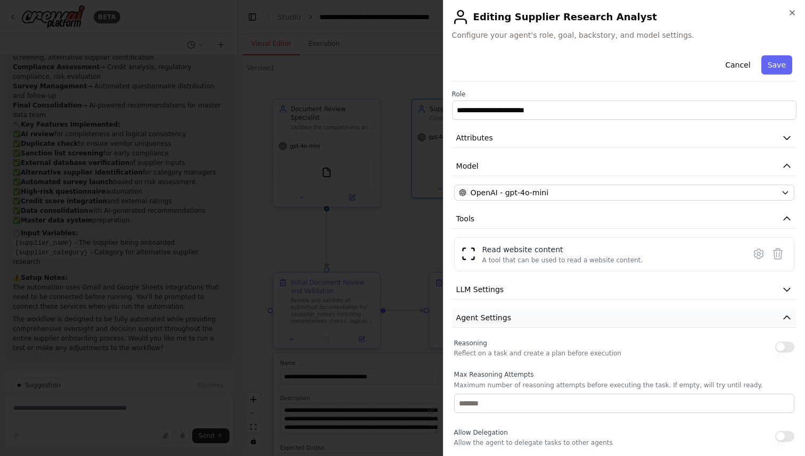
click at [638, 316] on button "Agent Settings" at bounding box center [624, 318] width 344 height 20
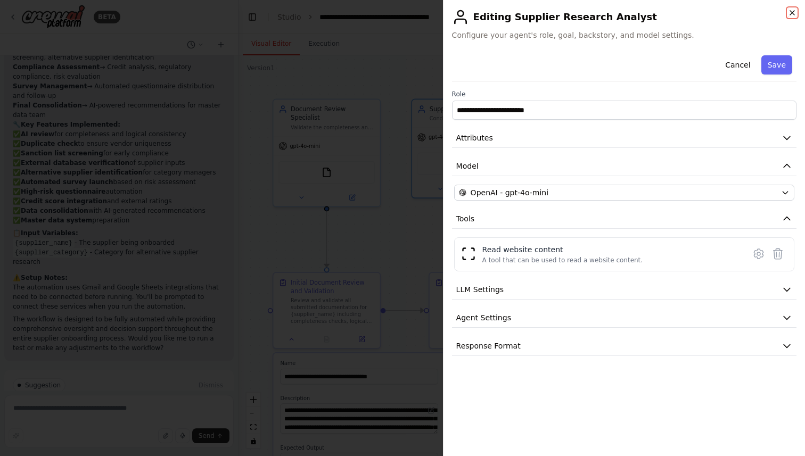
click at [789, 9] on icon "button" at bounding box center [792, 13] width 9 height 9
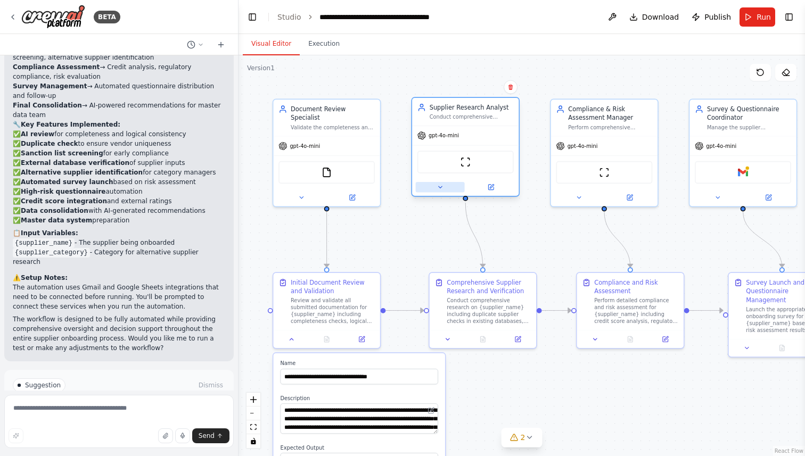
click at [440, 186] on icon at bounding box center [439, 187] width 7 height 7
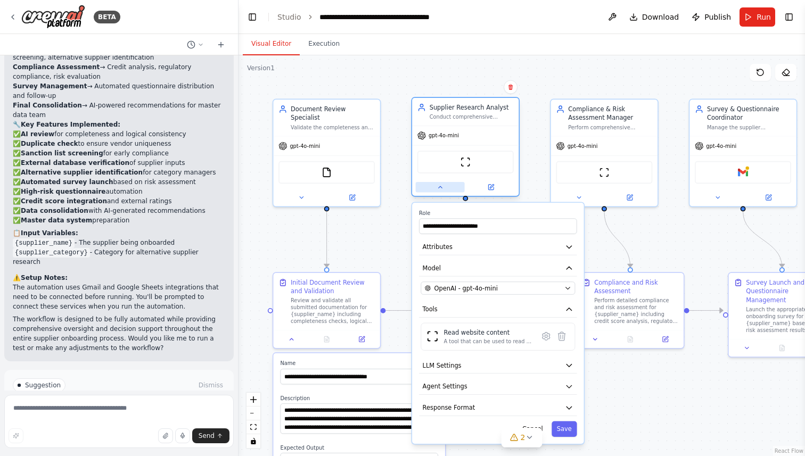
click at [440, 186] on icon at bounding box center [439, 187] width 7 height 7
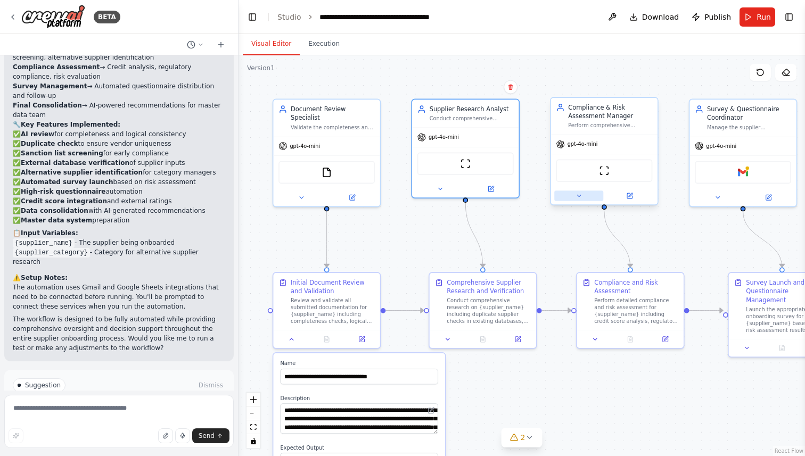
click at [575, 196] on icon at bounding box center [578, 196] width 7 height 7
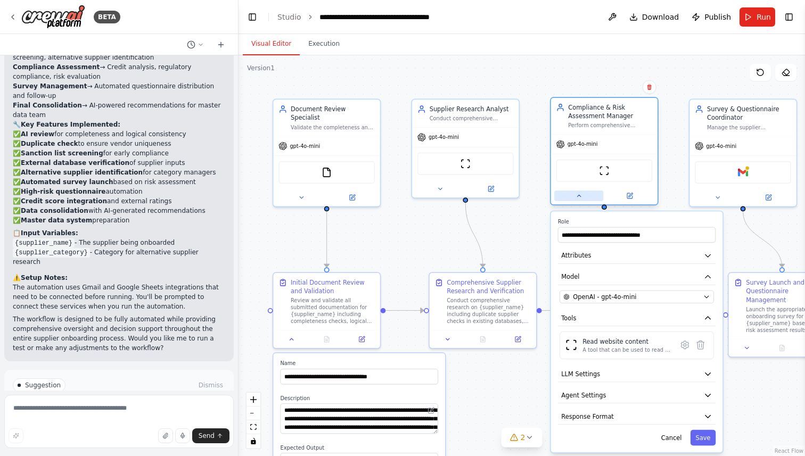
click at [575, 196] on icon at bounding box center [578, 196] width 7 height 7
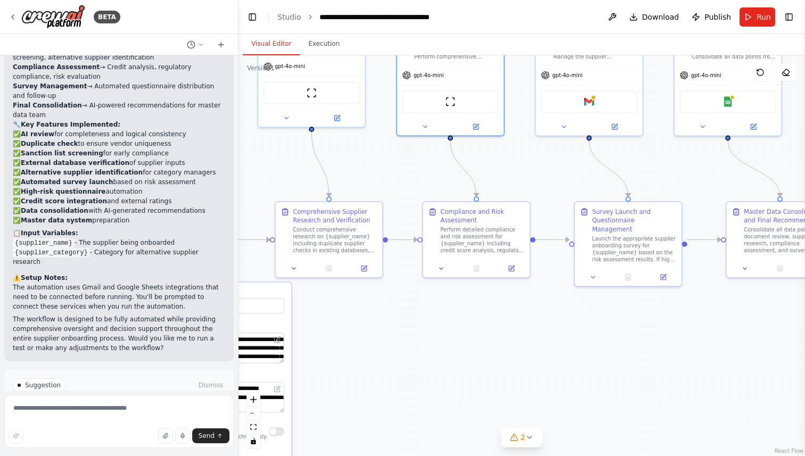
drag, startPoint x: 667, startPoint y: 227, endPoint x: 513, endPoint y: 155, distance: 170.3
click at [513, 155] on div ".deletable-edge-delete-btn { width: 20px; height: 20px; border: 0px solid #ffff…" at bounding box center [521, 255] width 566 height 401
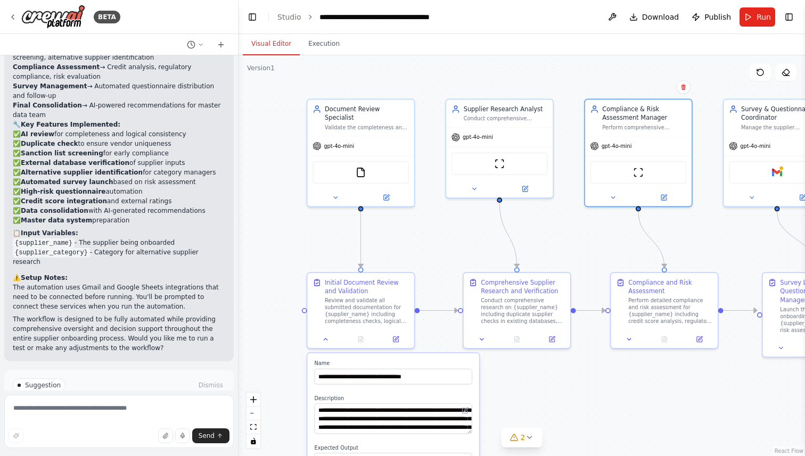
drag, startPoint x: 534, startPoint y: 165, endPoint x: 723, endPoint y: 237, distance: 201.7
click at [723, 237] on div ".deletable-edge-delete-btn { width: 20px; height: 20px; border: 0px solid #ffff…" at bounding box center [521, 255] width 566 height 401
click at [580, 362] on div ".deletable-edge-delete-btn { width: 20px; height: 20px; border: 0px solid #ffff…" at bounding box center [521, 255] width 566 height 401
click at [431, 340] on div ".deletable-edge-delete-btn { width: 20px; height: 20px; border: 0px solid #ffff…" at bounding box center [521, 255] width 566 height 401
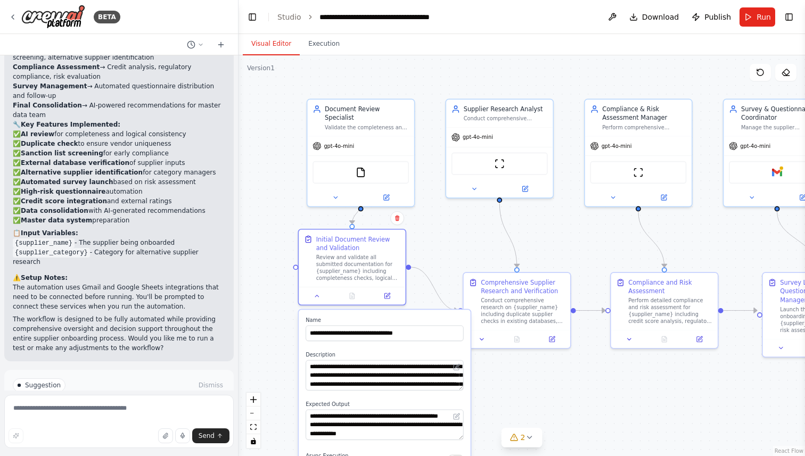
drag, startPoint x: 421, startPoint y: 364, endPoint x: 401, endPoint y: 435, distance: 74.5
click at [402, 324] on label "Name" at bounding box center [385, 320] width 158 height 7
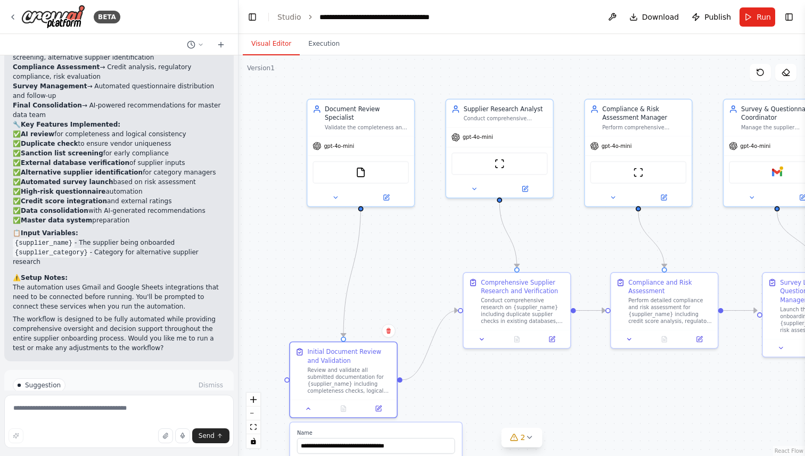
click at [514, 405] on div ".deletable-edge-delete-btn { width: 20px; height: 20px; border: 0px solid #ffff…" at bounding box center [521, 255] width 566 height 401
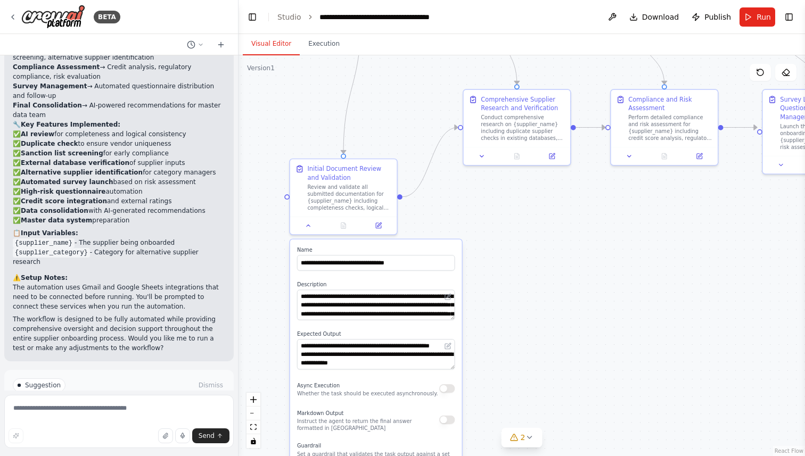
drag, startPoint x: 449, startPoint y: 406, endPoint x: 491, endPoint y: 163, distance: 245.8
click at [489, 166] on div ".deletable-edge-delete-btn { width: 20px; height: 20px; border: 0px solid #ffff…" at bounding box center [521, 255] width 566 height 401
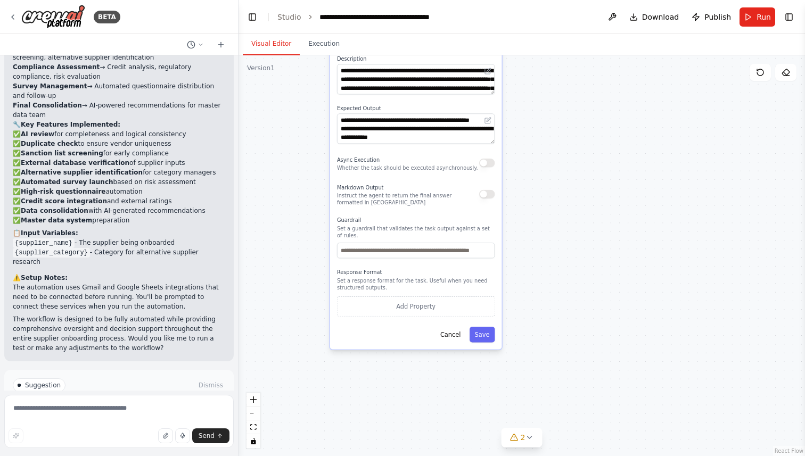
drag, startPoint x: 555, startPoint y: 287, endPoint x: 555, endPoint y: 119, distance: 168.7
click at [555, 119] on div ".deletable-edge-delete-btn { width: 20px; height: 20px; border: 0px solid #ffff…" at bounding box center [521, 255] width 566 height 401
click at [454, 337] on button "Cancel" at bounding box center [449, 334] width 31 height 15
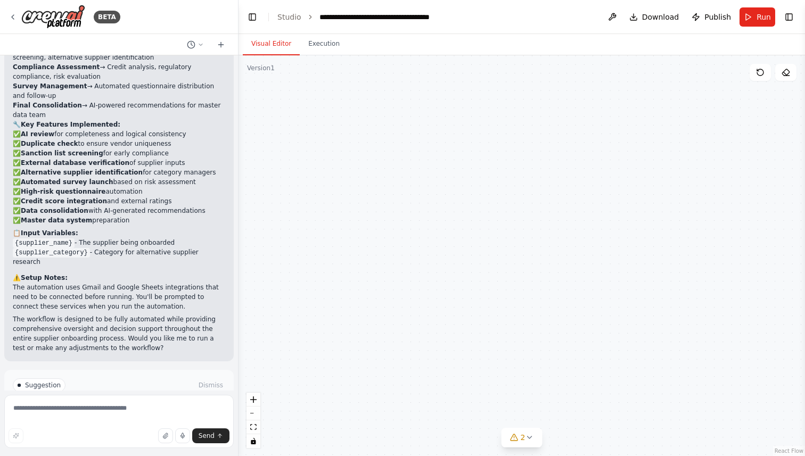
drag, startPoint x: 583, startPoint y: 225, endPoint x: 583, endPoint y: 416, distance: 191.1
click at [583, 416] on div ".deletable-edge-delete-btn { width: 20px; height: 20px; border: 0px solid #ffff…" at bounding box center [521, 255] width 566 height 401
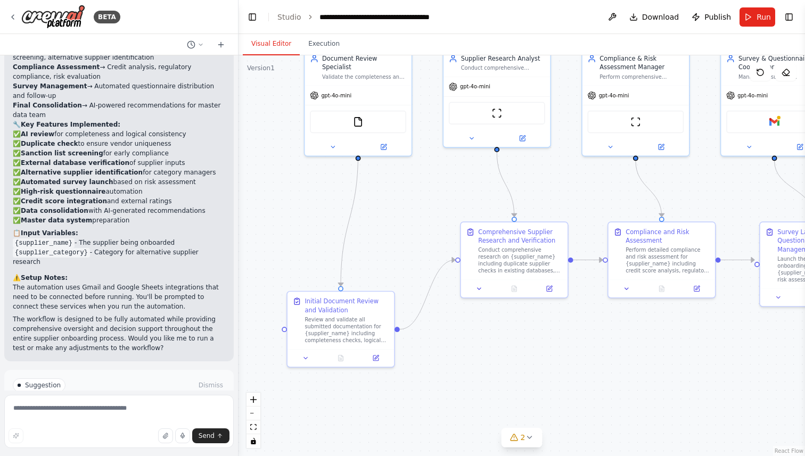
drag, startPoint x: 604, startPoint y: 258, endPoint x: 558, endPoint y: 410, distance: 159.0
click at [558, 410] on div ".deletable-edge-delete-btn { width: 20px; height: 20px; border: 0px solid #ffff…" at bounding box center [521, 255] width 566 height 401
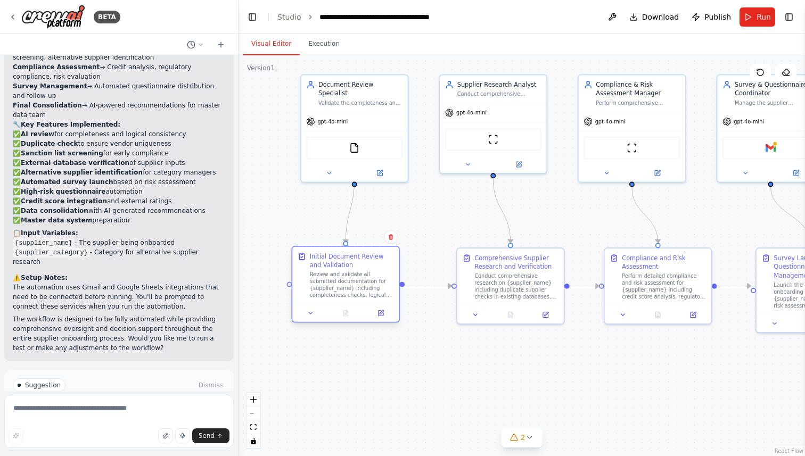
drag, startPoint x: 346, startPoint y: 325, endPoint x: 354, endPoint y: 265, distance: 60.7
click at [354, 265] on div "Initial Document Review and Validation" at bounding box center [352, 261] width 84 height 18
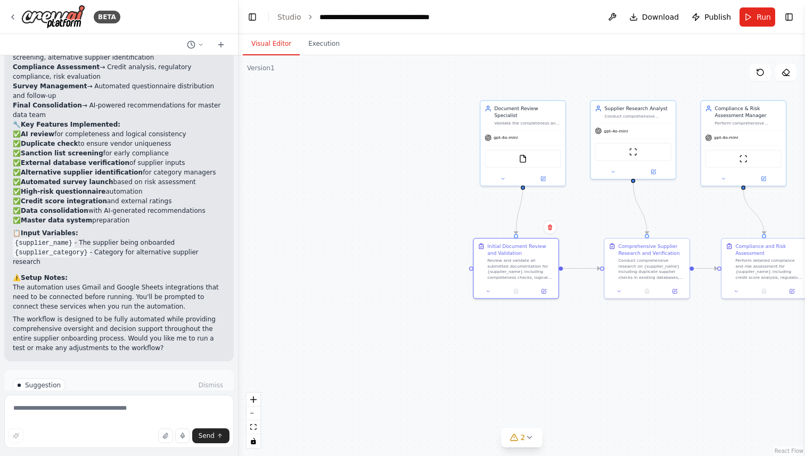
drag, startPoint x: 588, startPoint y: 351, endPoint x: 732, endPoint y: 340, distance: 144.7
click at [732, 340] on div ".deletable-edge-delete-btn { width: 20px; height: 20px; border: 0px solid #ffff…" at bounding box center [521, 255] width 566 height 401
click at [112, 410] on textarea at bounding box center [118, 421] width 229 height 53
type textarea "**********"
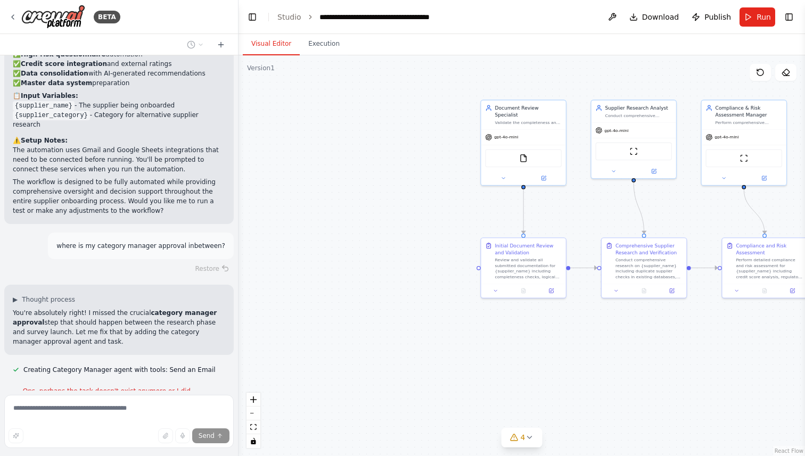
scroll to position [1386, 0]
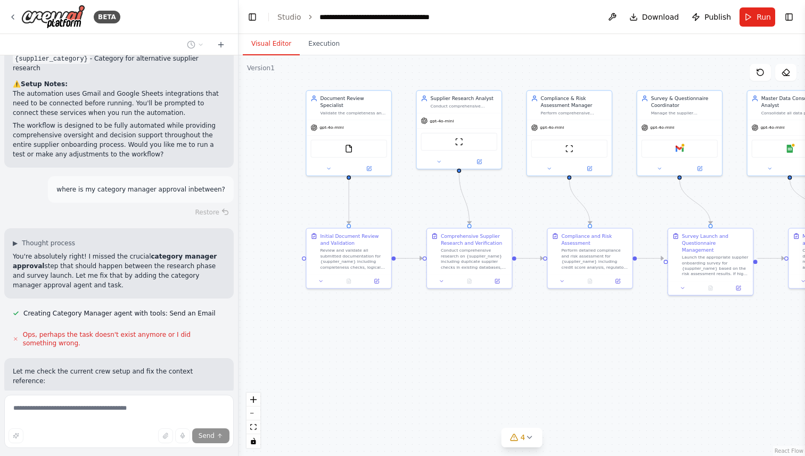
drag, startPoint x: 502, startPoint y: 340, endPoint x: 328, endPoint y: 328, distance: 175.0
click at [328, 328] on div ".deletable-edge-delete-btn { width: 20px; height: 20px; border: 0px solid #ffff…" at bounding box center [521, 255] width 566 height 401
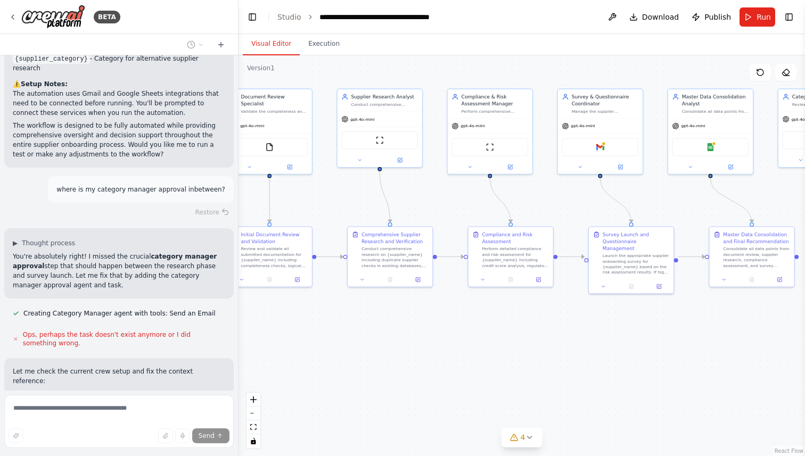
drag, startPoint x: 530, startPoint y: 334, endPoint x: 434, endPoint y: 330, distance: 95.9
click at [434, 330] on div ".deletable-edge-delete-btn { width: 20px; height: 20px; border: 0px solid #ffff…" at bounding box center [521, 255] width 566 height 401
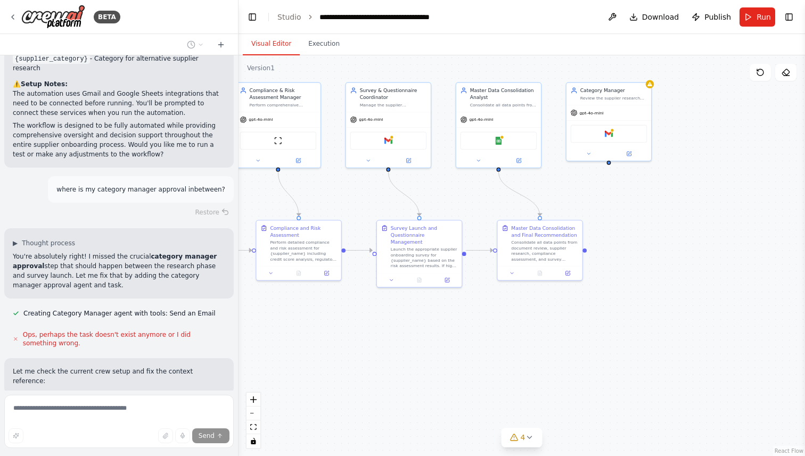
drag, startPoint x: 567, startPoint y: 318, endPoint x: 371, endPoint y: 315, distance: 195.9
click at [371, 315] on div ".deletable-edge-delete-btn { width: 20px; height: 20px; border: 0px solid #ffff…" at bounding box center [521, 255] width 566 height 401
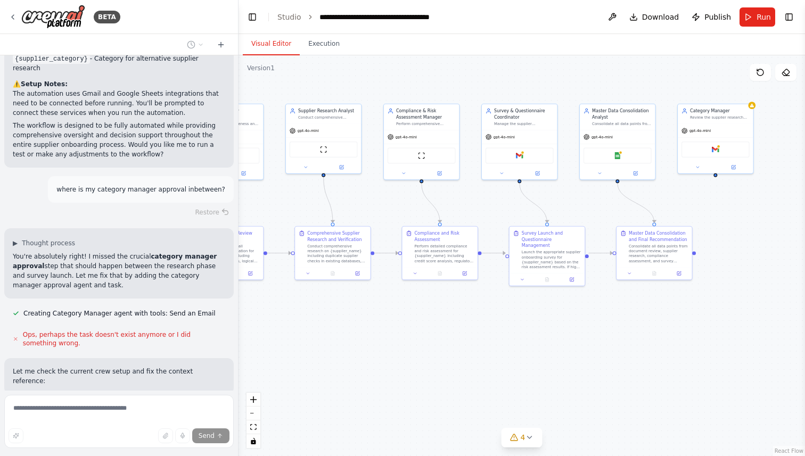
drag, startPoint x: 389, startPoint y: 333, endPoint x: 513, endPoint y: 326, distance: 124.2
click at [514, 326] on div ".deletable-edge-delete-btn { width: 20px; height: 20px; border: 0px solid #ffff…" at bounding box center [521, 255] width 566 height 401
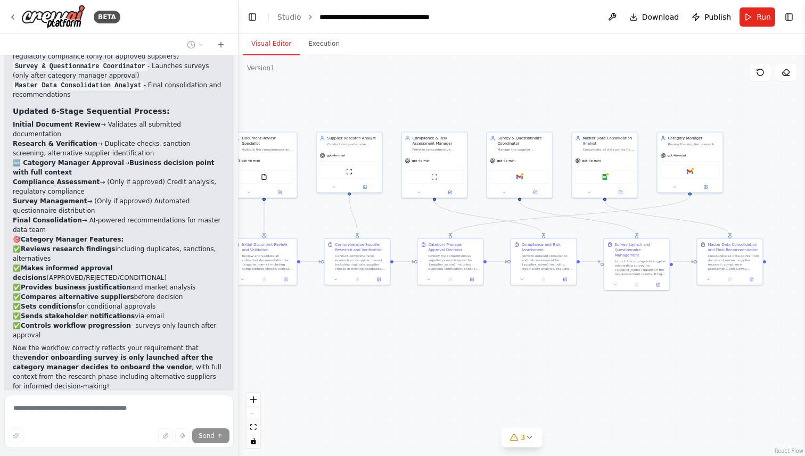
scroll to position [2100, 0]
